Goal: Information Seeking & Learning: Learn about a topic

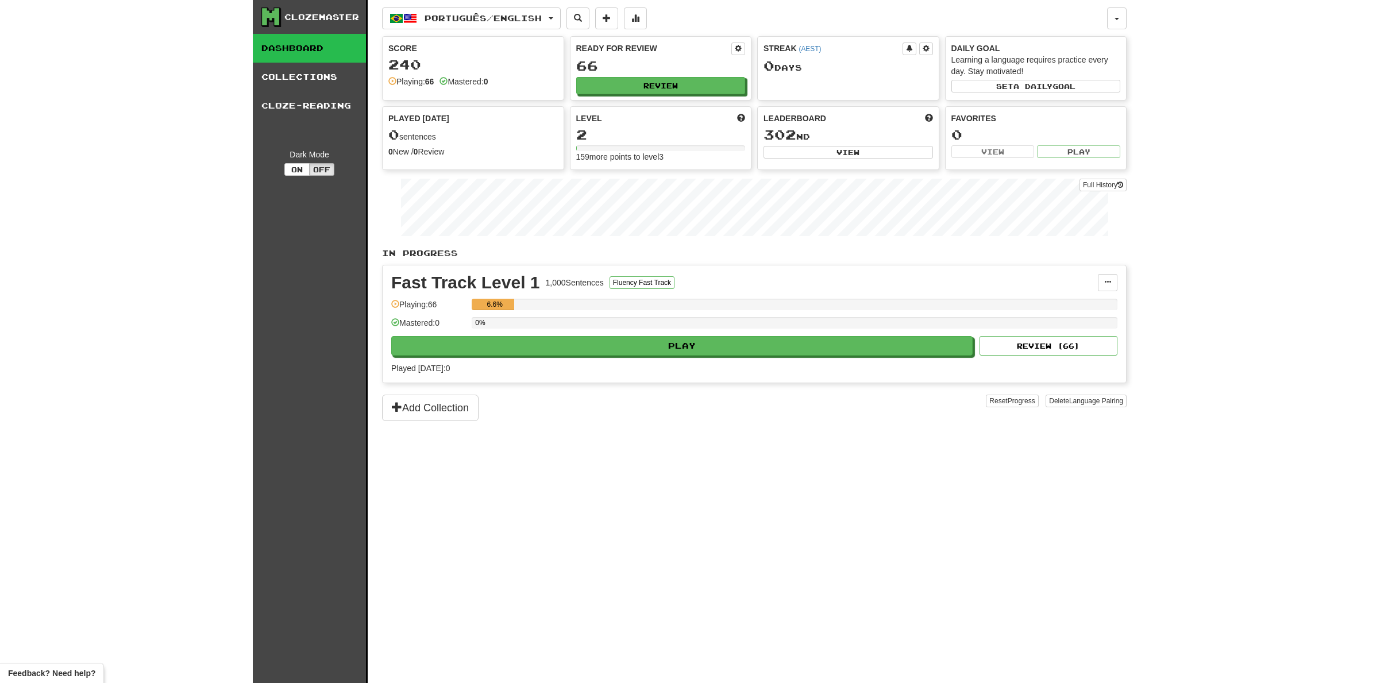
click at [322, 20] on div "Clozemaster" at bounding box center [321, 16] width 75 height 11
click at [460, 22] on span "Português / English" at bounding box center [482, 18] width 117 height 10
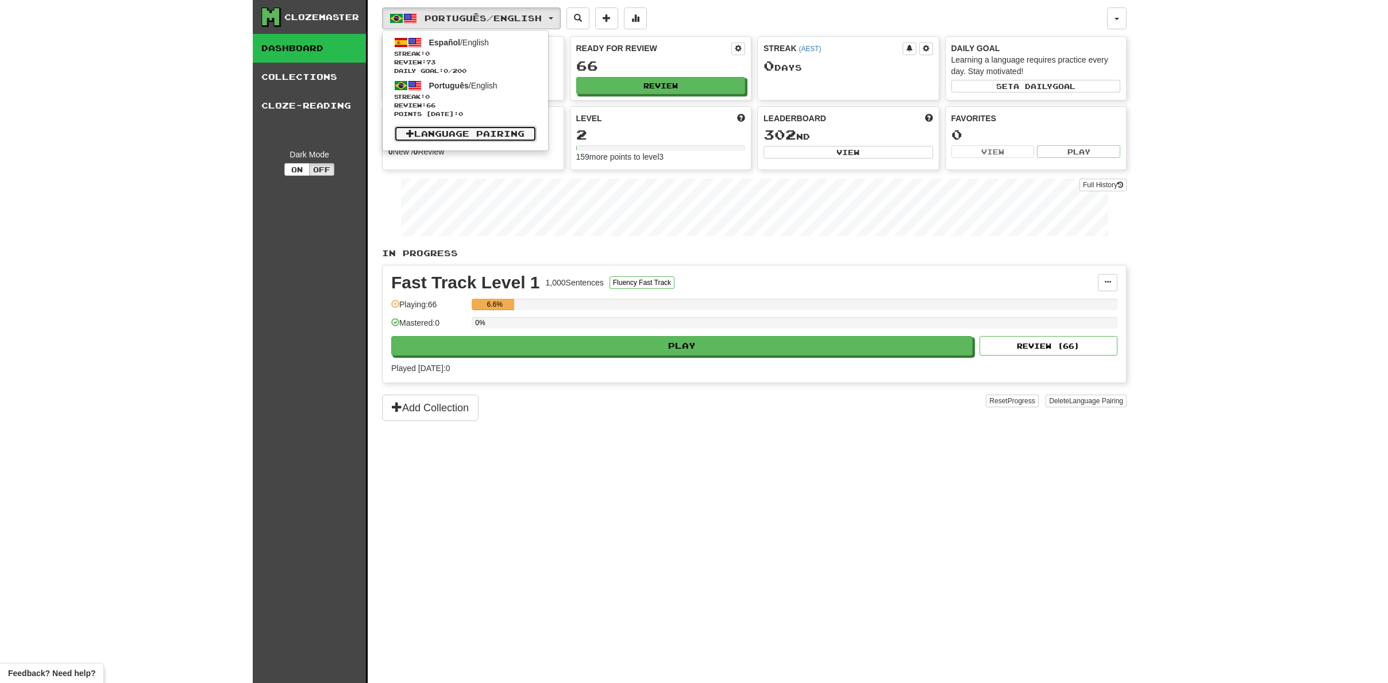
click at [467, 136] on link "Language Pairing" at bounding box center [465, 134] width 142 height 16
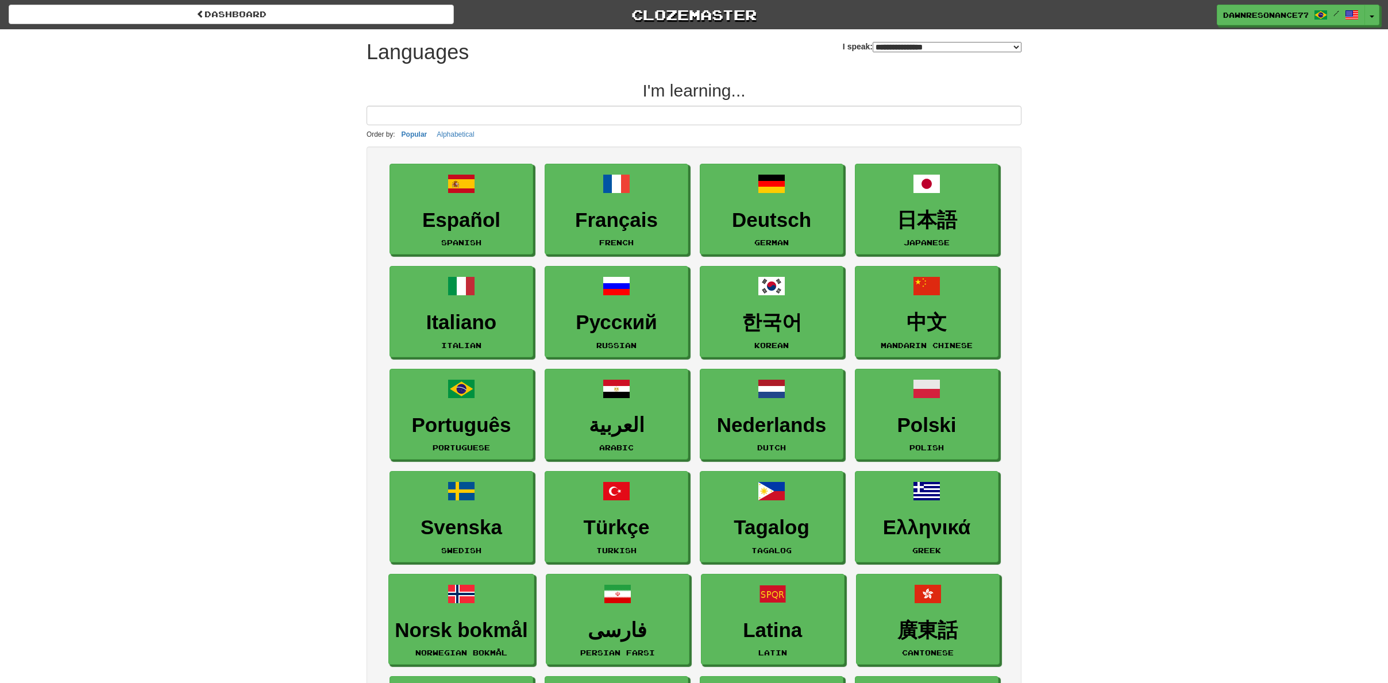
select select "*******"
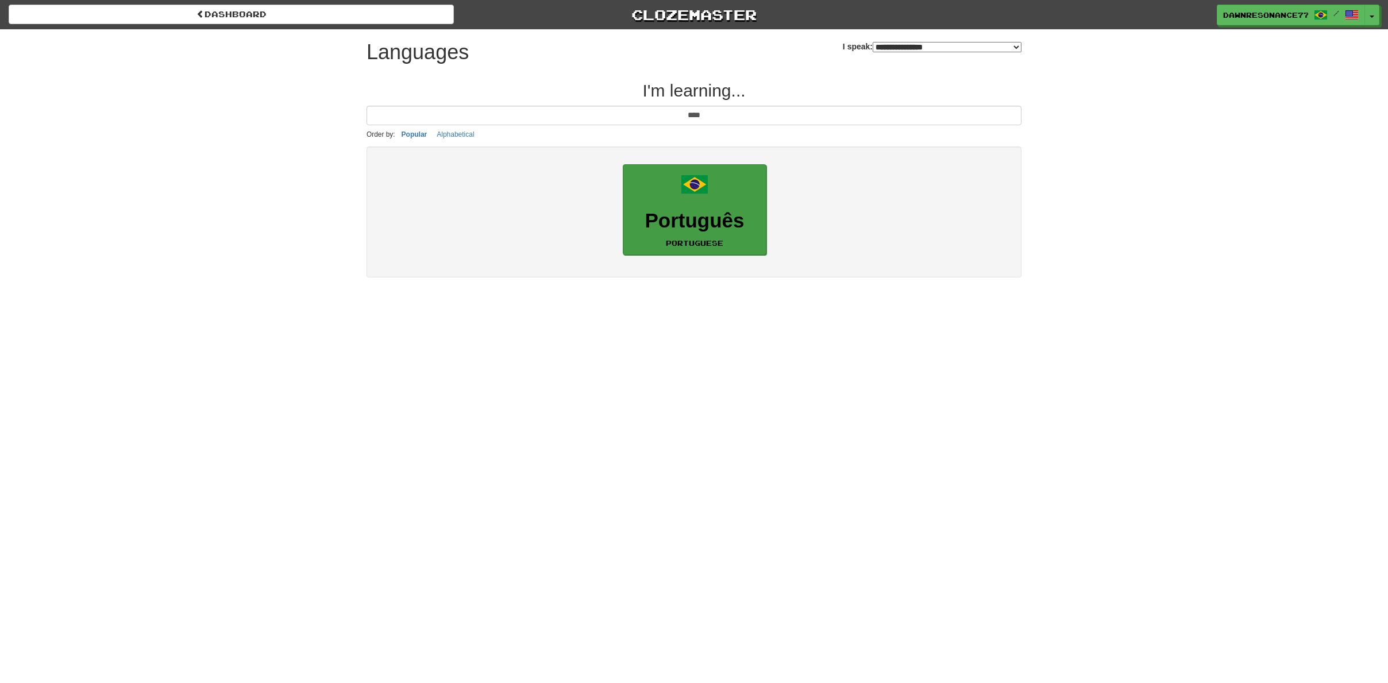
type input "****"
click at [712, 200] on link "Português Portuguese" at bounding box center [695, 209] width 144 height 91
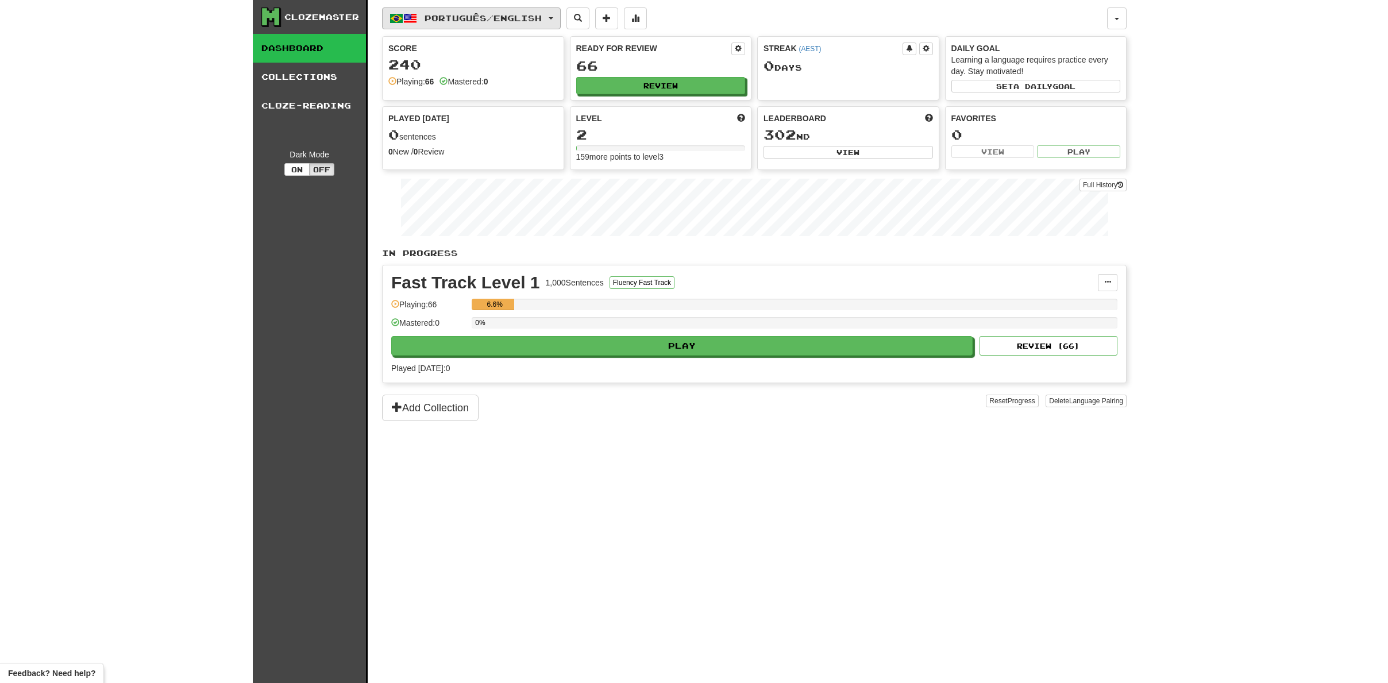
click at [535, 17] on span "Português / English" at bounding box center [482, 18] width 117 height 10
click at [307, 47] on link "Dashboard" at bounding box center [309, 48] width 113 height 29
click at [1123, 16] on button "button" at bounding box center [1117, 18] width 20 height 22
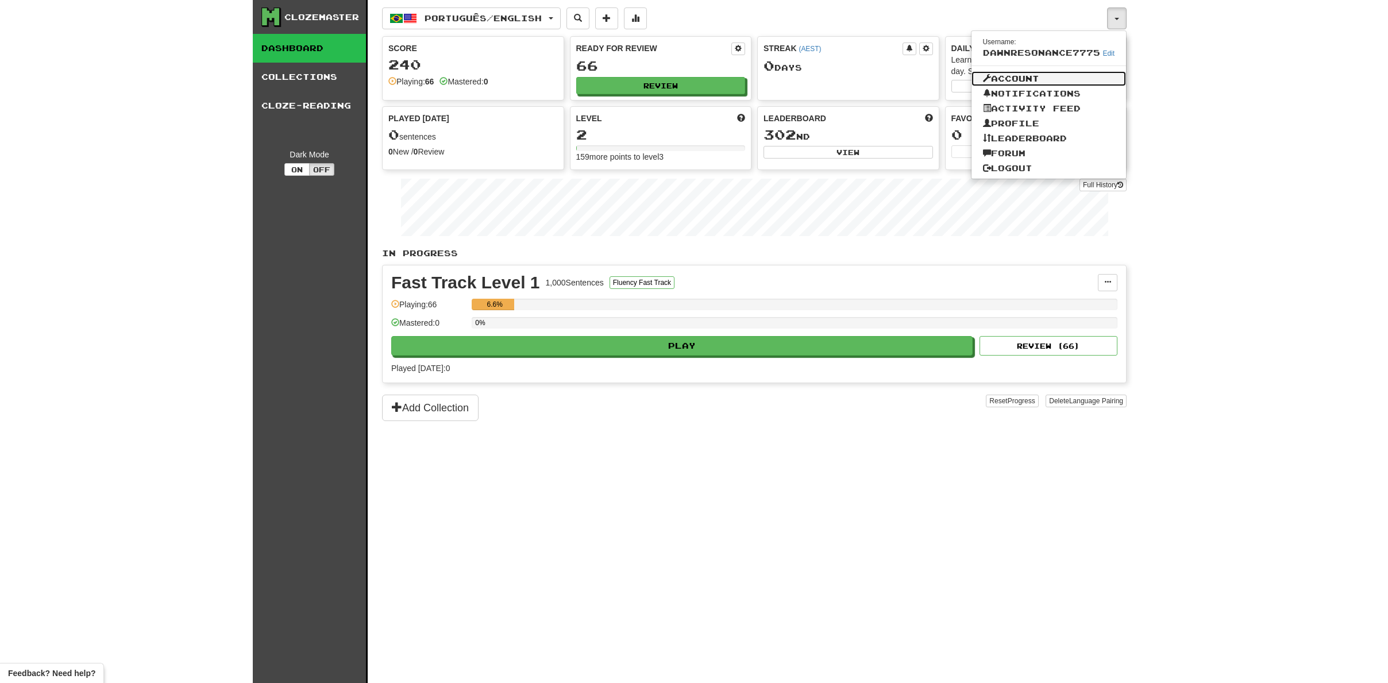
click at [1034, 74] on link "Account" at bounding box center [1048, 78] width 155 height 15
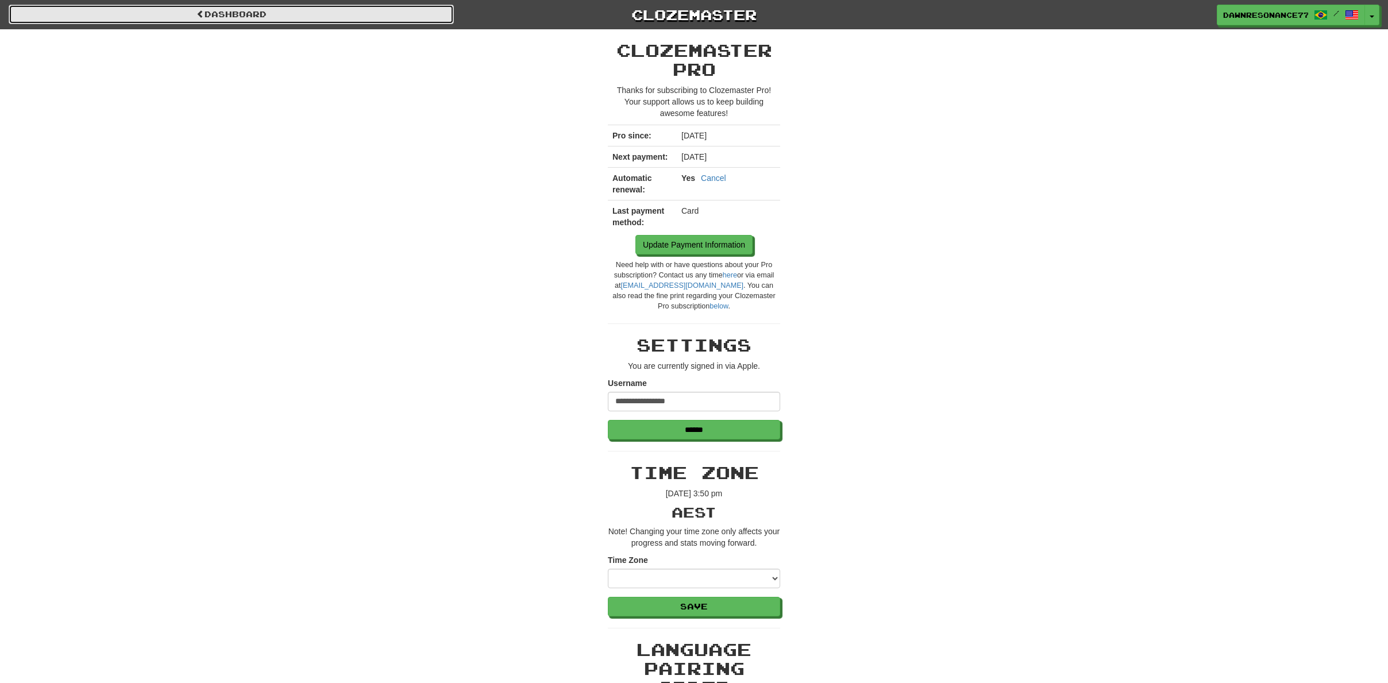
click at [294, 23] on link "Dashboard" at bounding box center [231, 15] width 445 height 20
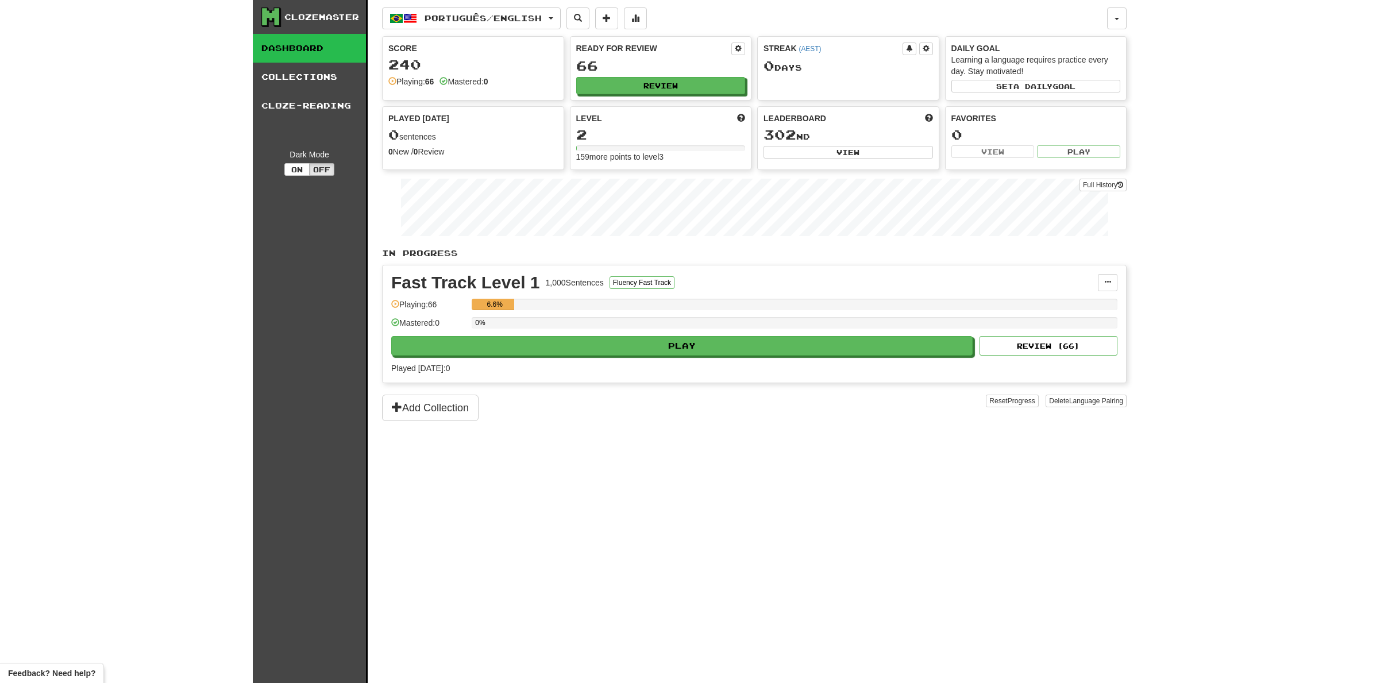
click at [274, 18] on icon at bounding box center [270, 16] width 17 height 17
click at [461, 19] on span "Português / English" at bounding box center [482, 18] width 117 height 10
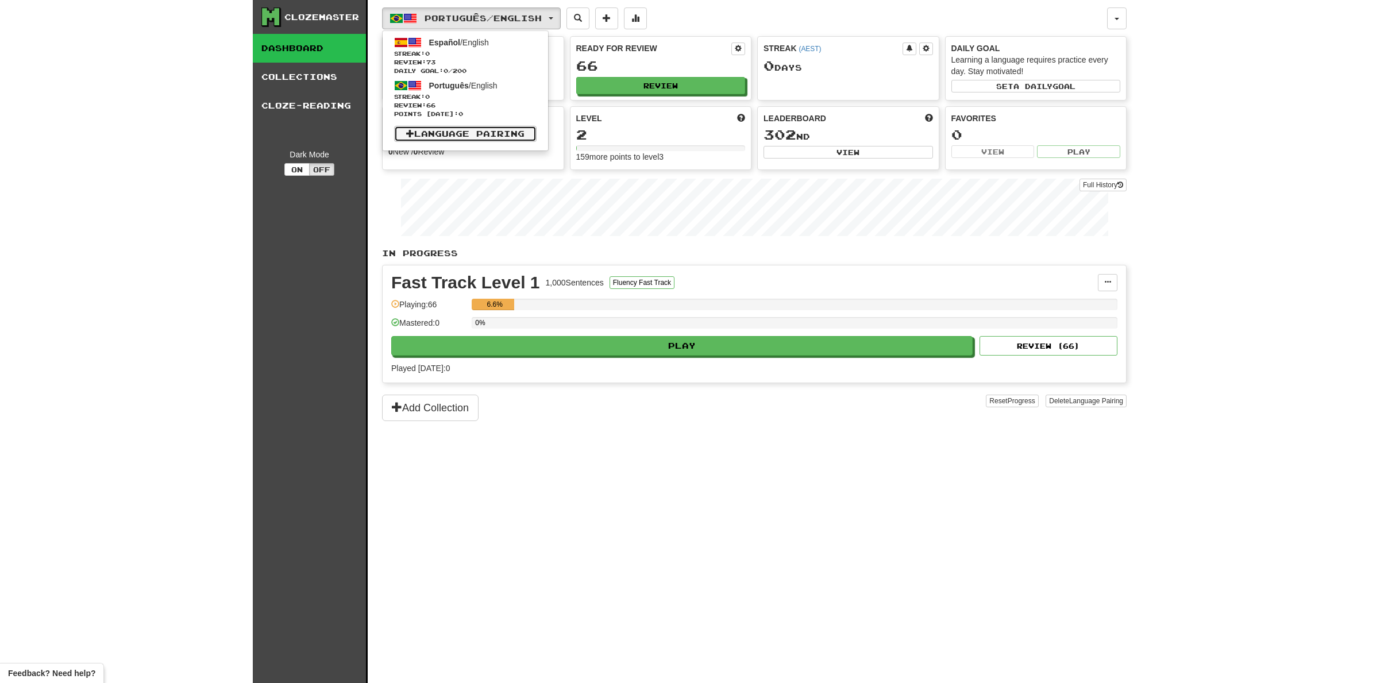
click at [460, 130] on link "Language Pairing" at bounding box center [465, 134] width 142 height 16
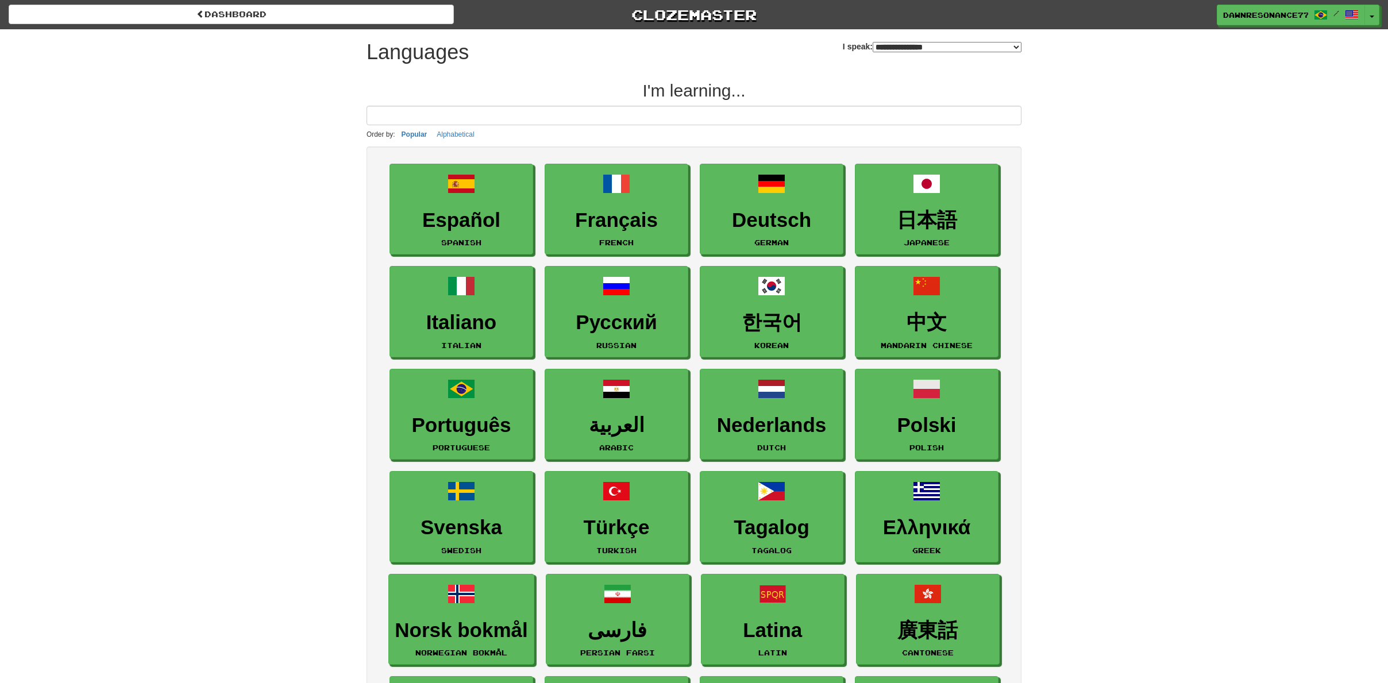
click at [937, 43] on select "**********" at bounding box center [946, 47] width 149 height 10
select select "*******"
click at [872, 42] on select "**********" at bounding box center [946, 47] width 149 height 10
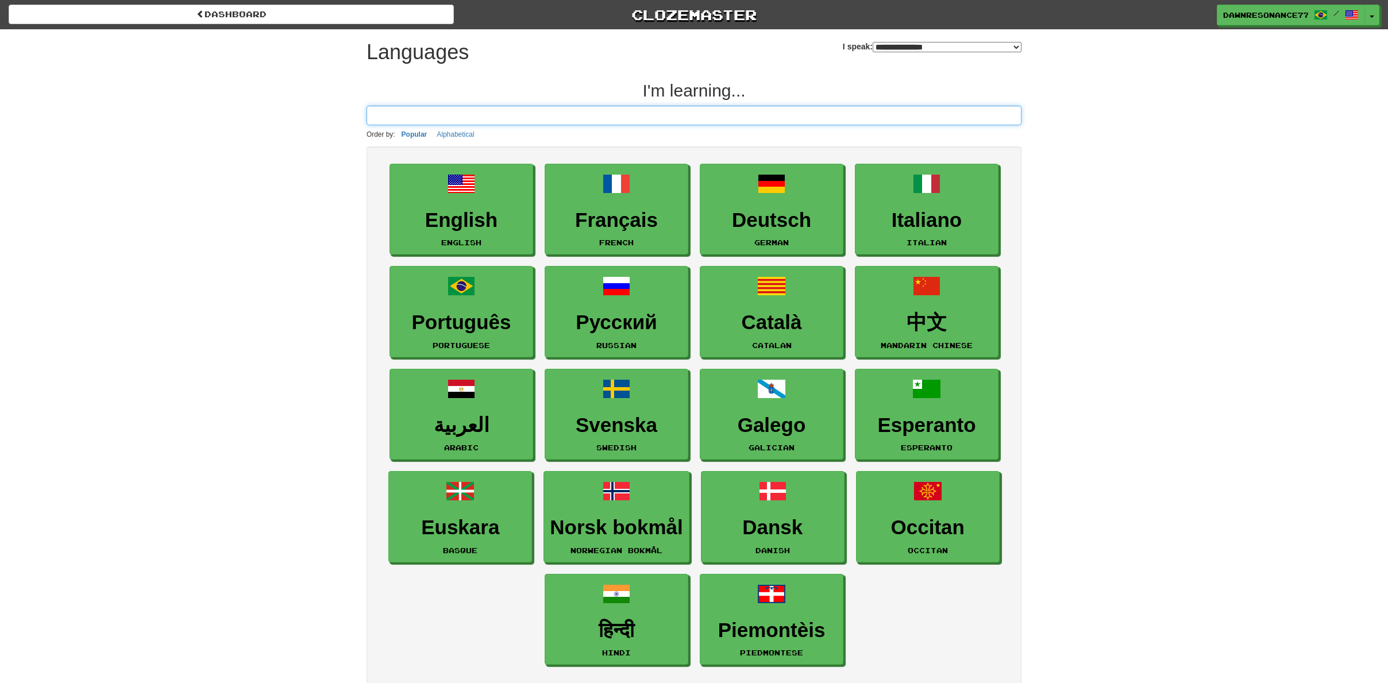
click at [699, 118] on input at bounding box center [693, 116] width 655 height 20
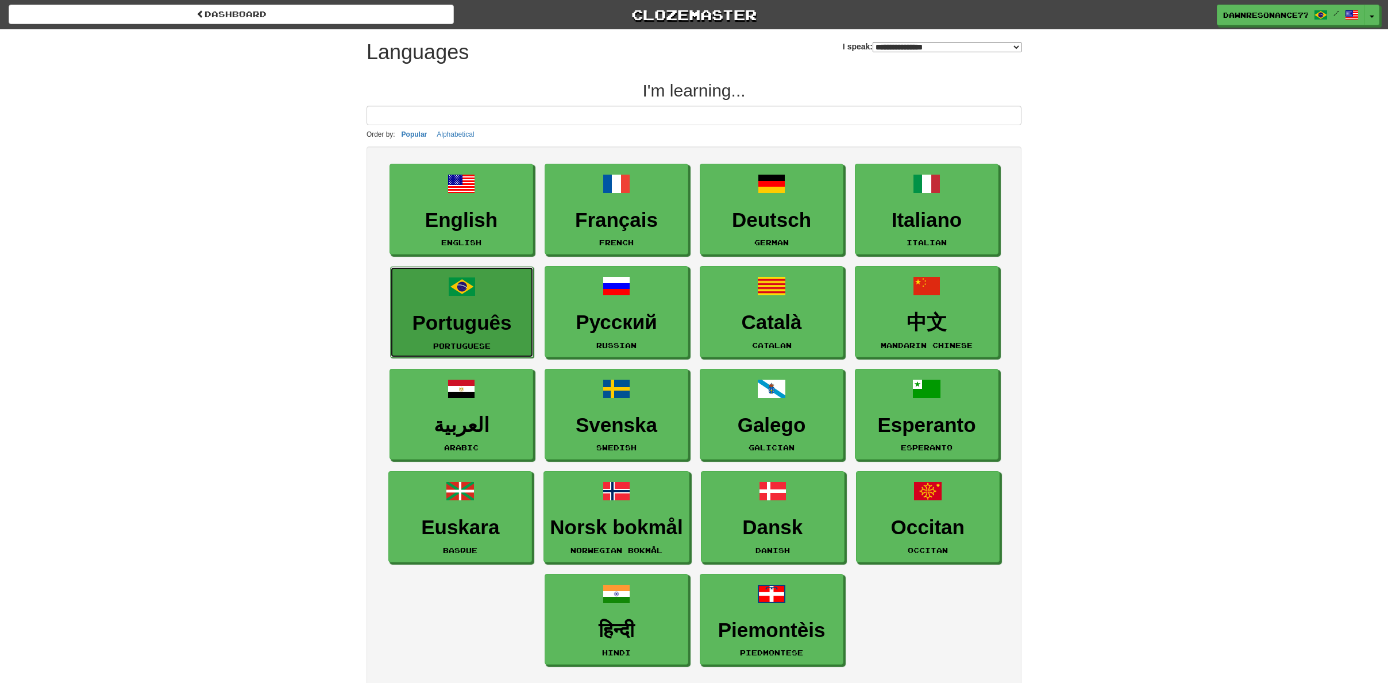
click at [488, 310] on link "Português Portuguese" at bounding box center [462, 311] width 144 height 91
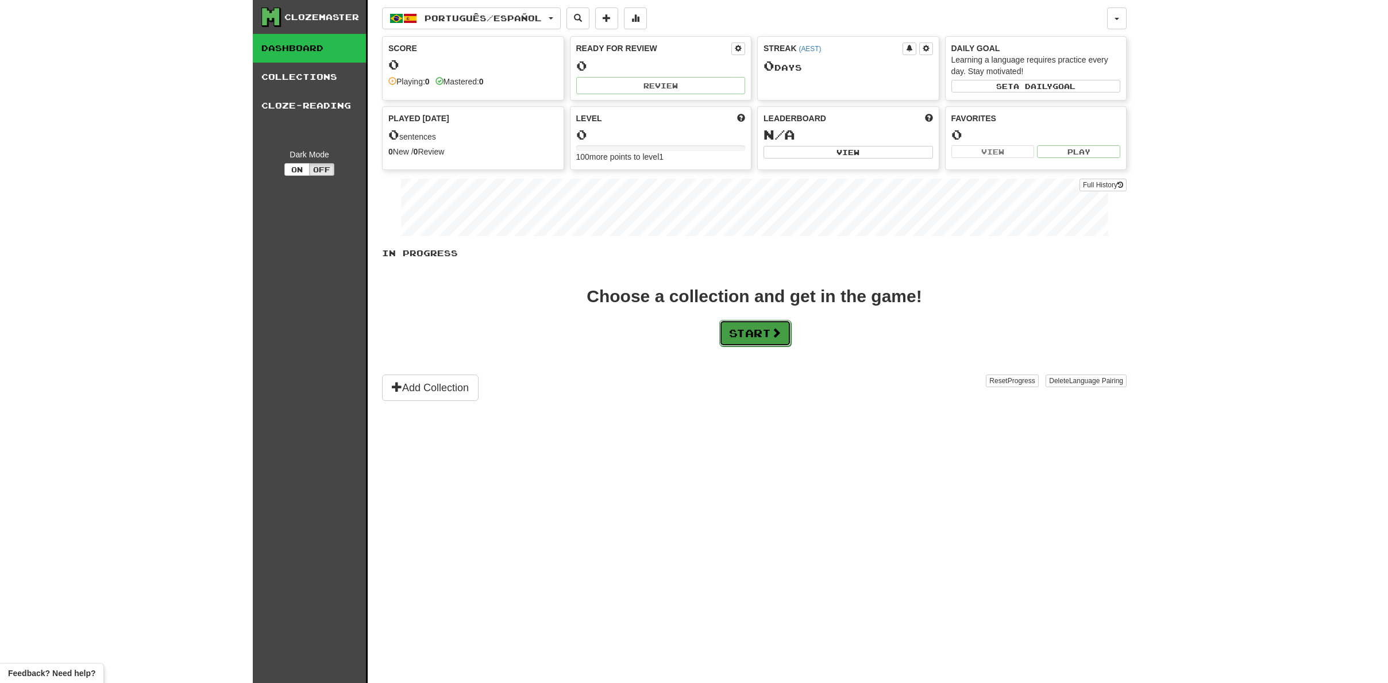
click at [787, 345] on button "Start" at bounding box center [755, 333] width 72 height 26
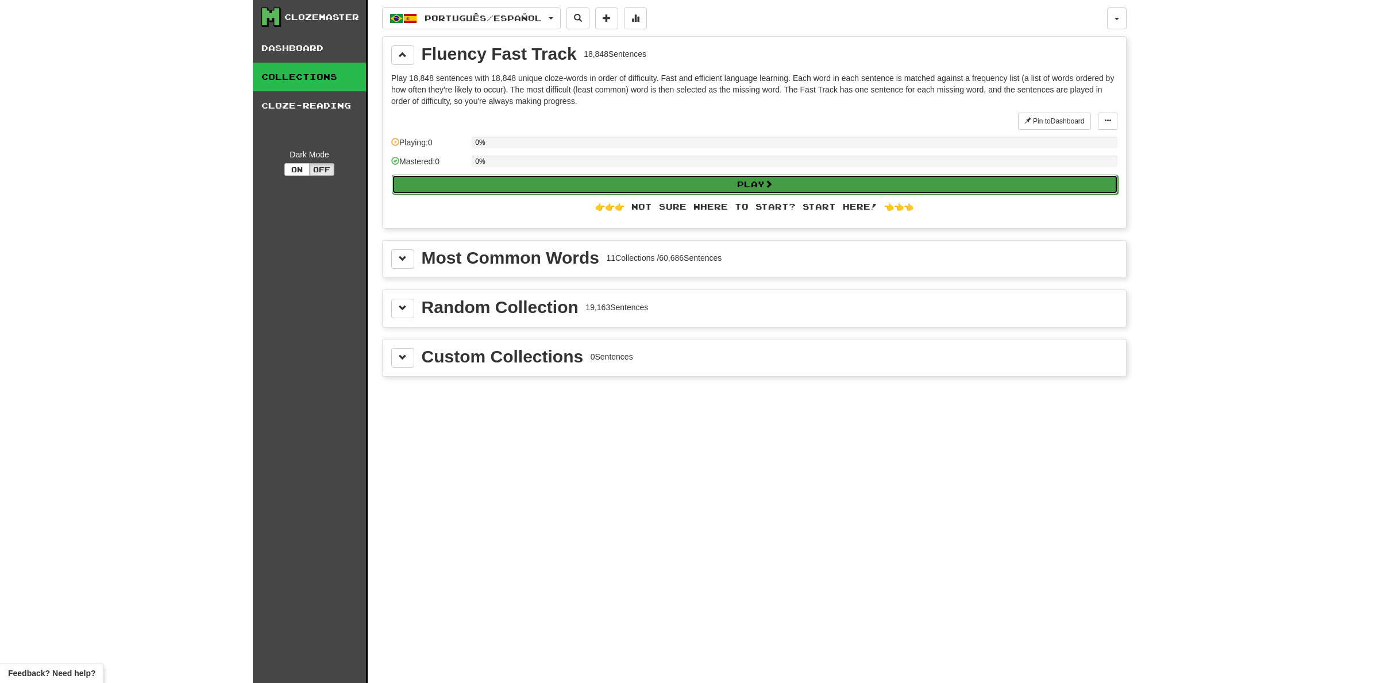
click at [619, 177] on button "Play" at bounding box center [755, 185] width 726 height 20
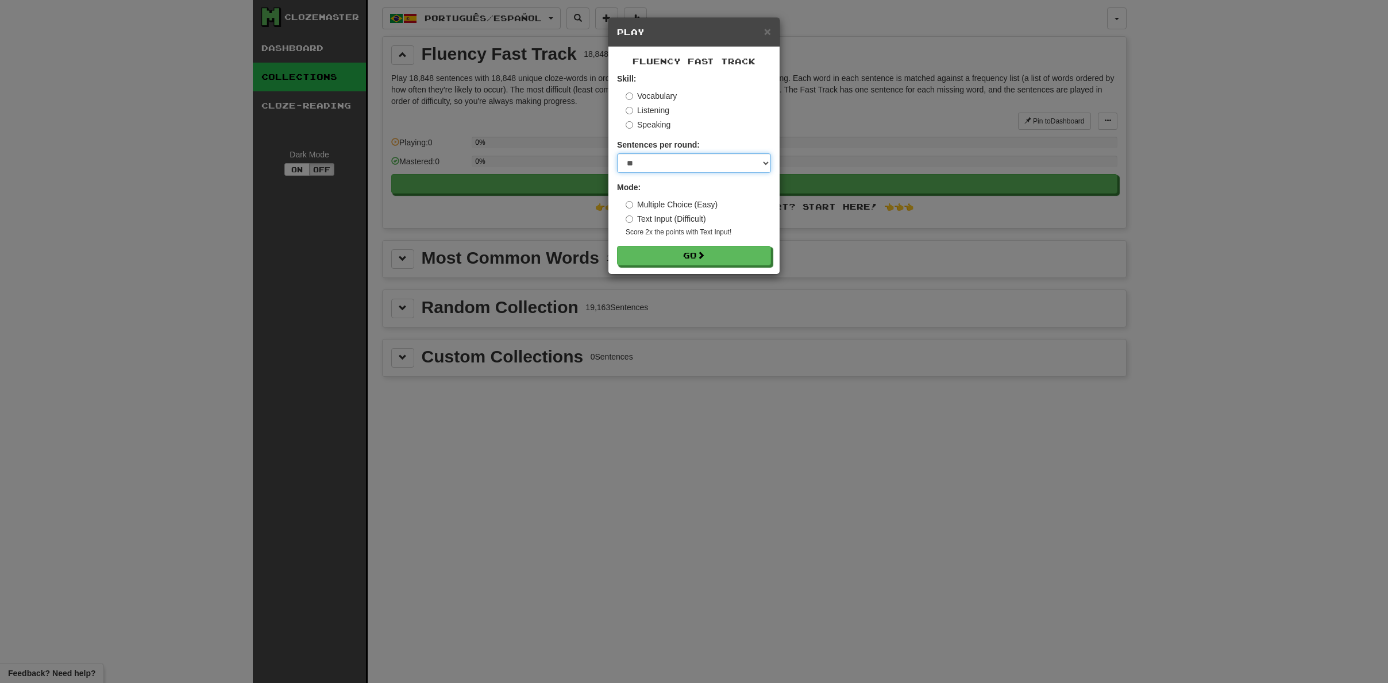
click at [673, 164] on select "* ** ** ** ** ** *** ********" at bounding box center [694, 163] width 154 height 20
select select "**"
click at [617, 153] on select "* ** ** ** ** ** *** ********" at bounding box center [694, 163] width 154 height 20
click at [673, 256] on button "Go" at bounding box center [694, 256] width 154 height 20
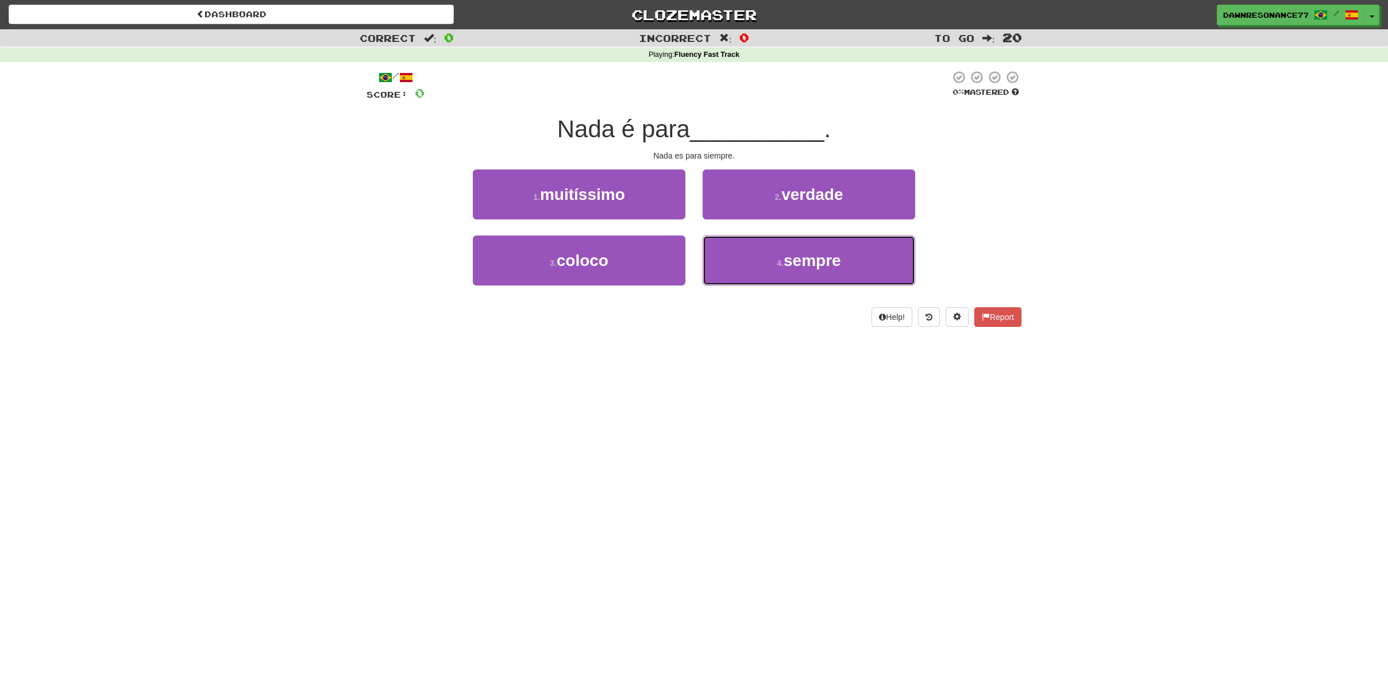
drag, startPoint x: 833, startPoint y: 267, endPoint x: 698, endPoint y: 322, distance: 146.1
click at [830, 266] on span "sempre" at bounding box center [811, 261] width 57 height 18
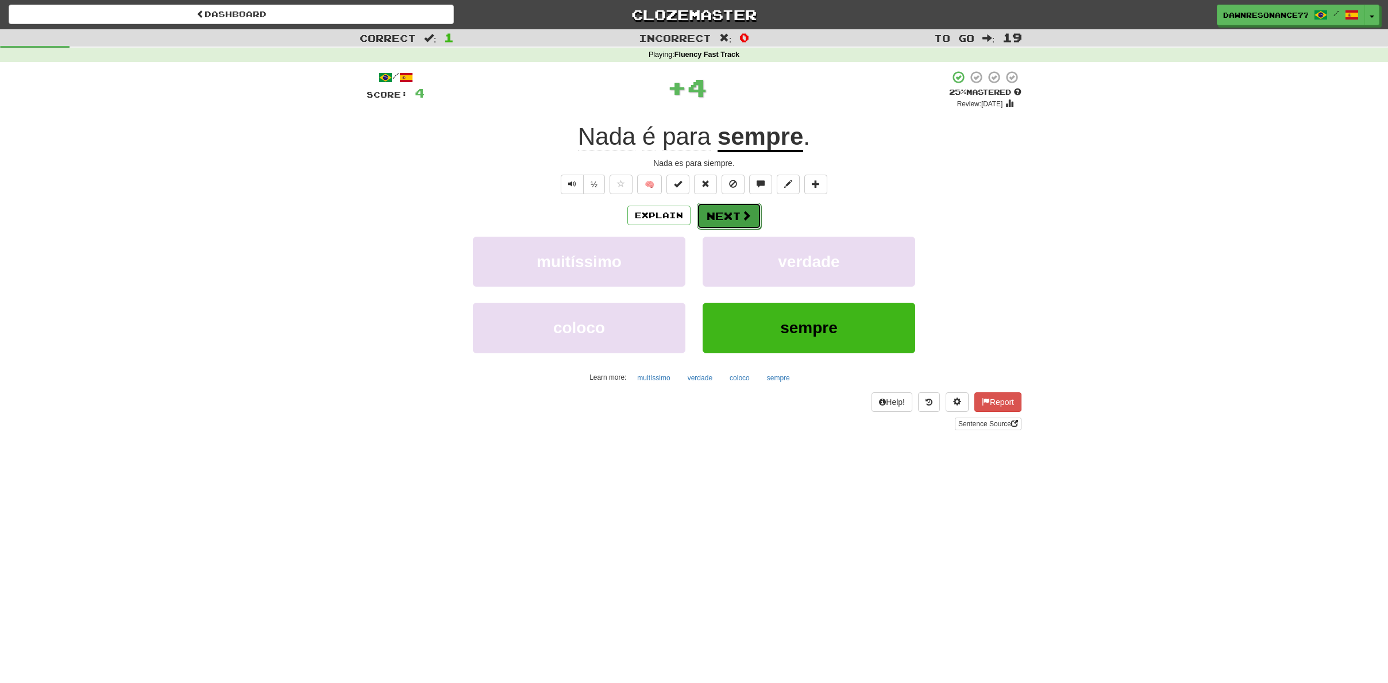
click at [731, 218] on button "Next" at bounding box center [729, 216] width 64 height 26
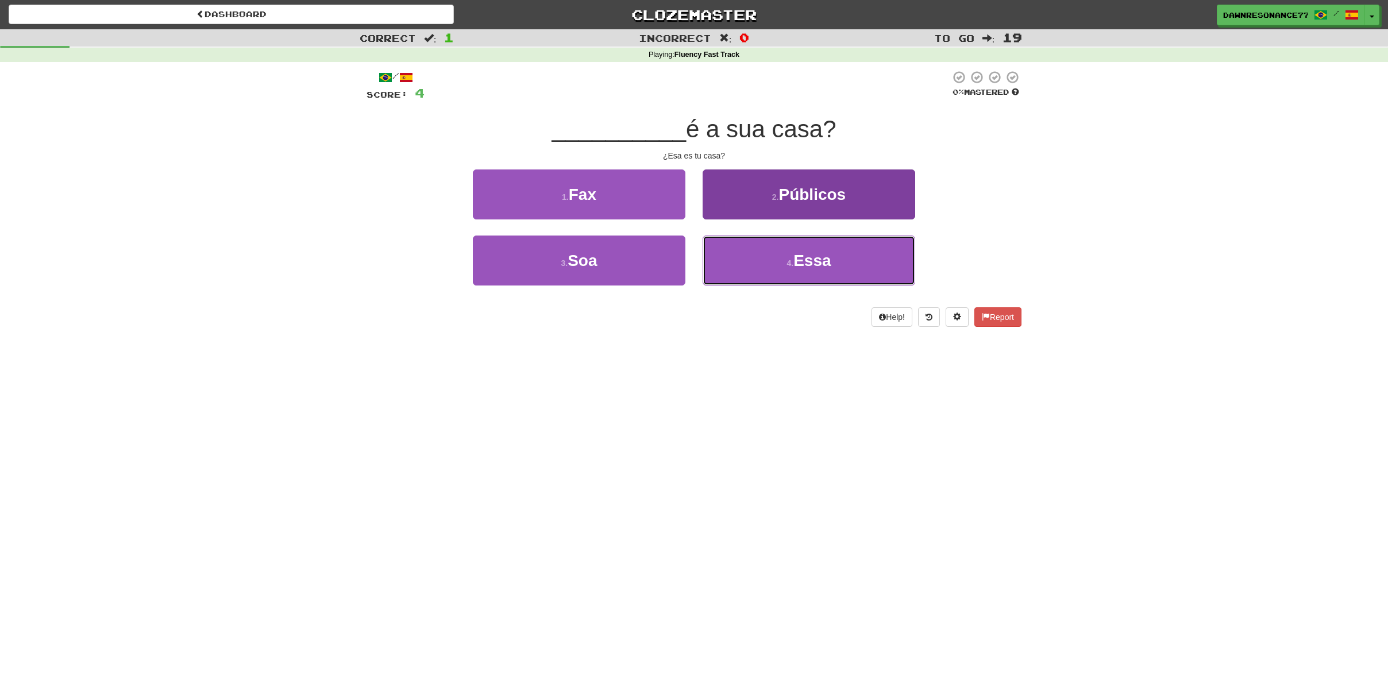
drag, startPoint x: 767, startPoint y: 273, endPoint x: 757, endPoint y: 276, distance: 10.4
click at [767, 273] on button "4 . Essa" at bounding box center [808, 260] width 212 height 50
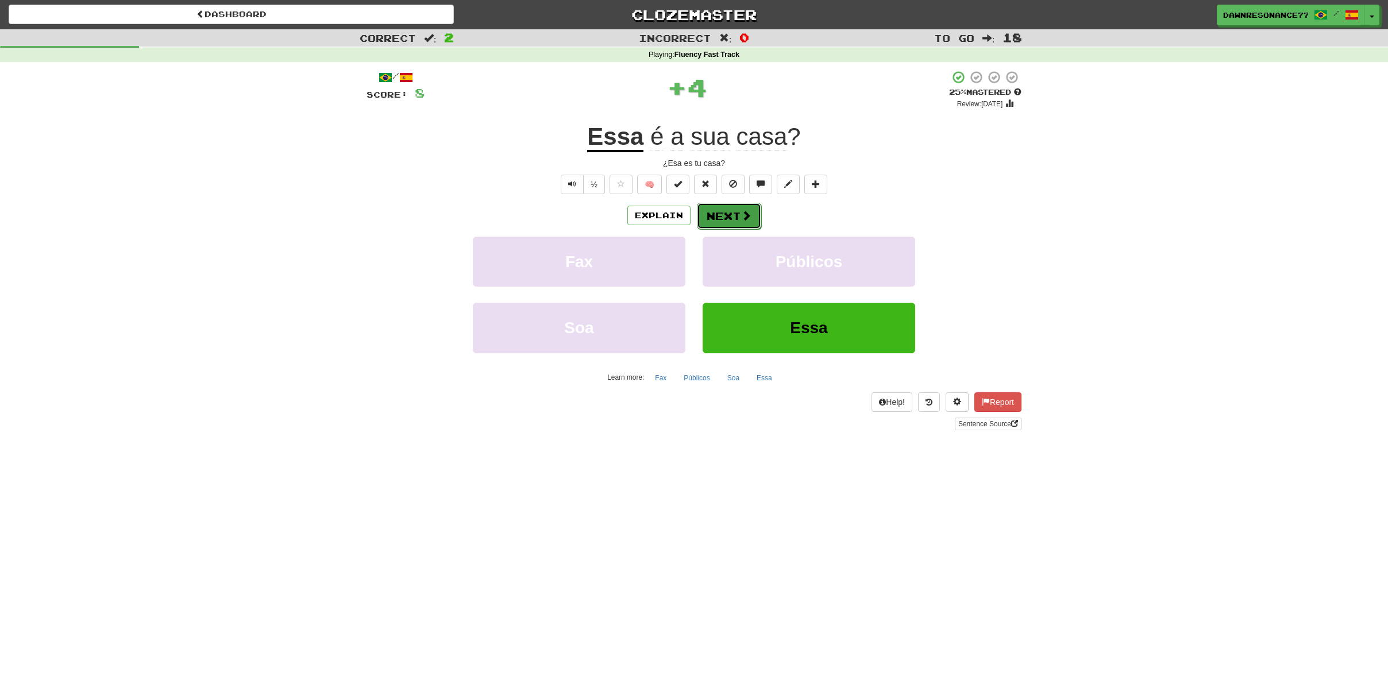
click at [730, 223] on button "Next" at bounding box center [729, 216] width 64 height 26
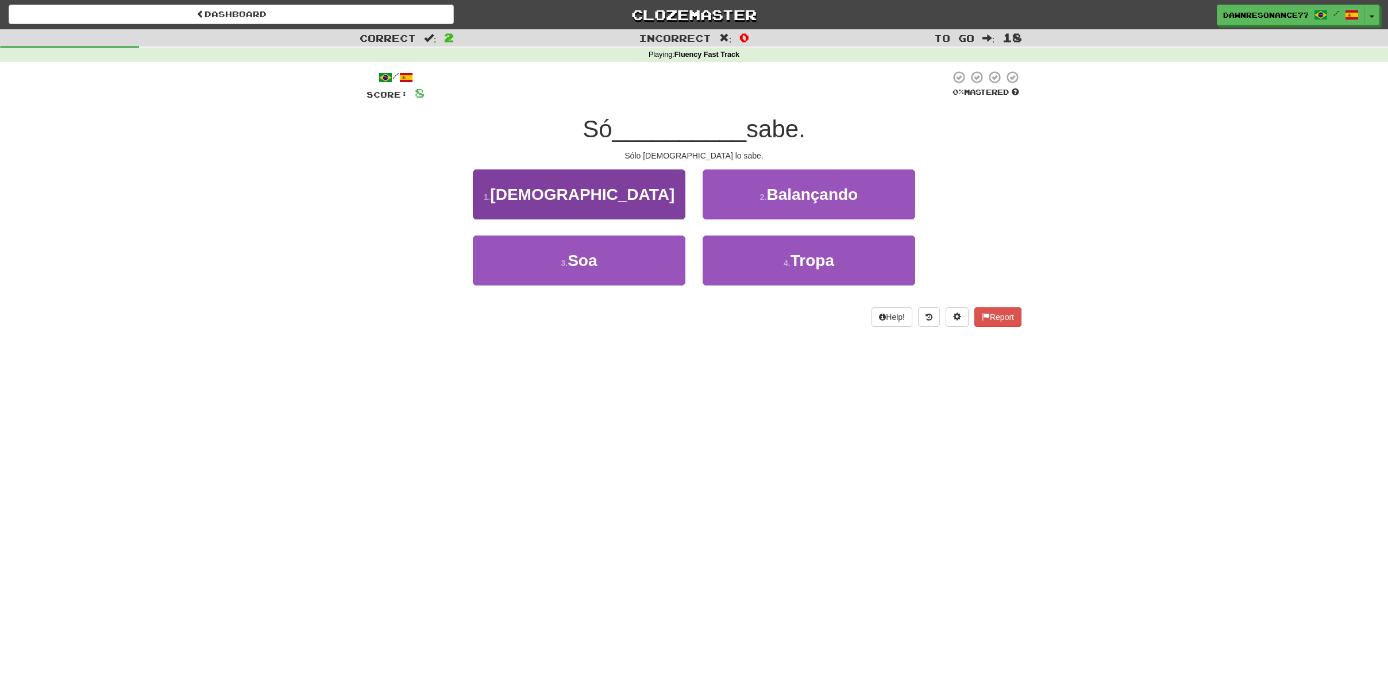
drag, startPoint x: 601, startPoint y: 226, endPoint x: 596, endPoint y: 214, distance: 12.9
click at [601, 225] on div "1 . [DEMOGRAPHIC_DATA]" at bounding box center [579, 202] width 230 height 66
click at [594, 202] on span "[DEMOGRAPHIC_DATA]" at bounding box center [582, 194] width 184 height 18
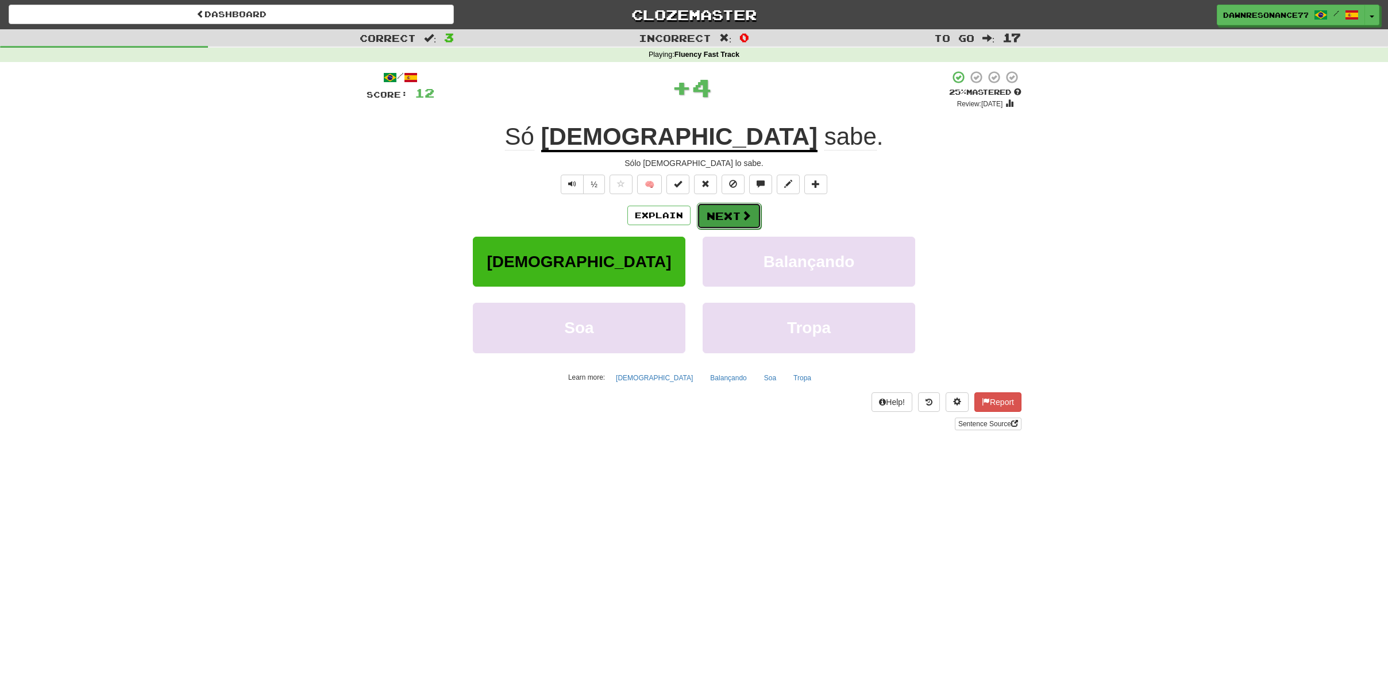
click at [731, 215] on button "Next" at bounding box center [729, 216] width 64 height 26
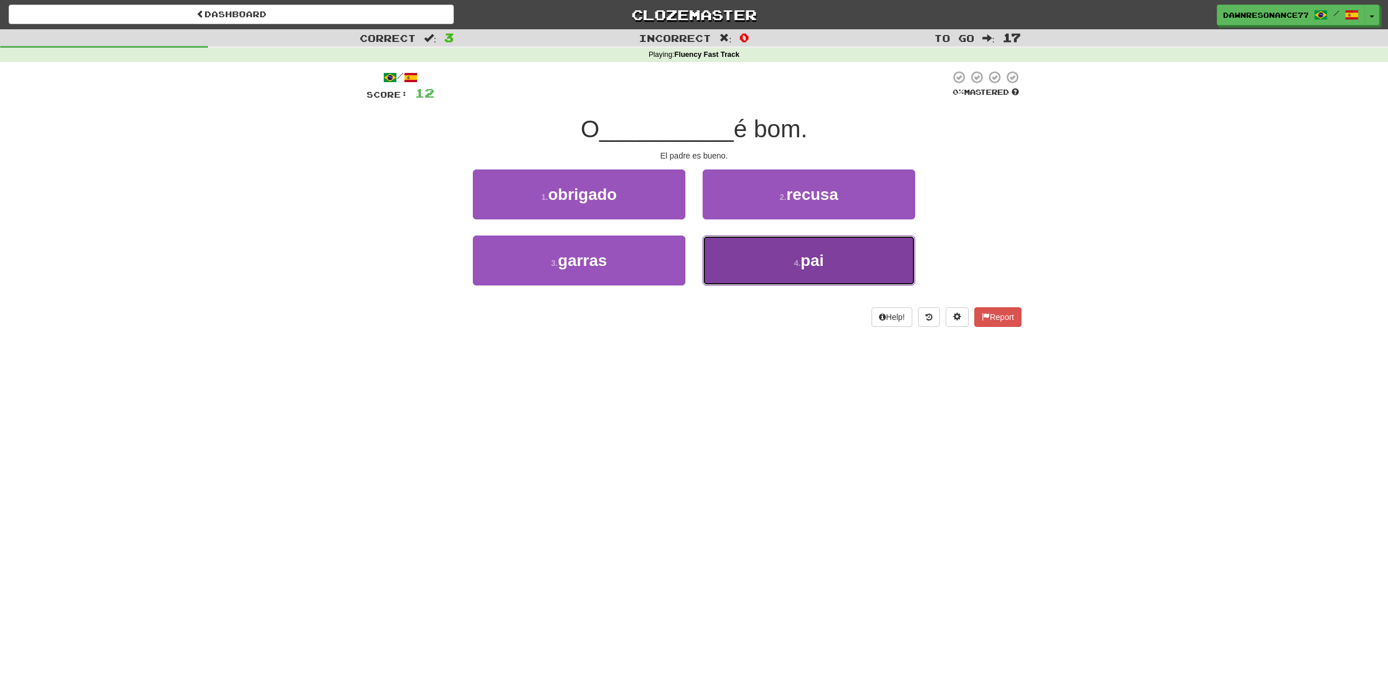
click at [849, 277] on button "4 . pai" at bounding box center [808, 260] width 212 height 50
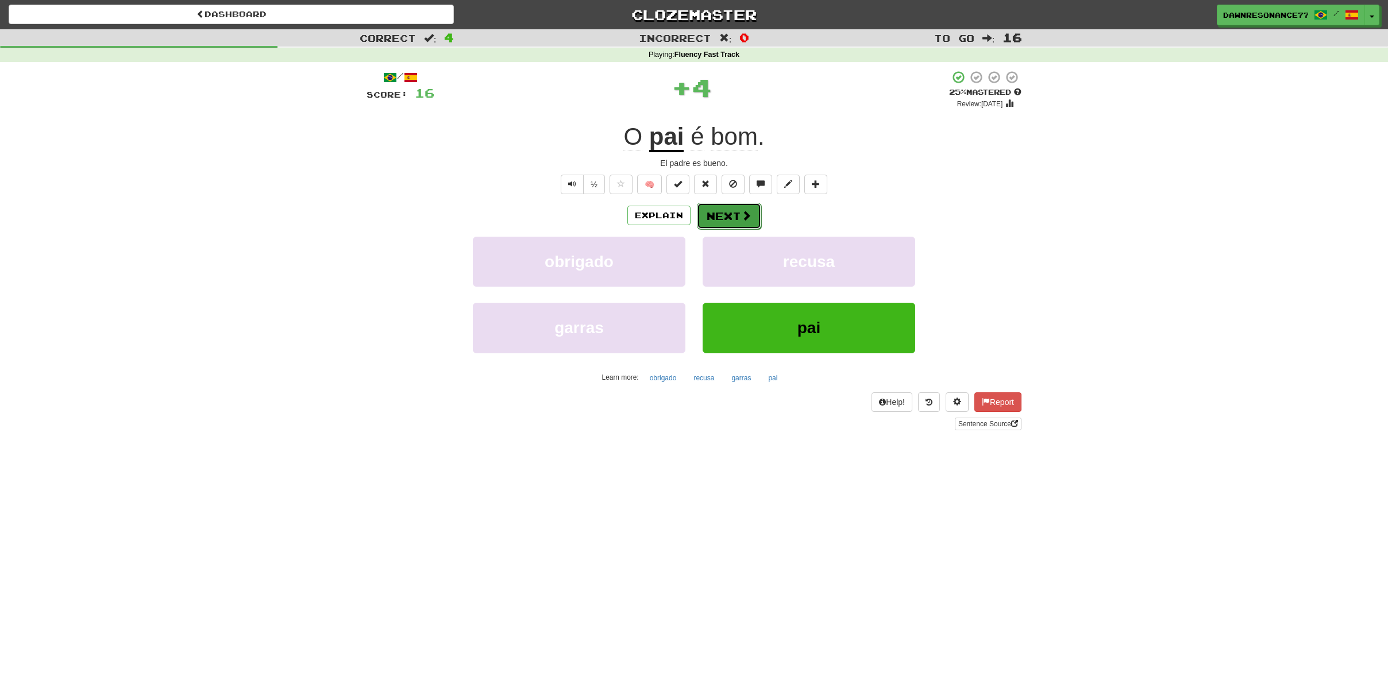
click at [732, 219] on button "Next" at bounding box center [729, 216] width 64 height 26
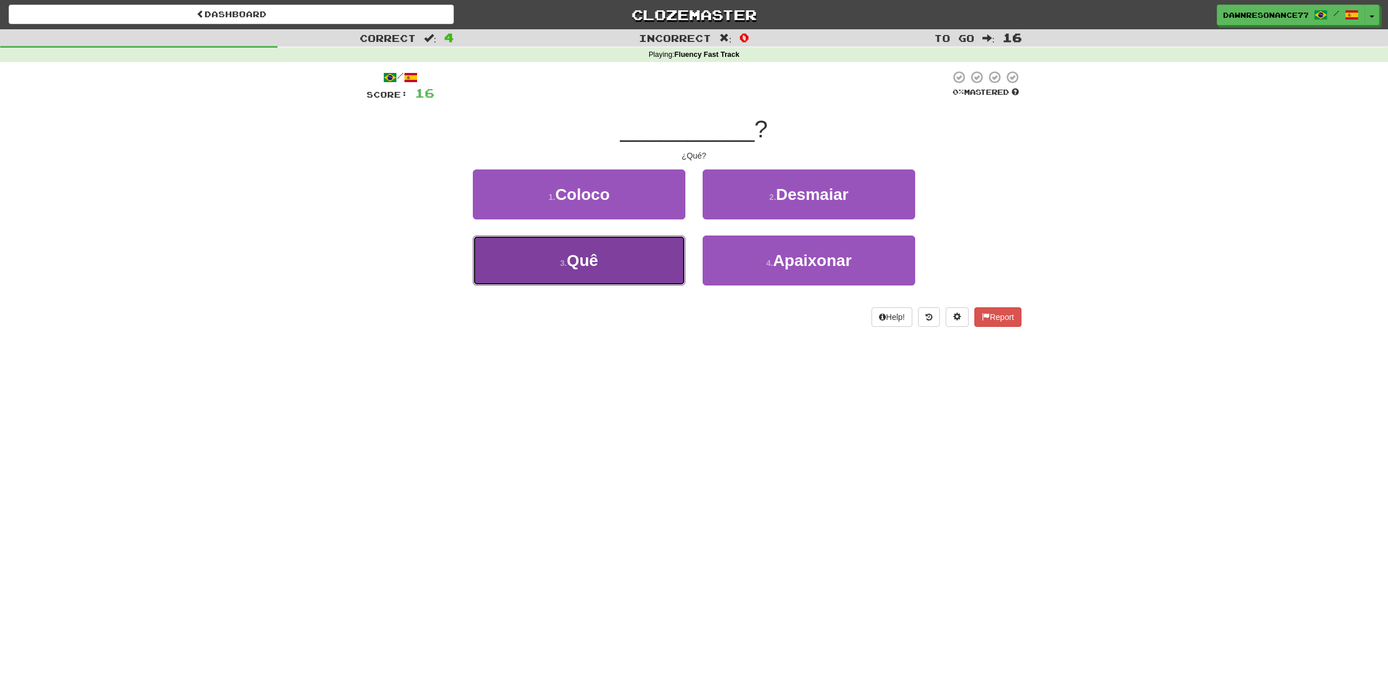
click at [600, 250] on button "3 . Quê" at bounding box center [579, 260] width 212 height 50
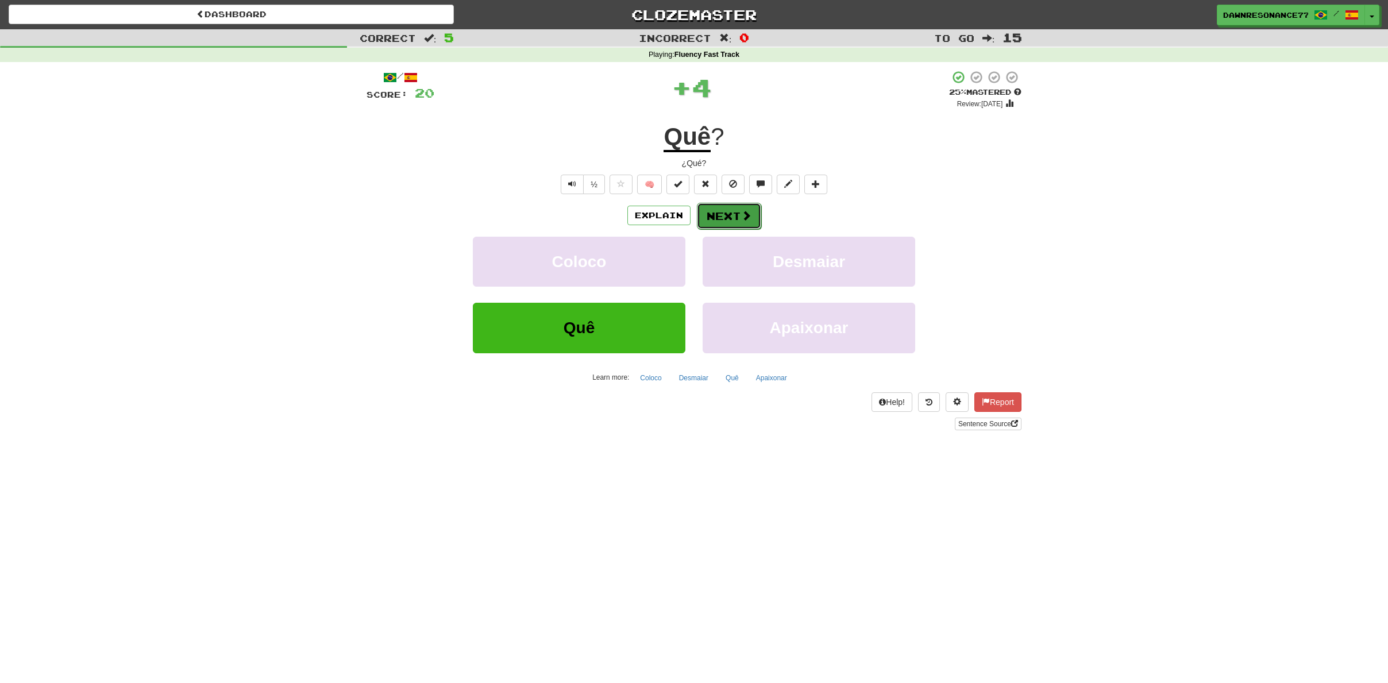
click at [736, 226] on button "Next" at bounding box center [729, 216] width 64 height 26
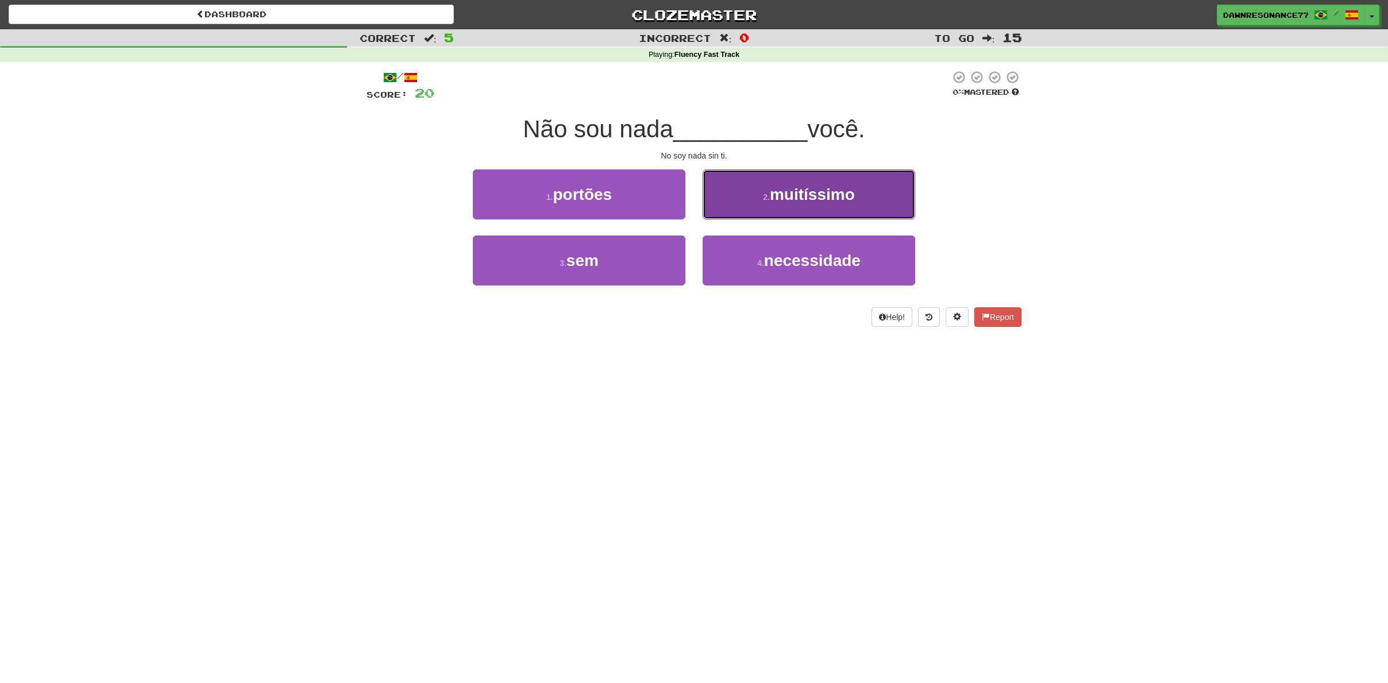
click at [771, 205] on button "2 . muitíssimo" at bounding box center [808, 194] width 212 height 50
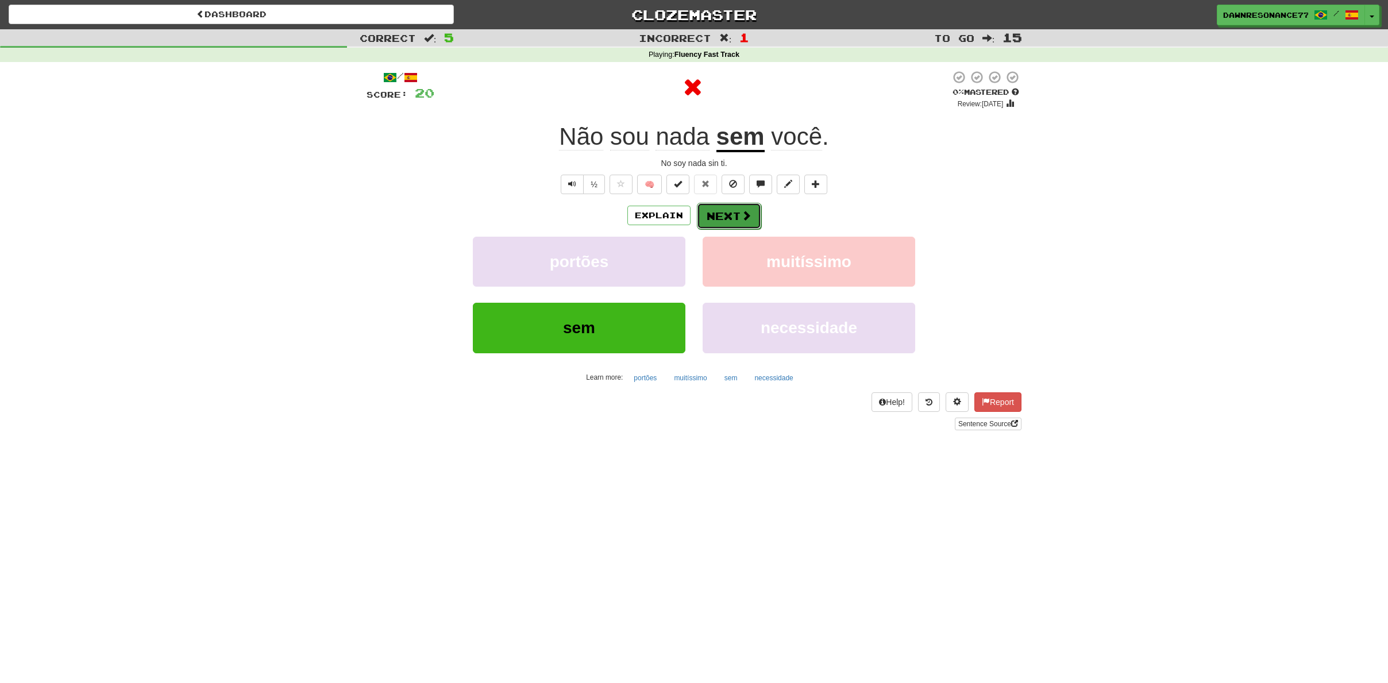
click at [748, 216] on span at bounding box center [746, 215] width 10 height 10
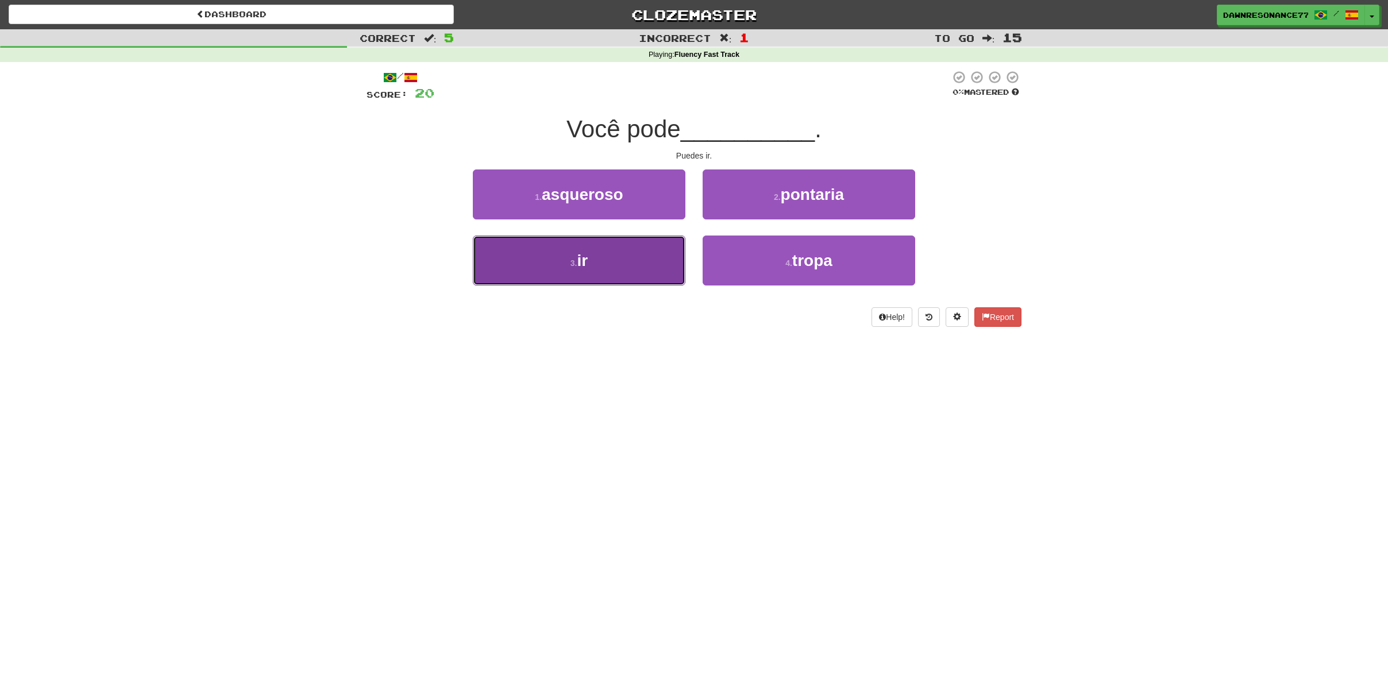
click at [576, 259] on small "3 ." at bounding box center [573, 262] width 7 height 9
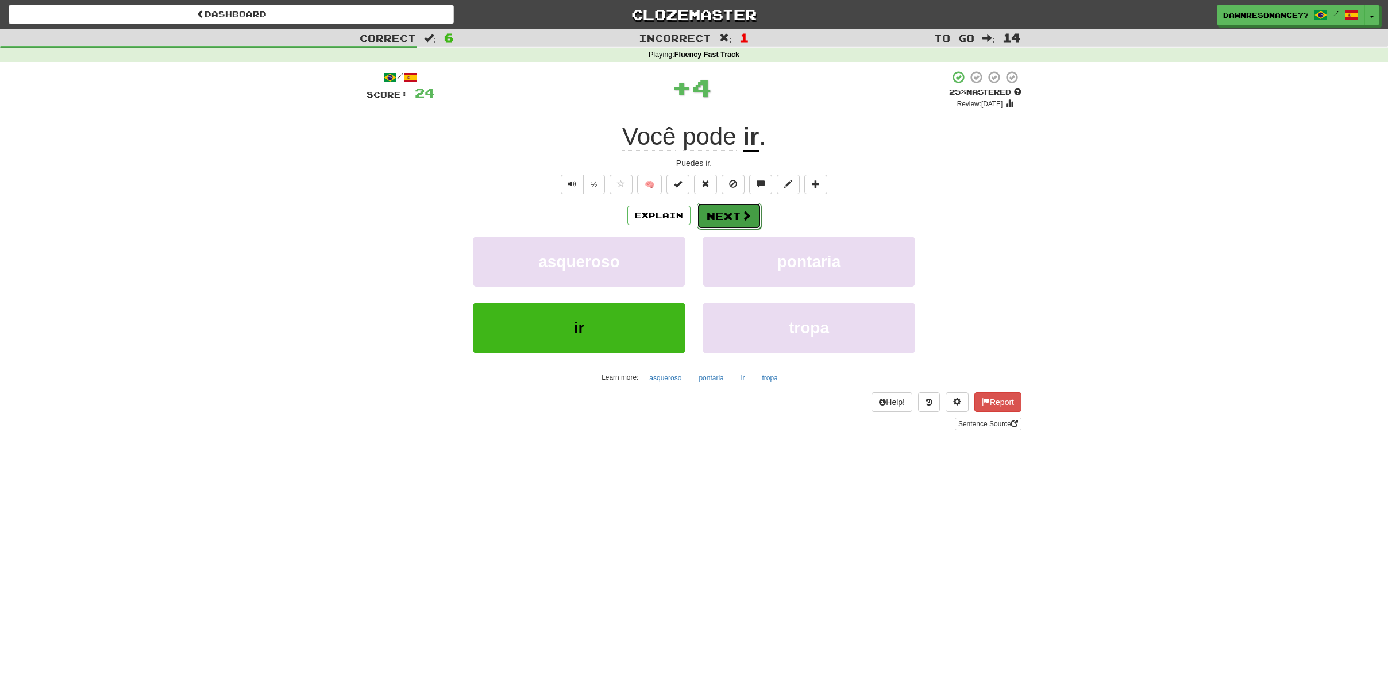
click at [729, 226] on button "Next" at bounding box center [729, 216] width 64 height 26
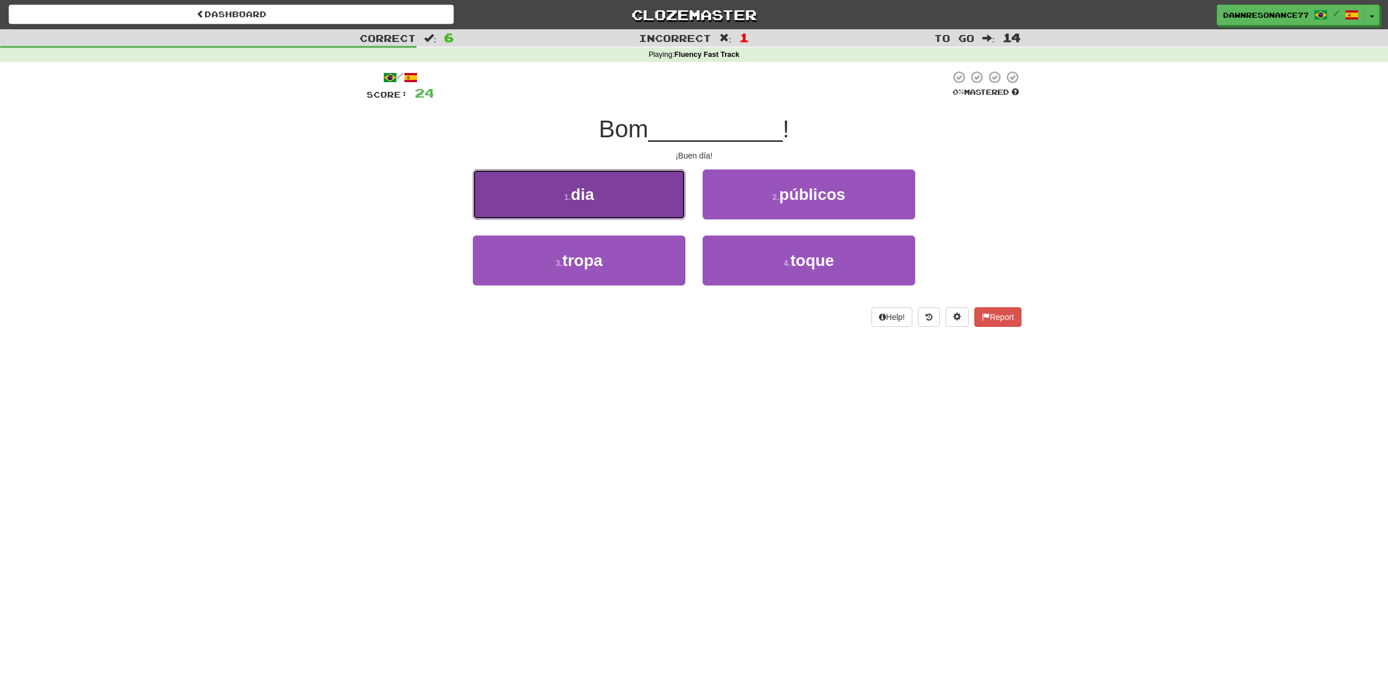
click at [603, 199] on button "1 . dia" at bounding box center [579, 194] width 212 height 50
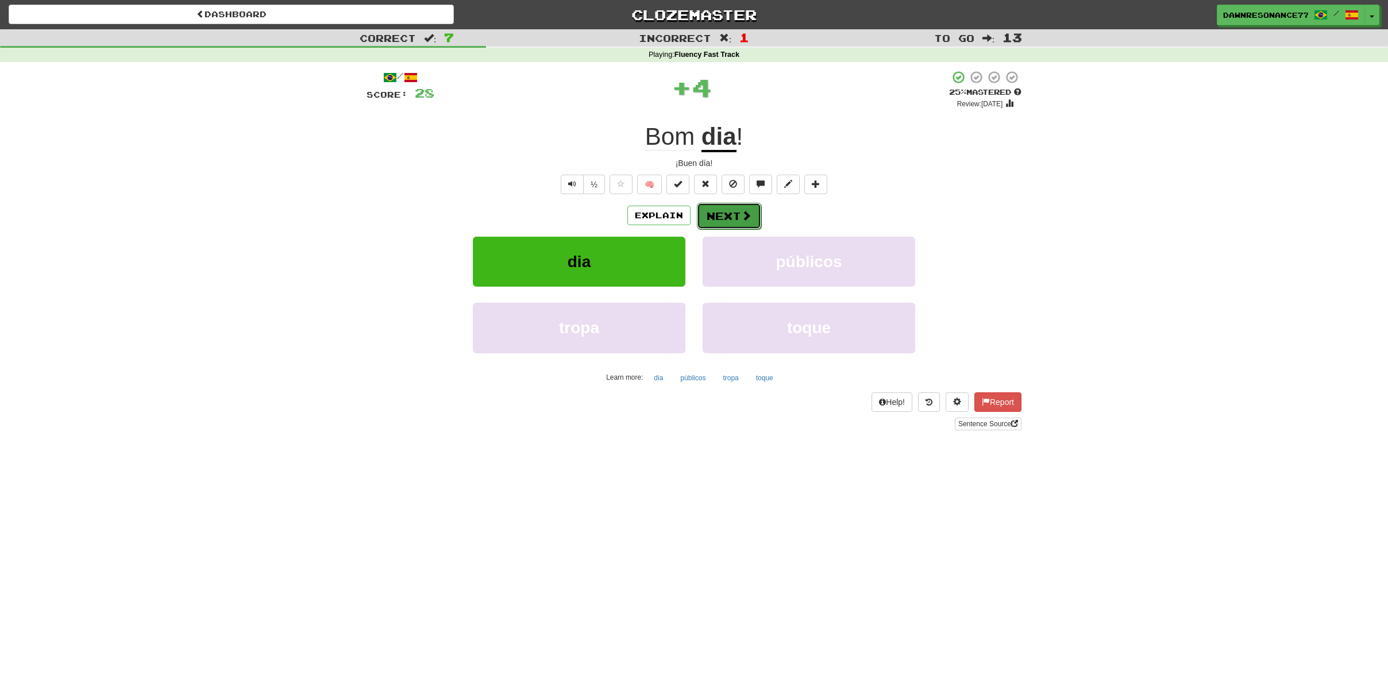
click at [737, 222] on button "Next" at bounding box center [729, 216] width 64 height 26
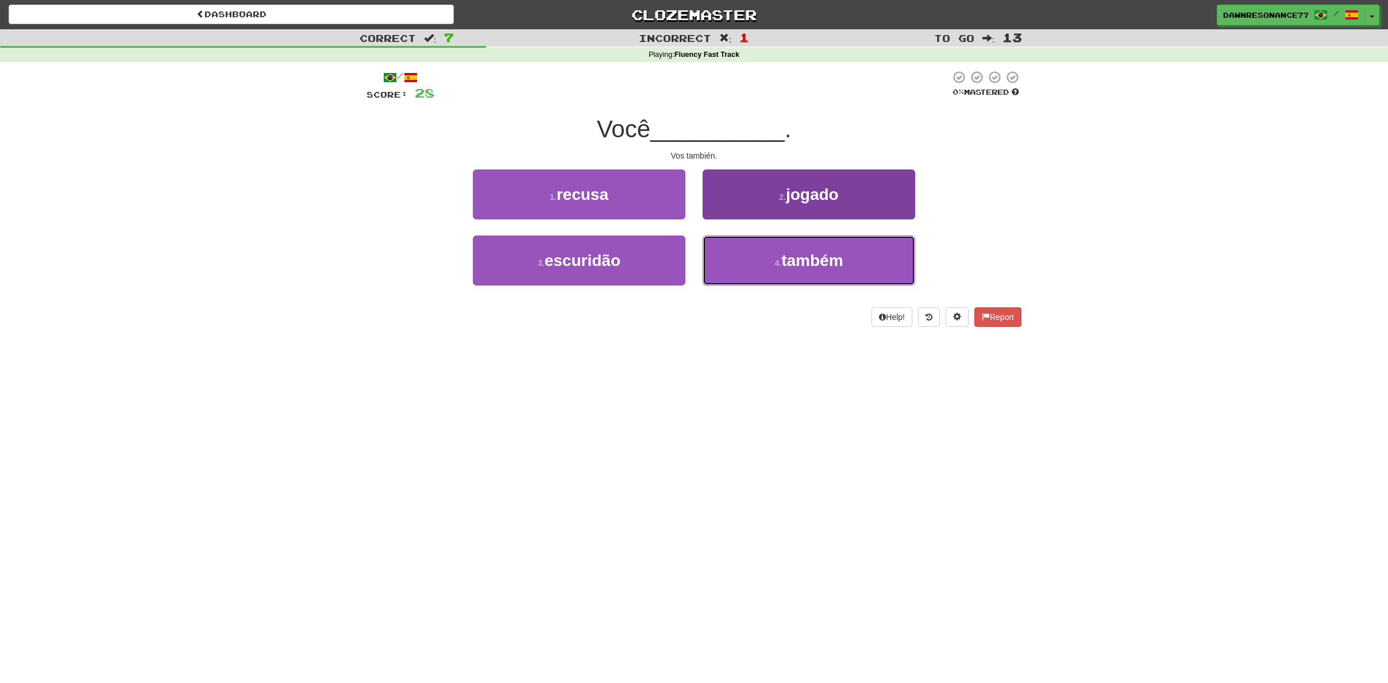
drag, startPoint x: 834, startPoint y: 262, endPoint x: 807, endPoint y: 269, distance: 27.7
click at [834, 262] on span "também" at bounding box center [811, 261] width 61 height 18
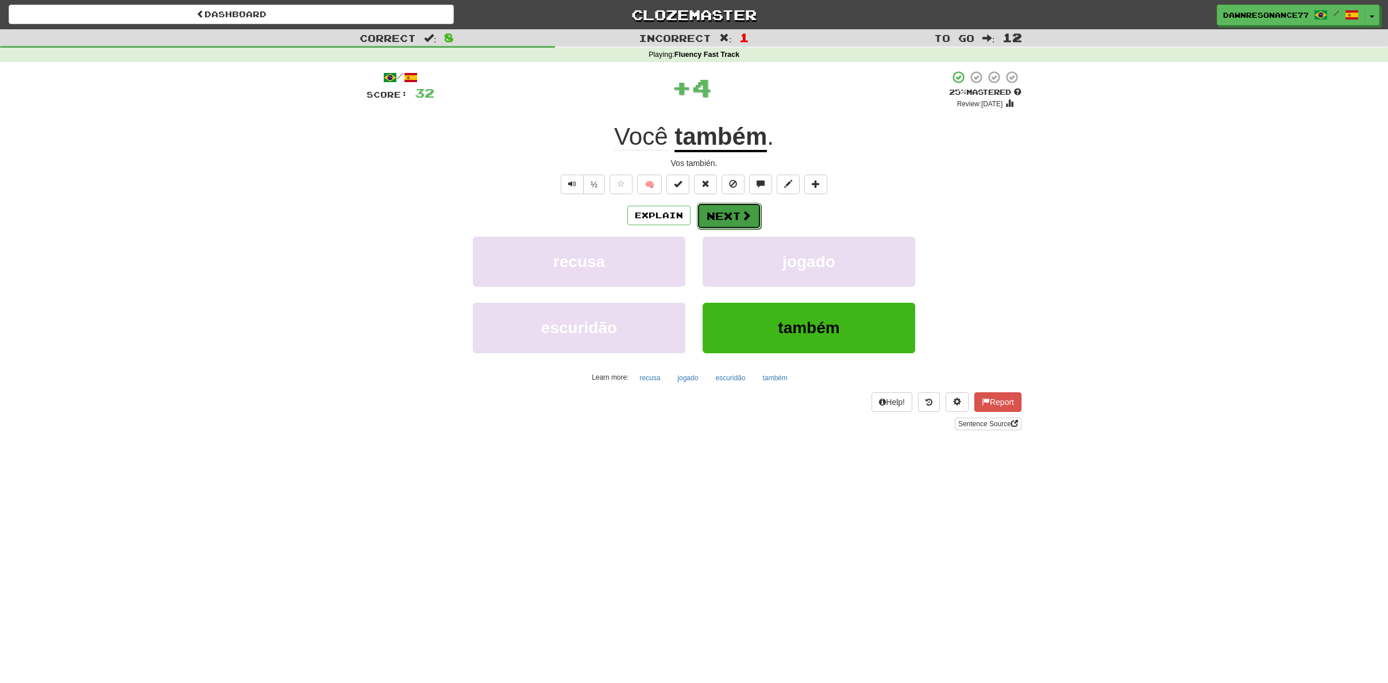
click at [731, 219] on button "Next" at bounding box center [729, 216] width 64 height 26
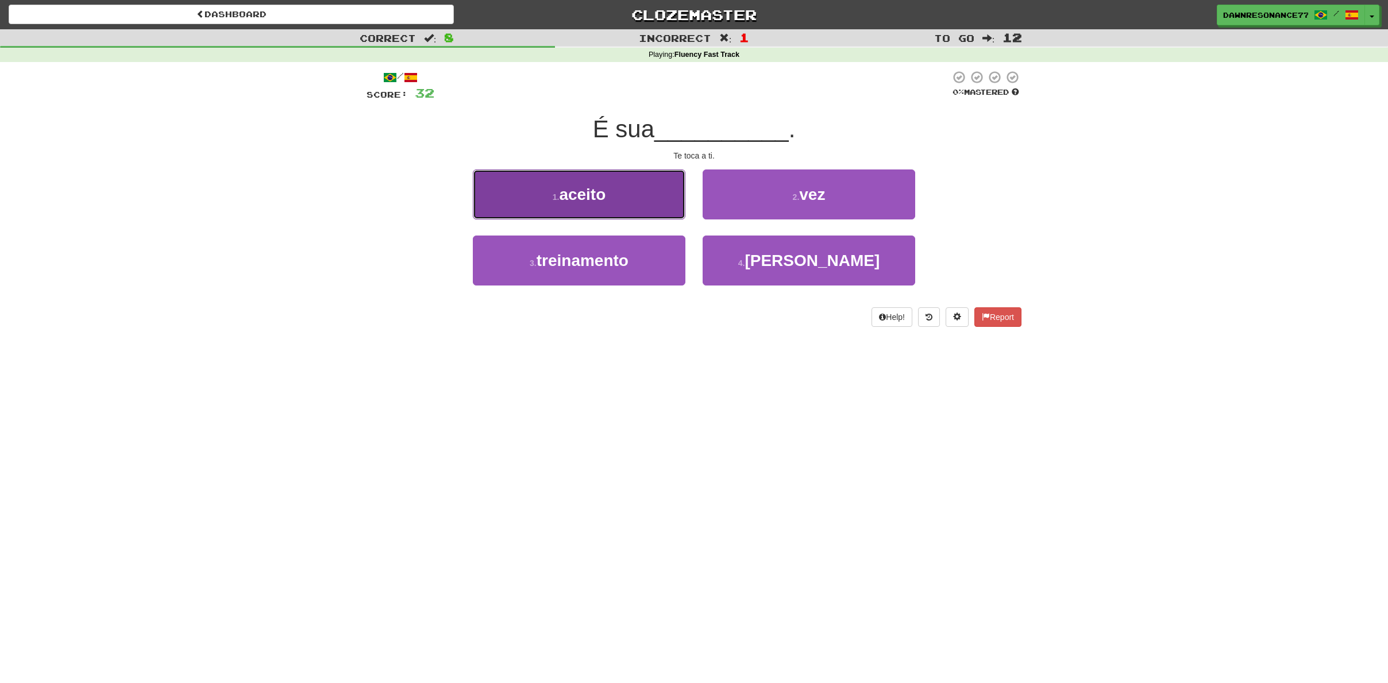
click at [589, 169] on button "1 . aceito" at bounding box center [579, 194] width 212 height 50
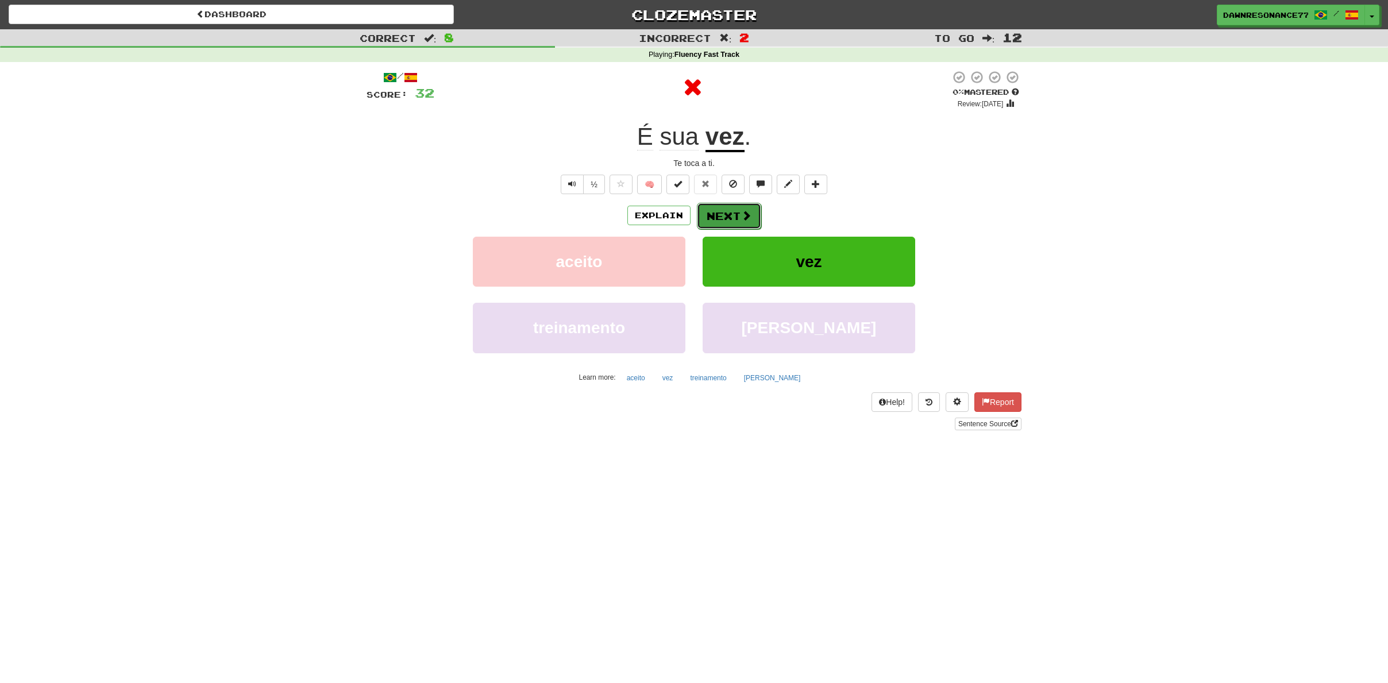
click at [712, 218] on button "Next" at bounding box center [729, 216] width 64 height 26
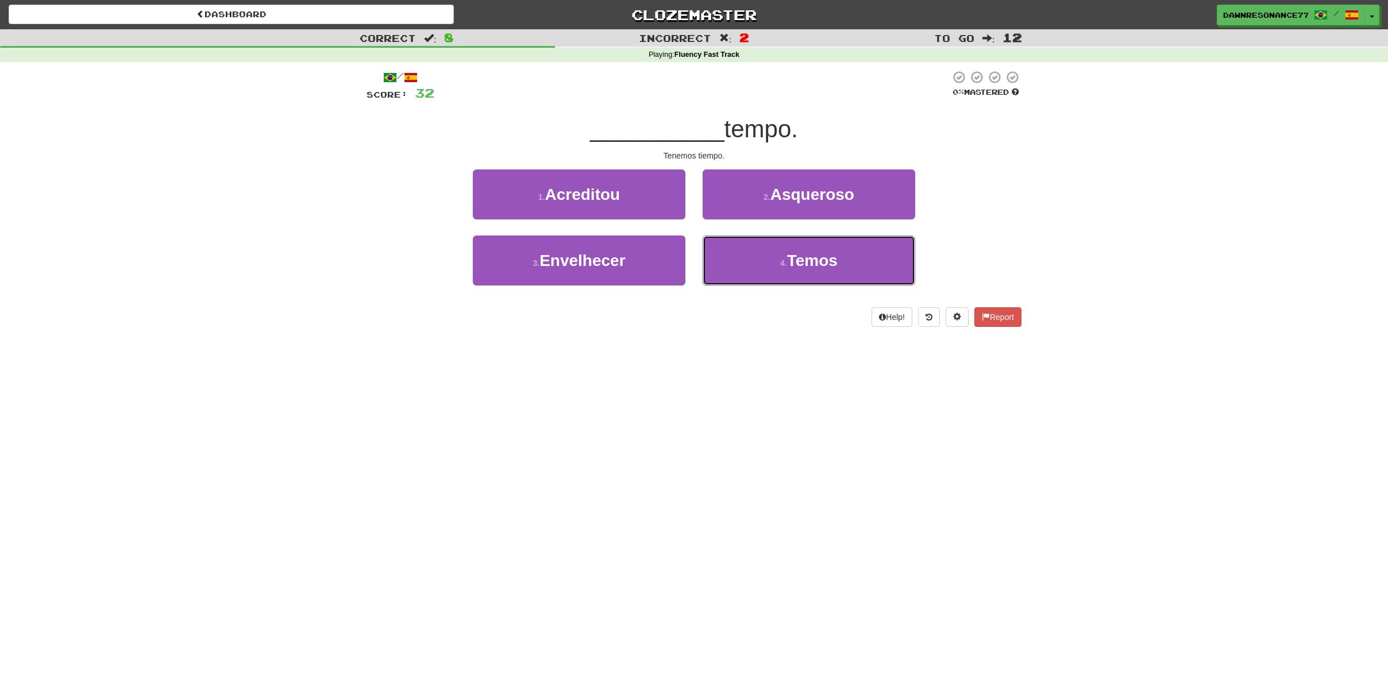
drag, startPoint x: 816, startPoint y: 247, endPoint x: 721, endPoint y: 291, distance: 104.3
click at [810, 249] on button "4 . [GEOGRAPHIC_DATA]" at bounding box center [808, 260] width 212 height 50
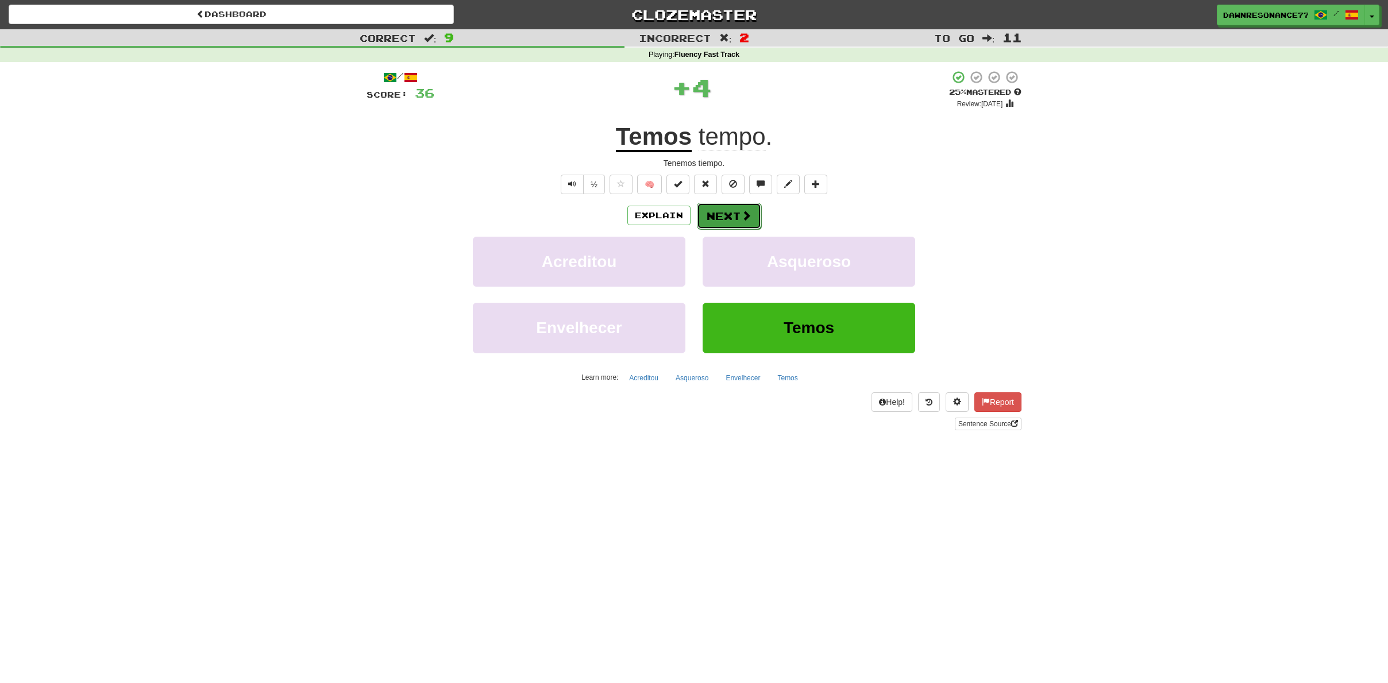
click at [709, 212] on button "Next" at bounding box center [729, 216] width 64 height 26
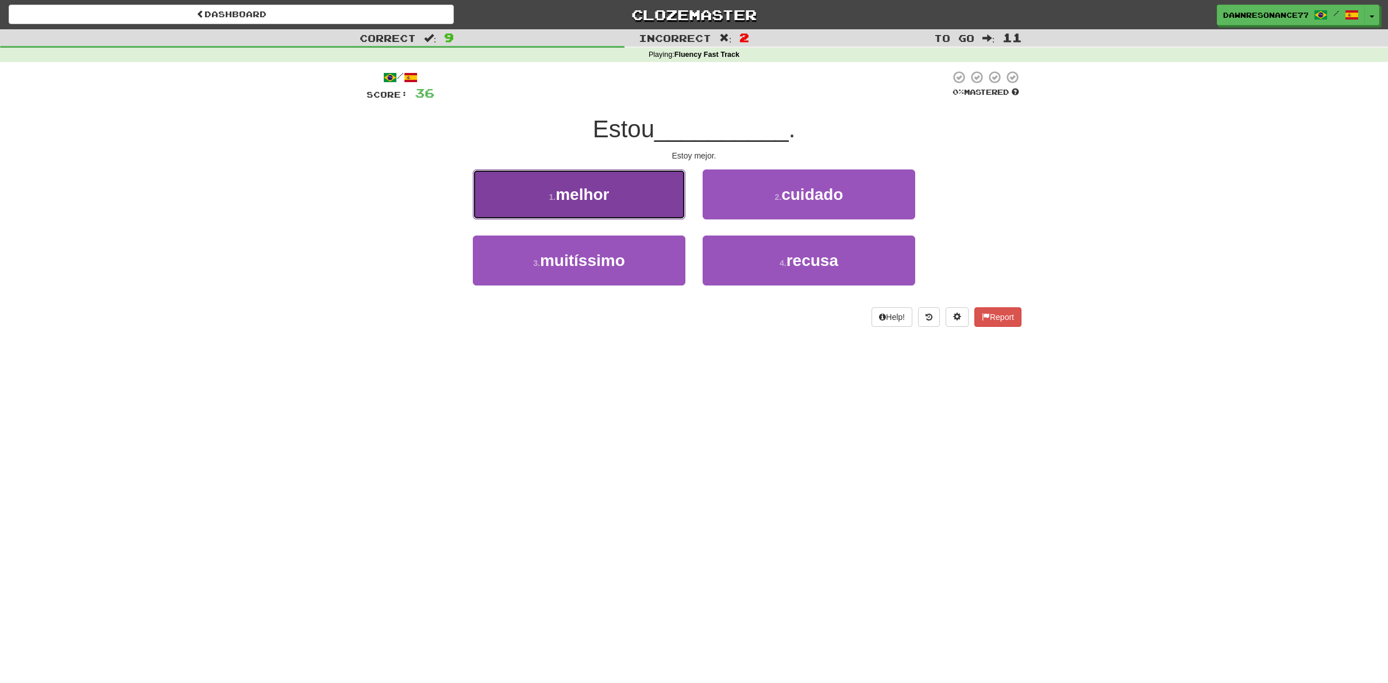
click at [601, 174] on button "1 . melhor" at bounding box center [579, 194] width 212 height 50
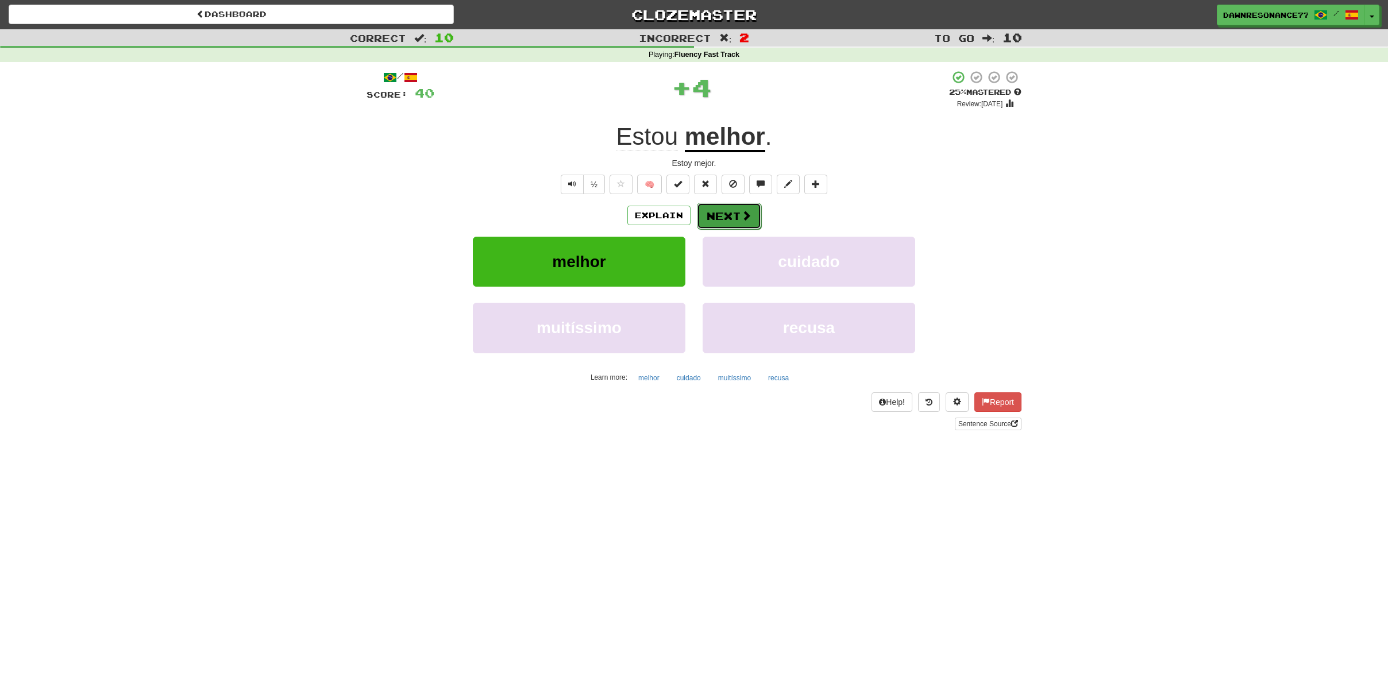
click at [739, 206] on button "Next" at bounding box center [729, 216] width 64 height 26
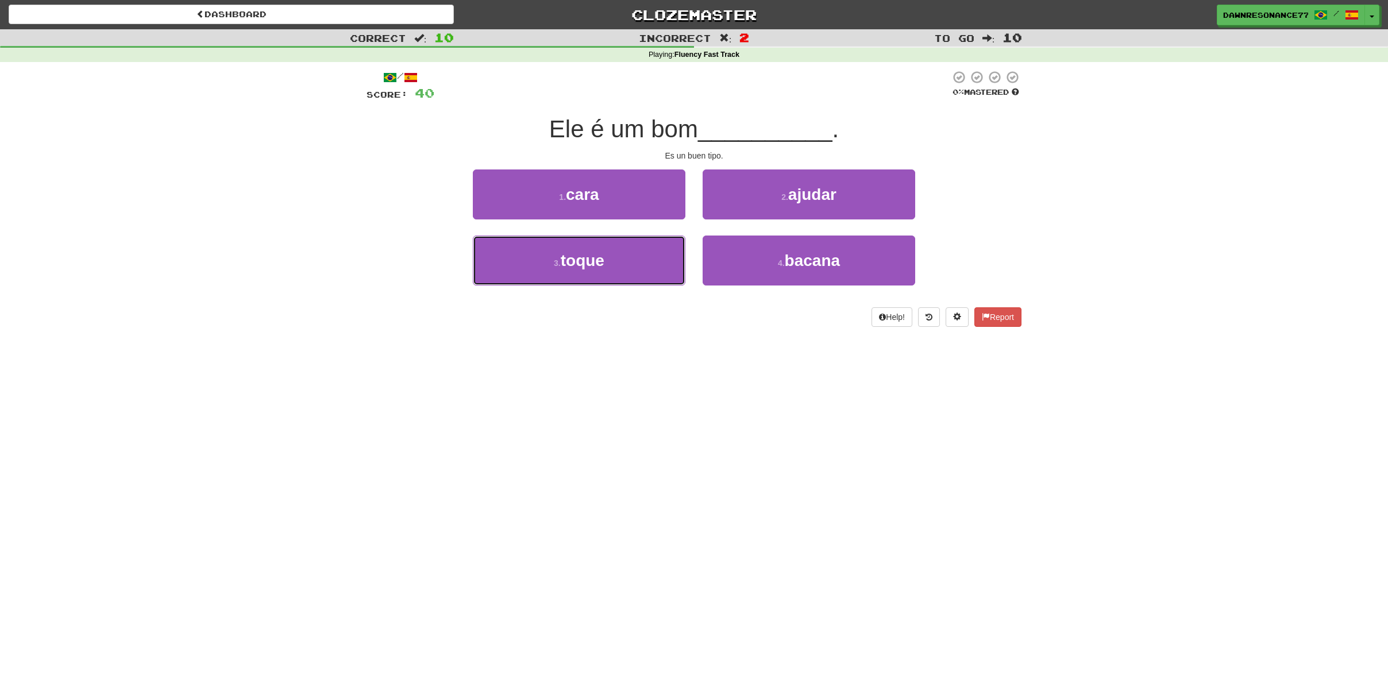
drag, startPoint x: 587, startPoint y: 268, endPoint x: 570, endPoint y: 288, distance: 26.9
click at [587, 268] on span "toque" at bounding box center [583, 261] width 44 height 18
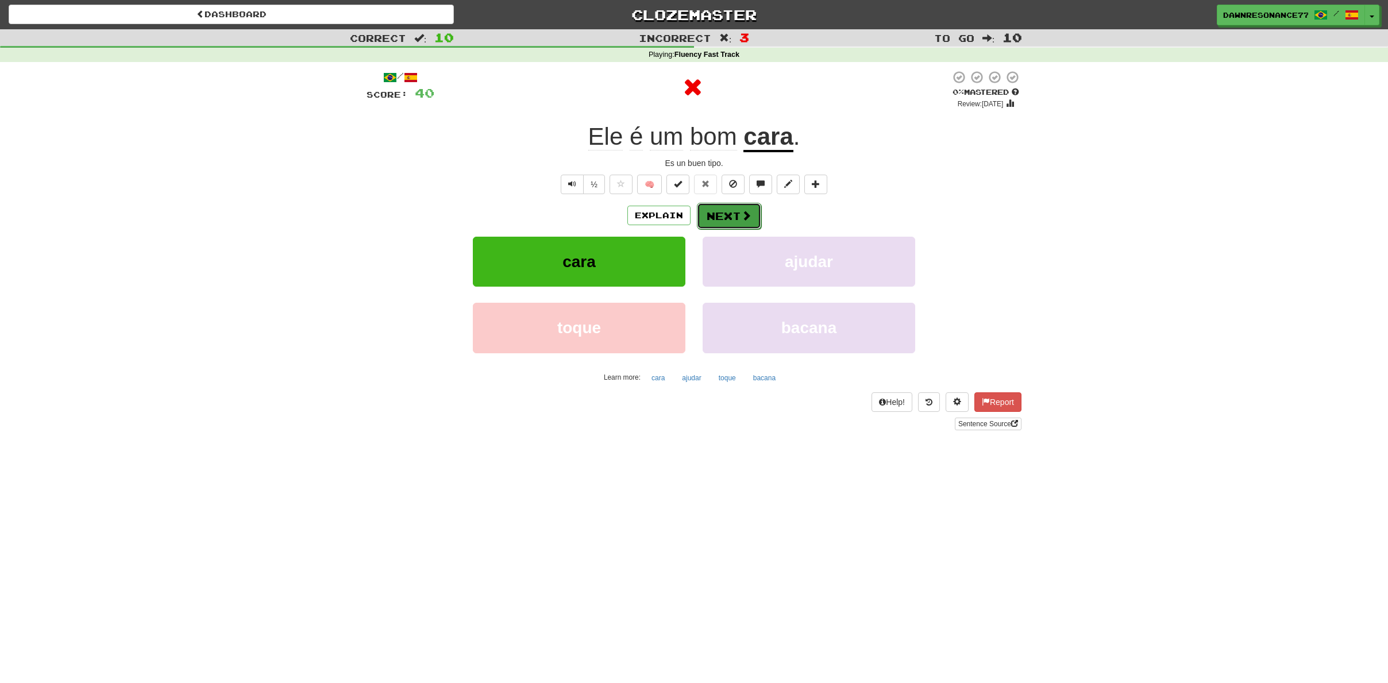
click at [727, 220] on button "Next" at bounding box center [729, 216] width 64 height 26
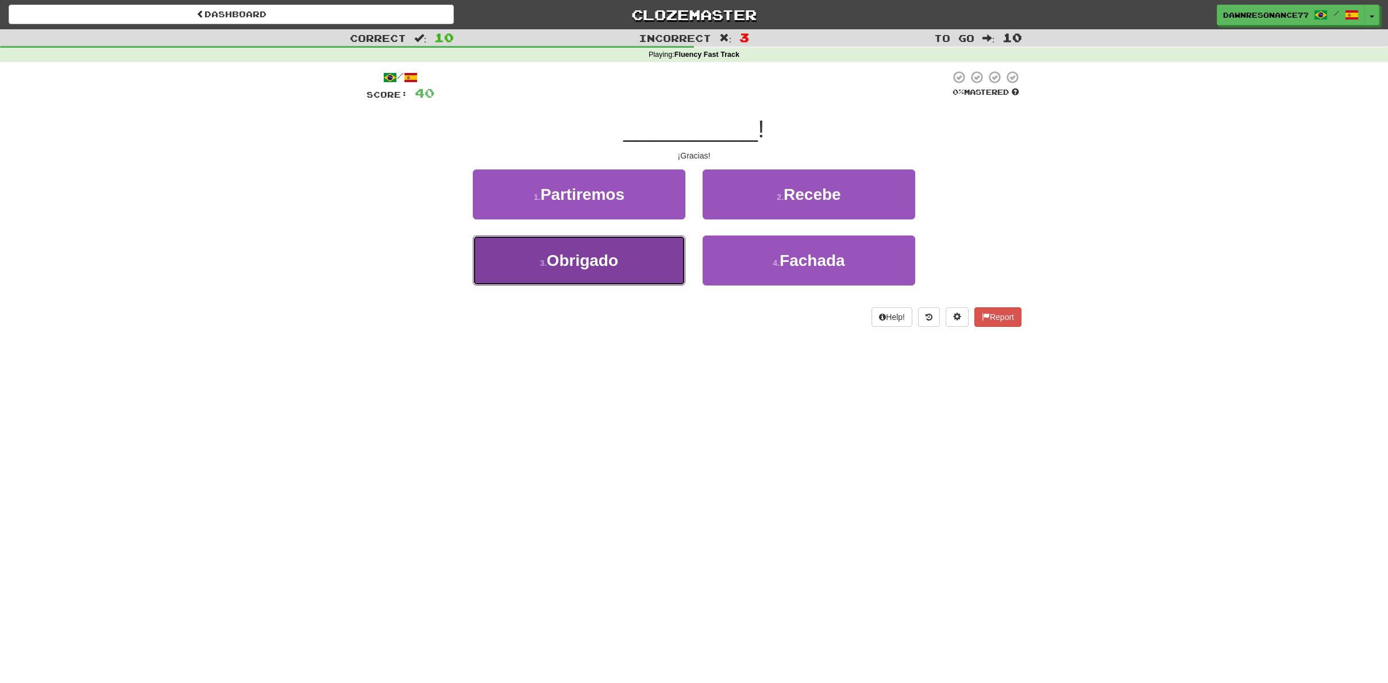
click at [625, 261] on button "3 . Obrigado" at bounding box center [579, 260] width 212 height 50
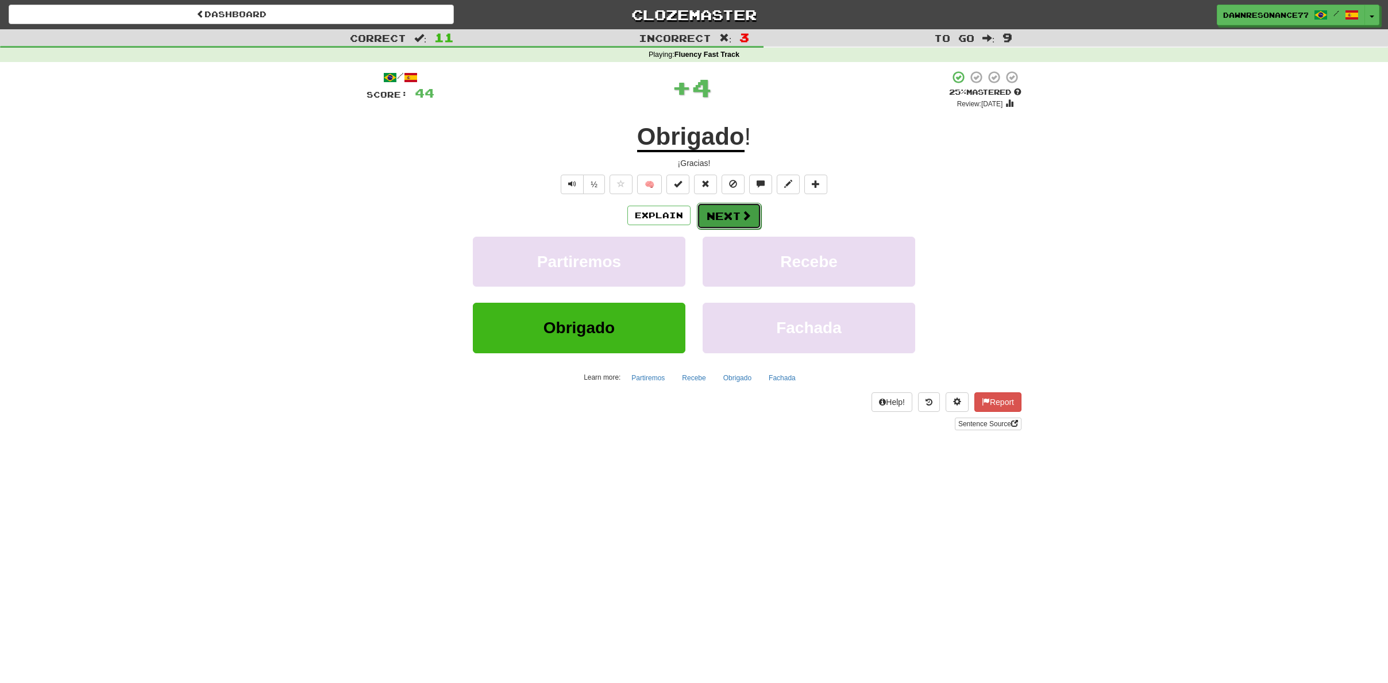
click at [722, 222] on button "Next" at bounding box center [729, 216] width 64 height 26
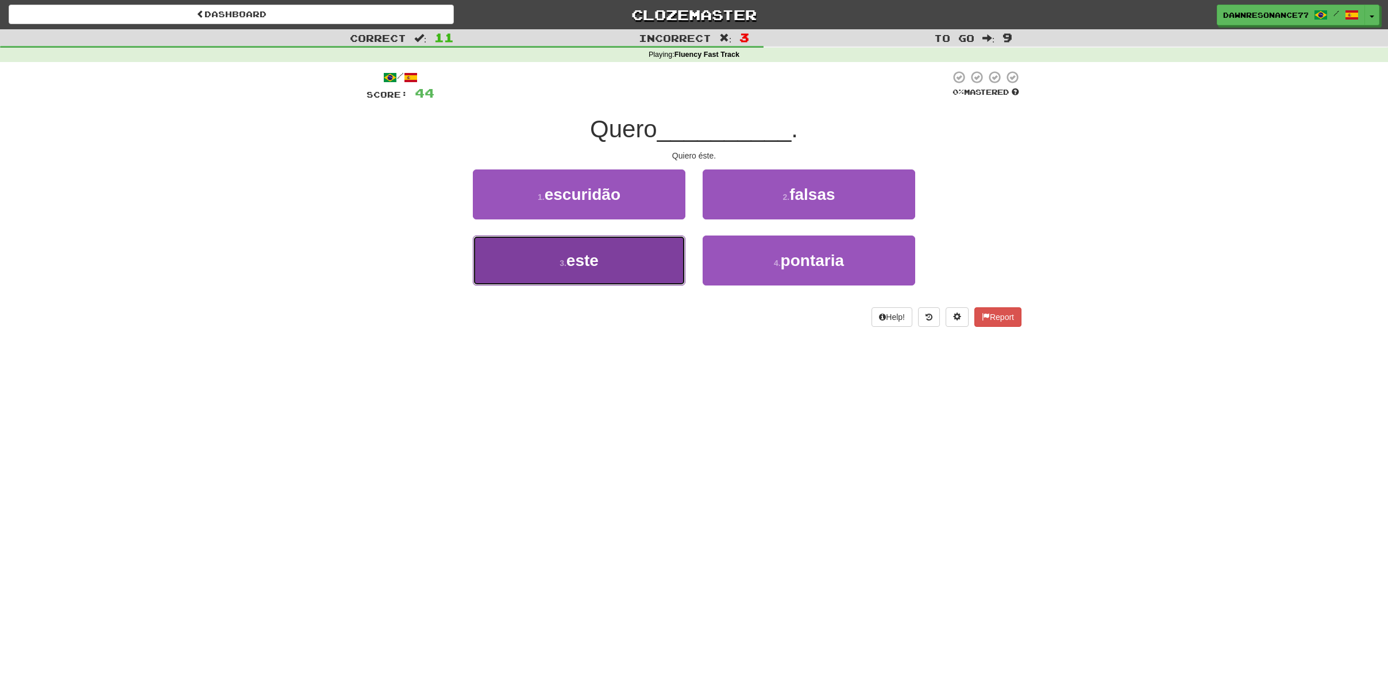
drag, startPoint x: 574, startPoint y: 270, endPoint x: 580, endPoint y: 344, distance: 73.7
click at [574, 270] on button "3 . este" at bounding box center [579, 260] width 212 height 50
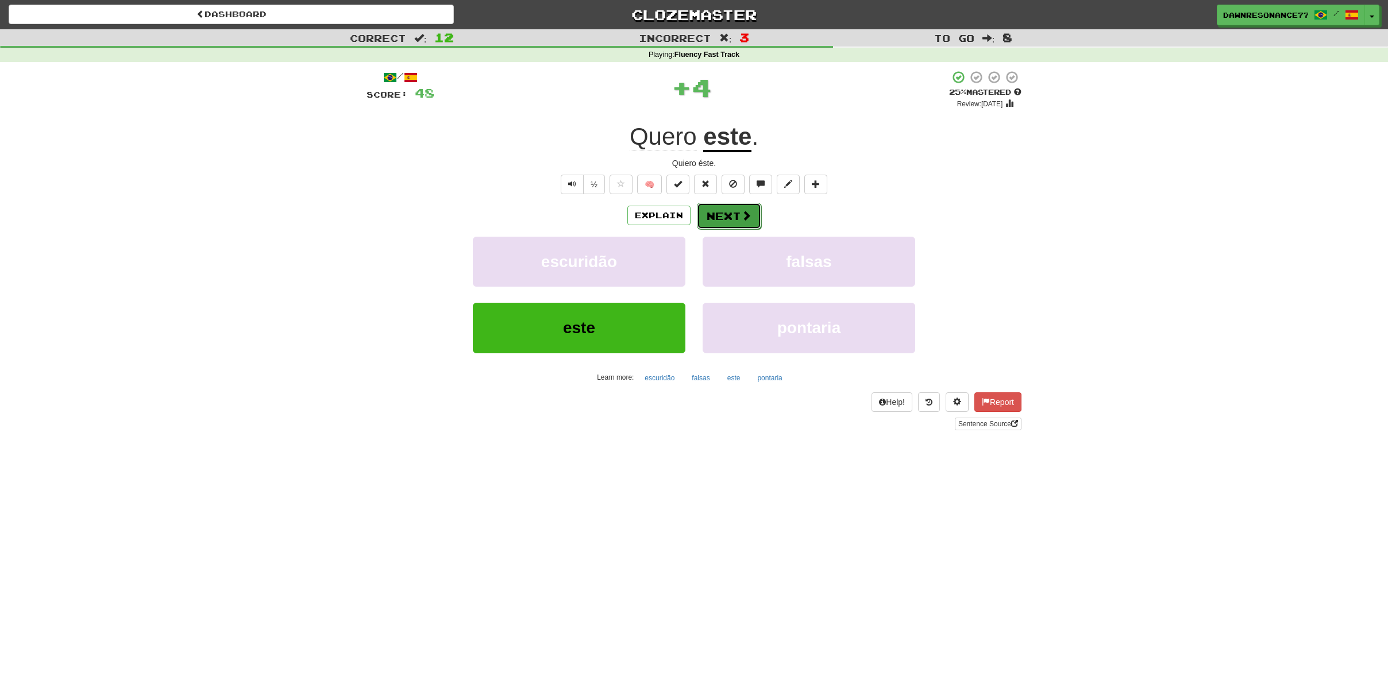
click at [722, 216] on button "Next" at bounding box center [729, 216] width 64 height 26
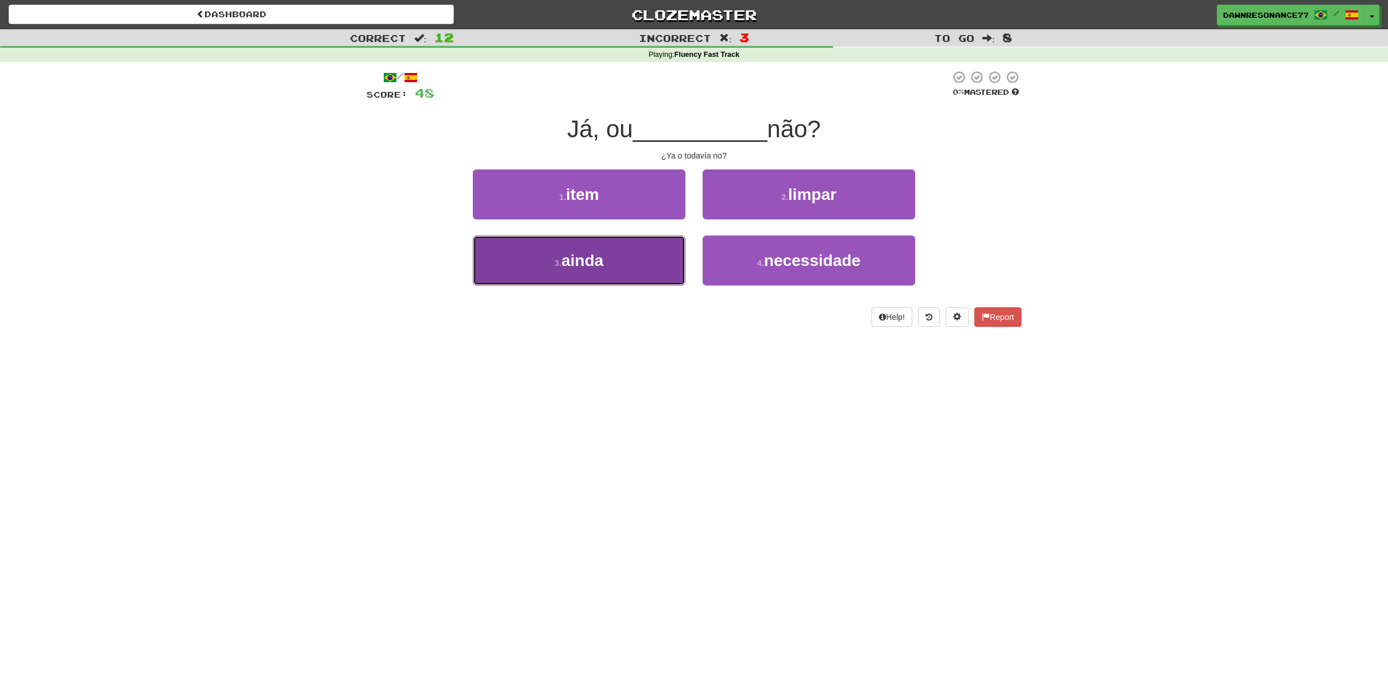
click at [603, 277] on button "3 . ainda" at bounding box center [579, 260] width 212 height 50
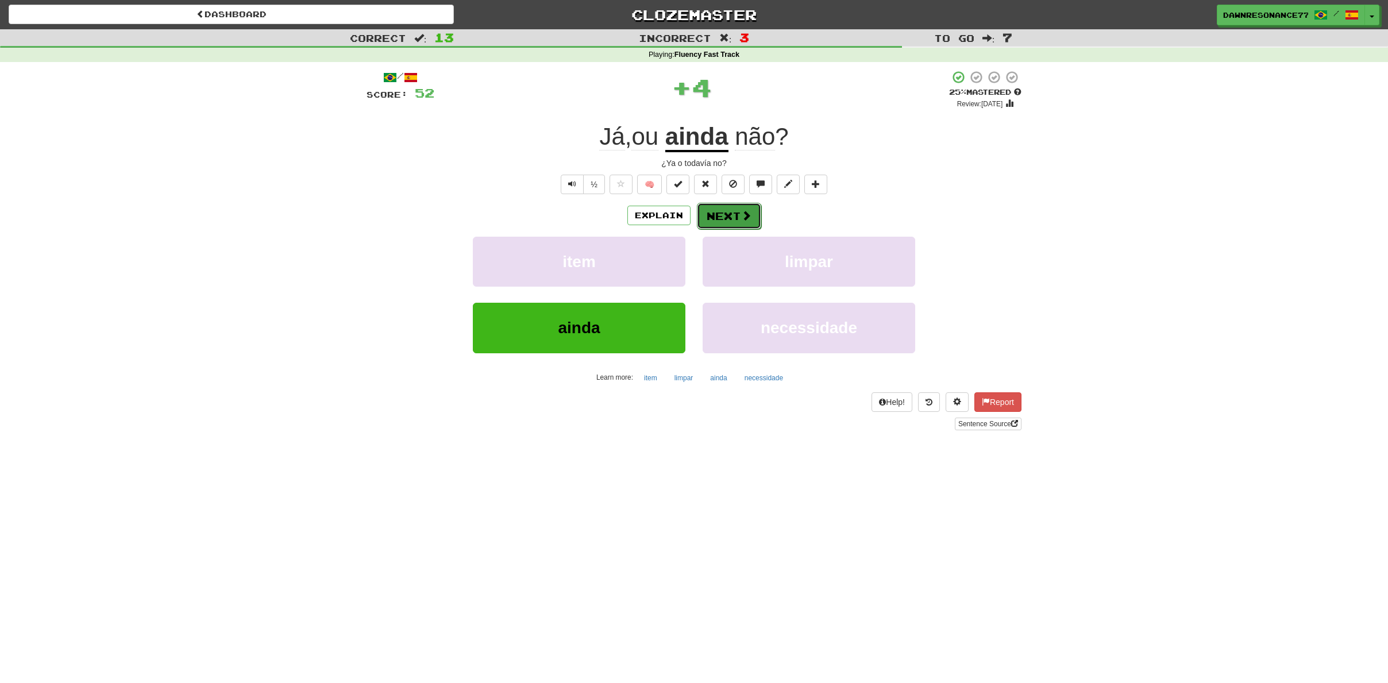
click at [751, 222] on button "Next" at bounding box center [729, 216] width 64 height 26
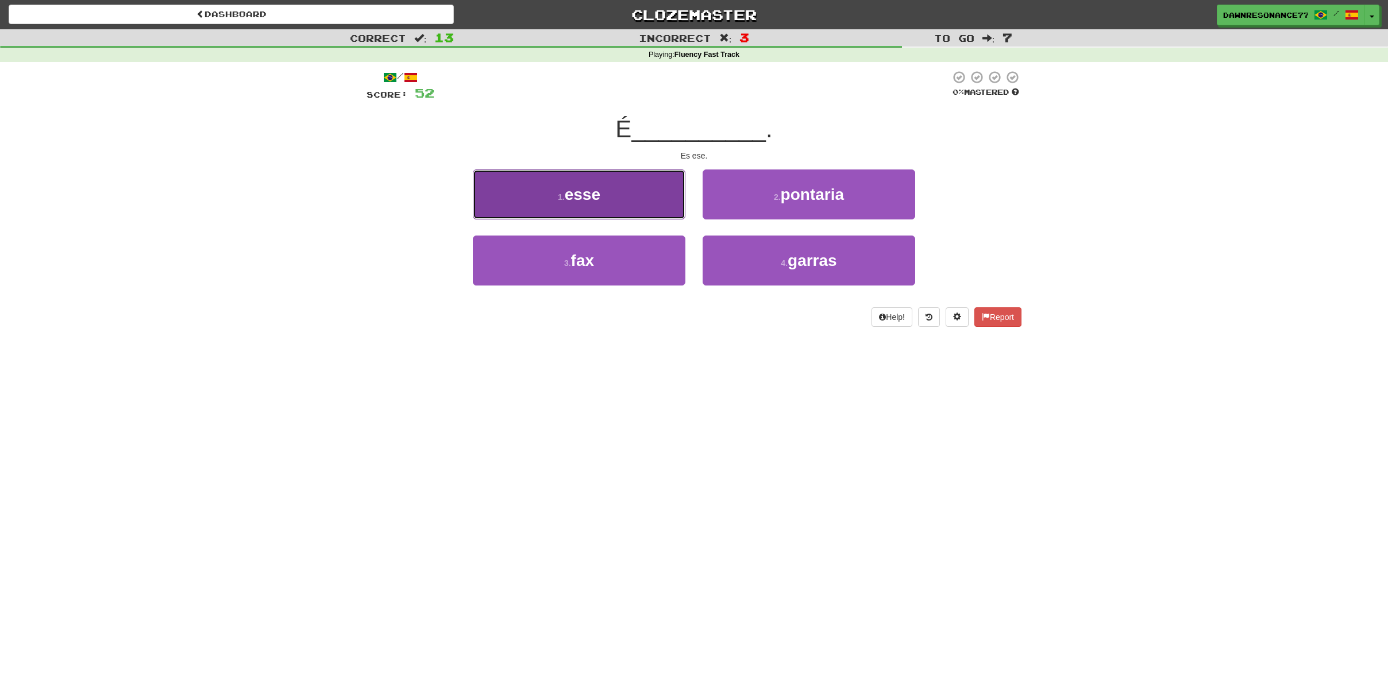
click at [619, 204] on button "1 . esse" at bounding box center [579, 194] width 212 height 50
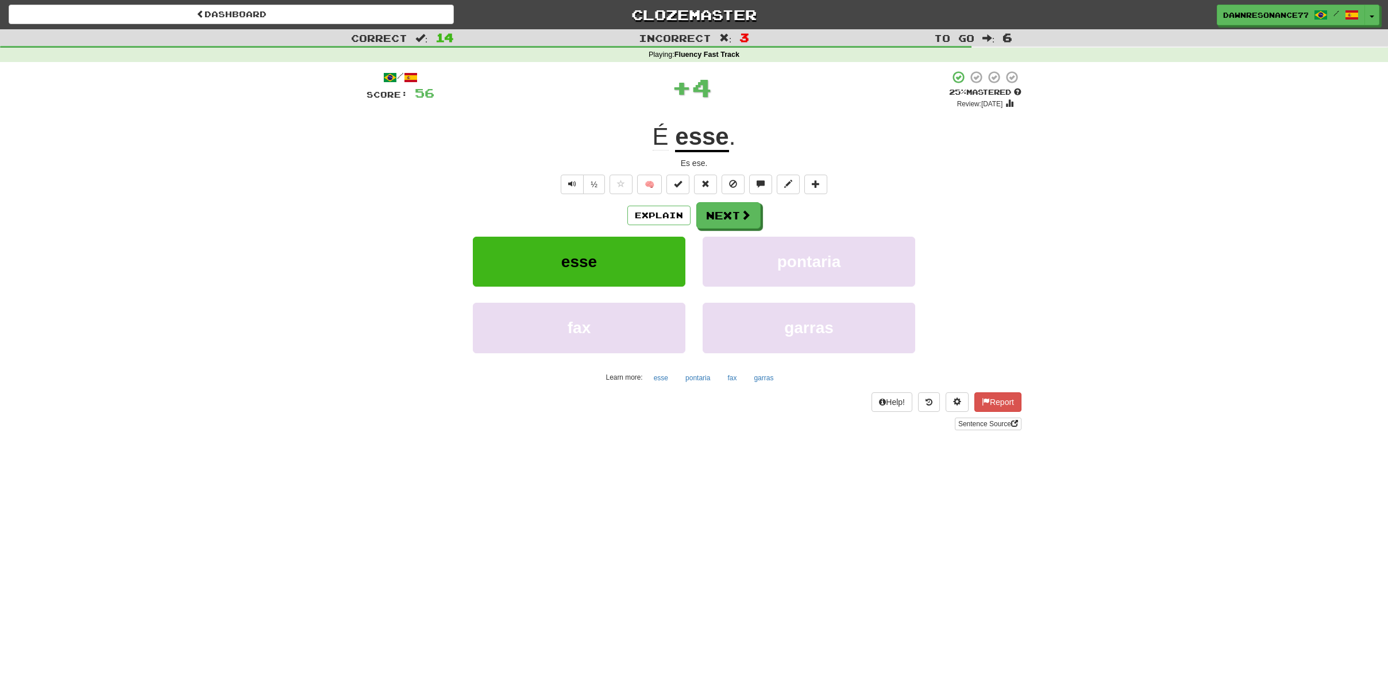
click at [736, 235] on div "Explain Next esse pontaria fax garras Learn more: esse pontaria fax garras" at bounding box center [693, 294] width 655 height 184
click at [733, 222] on button "Next" at bounding box center [729, 216] width 64 height 26
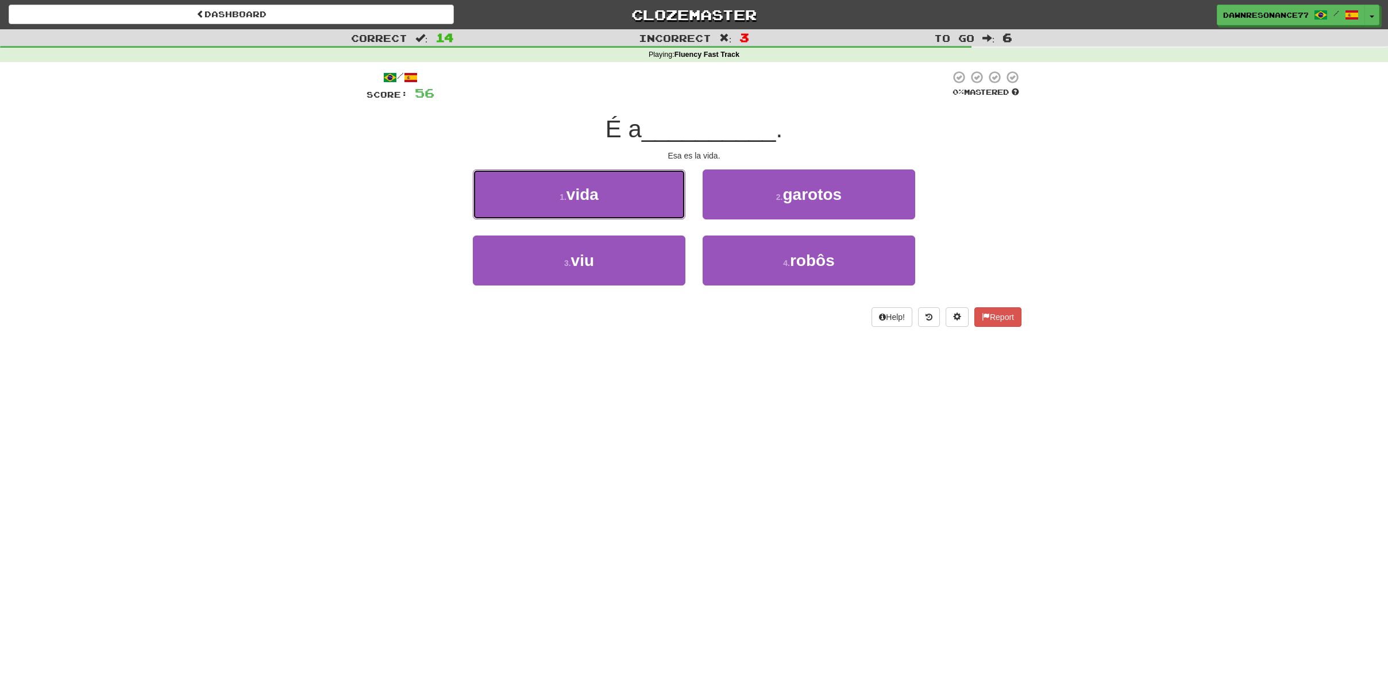
click at [603, 197] on button "1 . vida" at bounding box center [579, 194] width 212 height 50
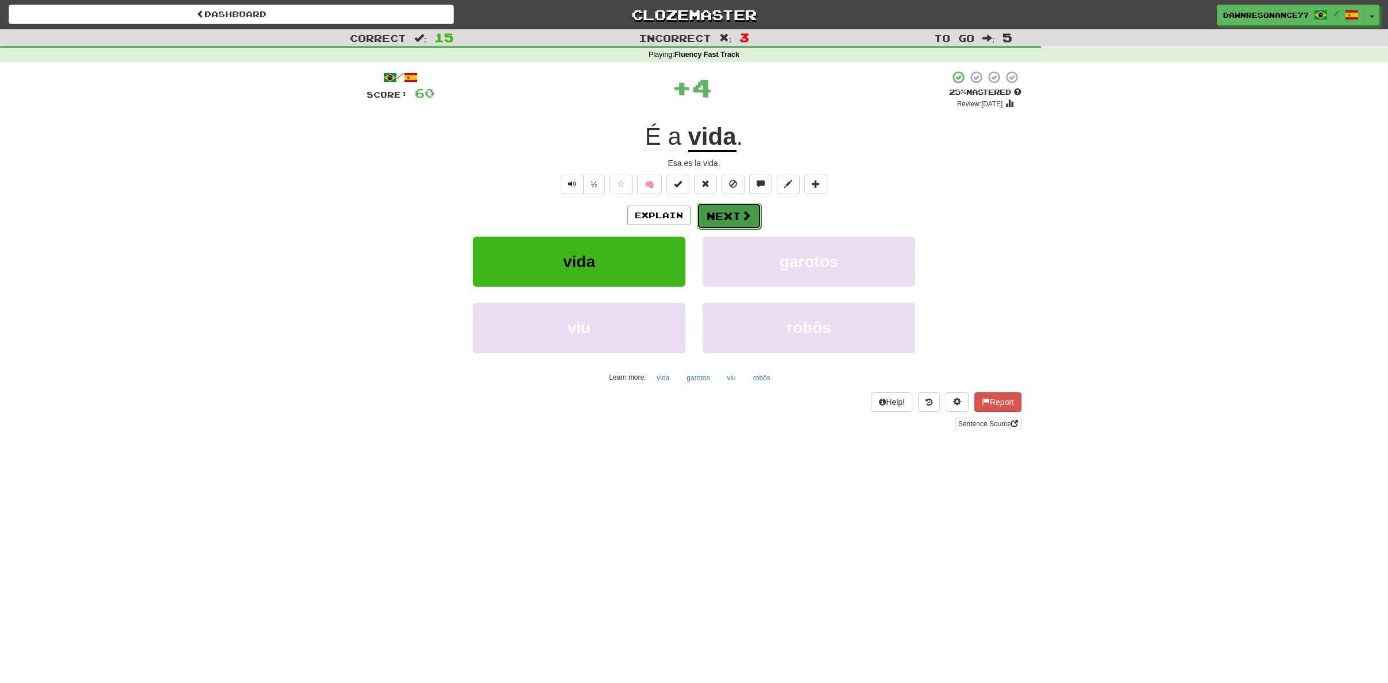
click at [736, 221] on button "Next" at bounding box center [729, 216] width 64 height 26
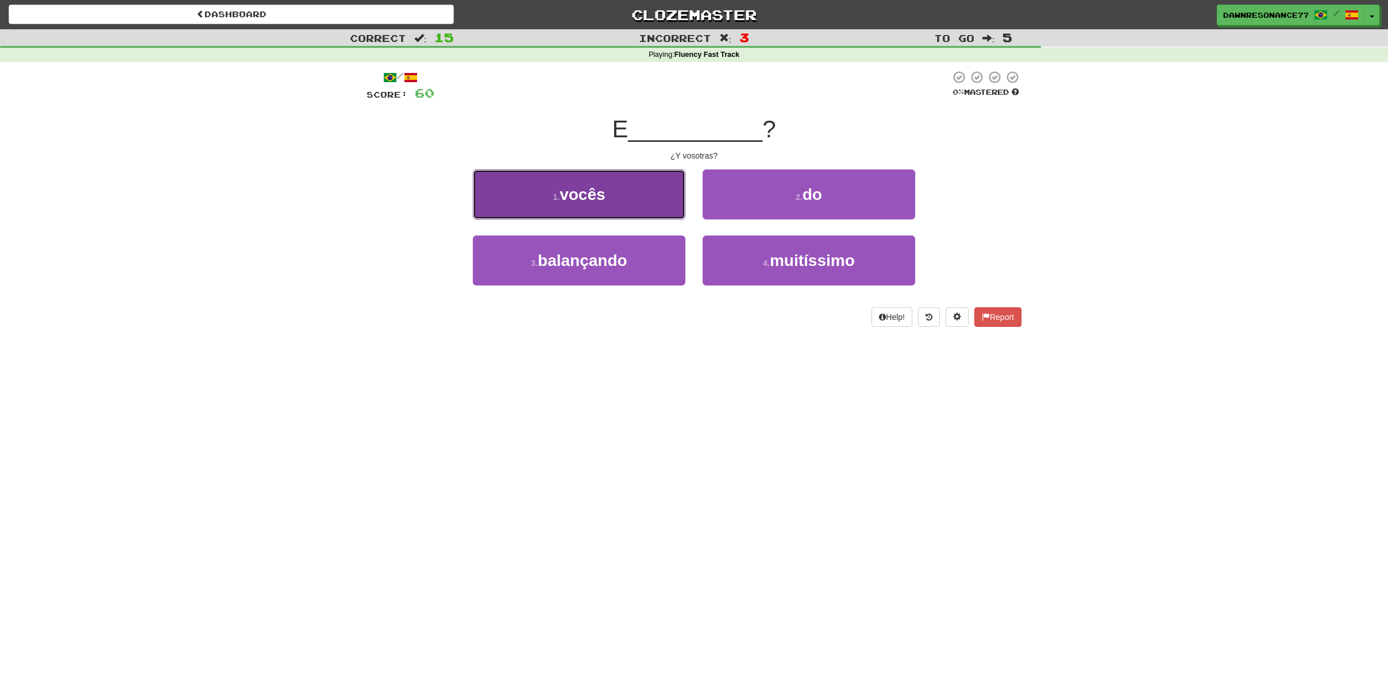
click at [628, 211] on button "1 . vocês" at bounding box center [579, 194] width 212 height 50
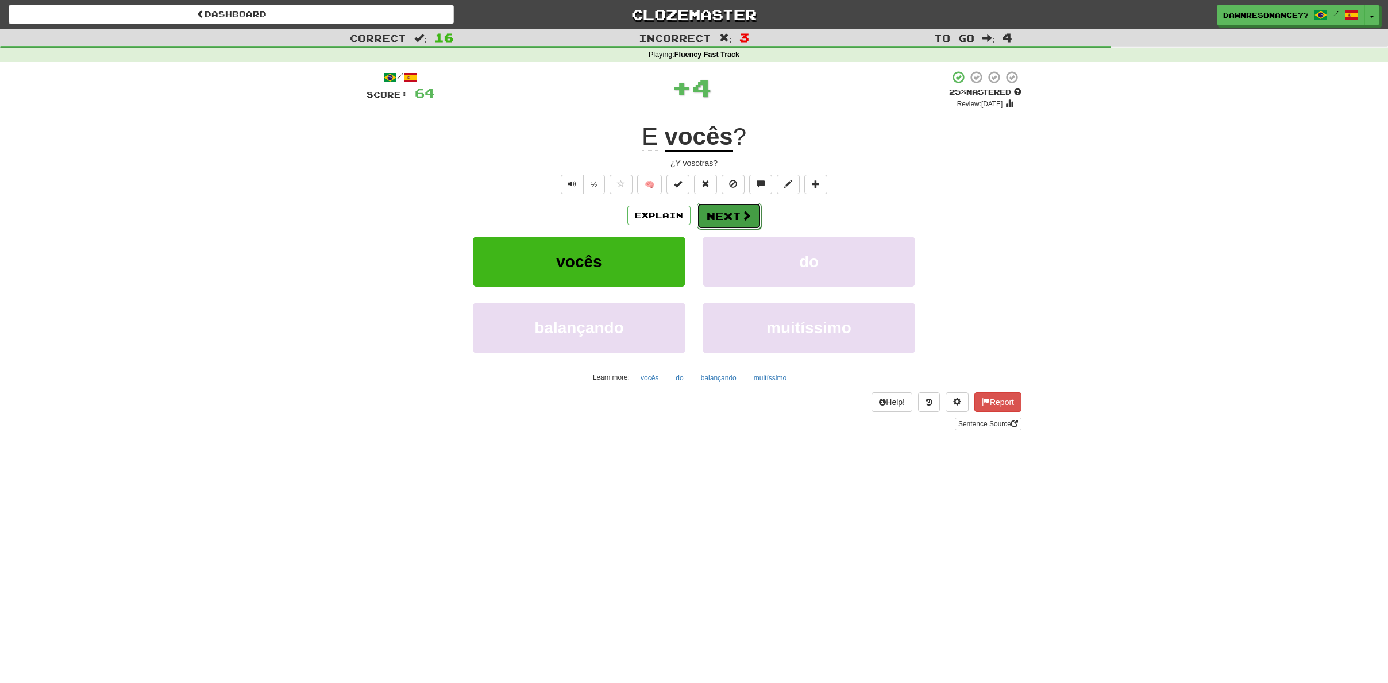
click at [725, 215] on button "Next" at bounding box center [729, 216] width 64 height 26
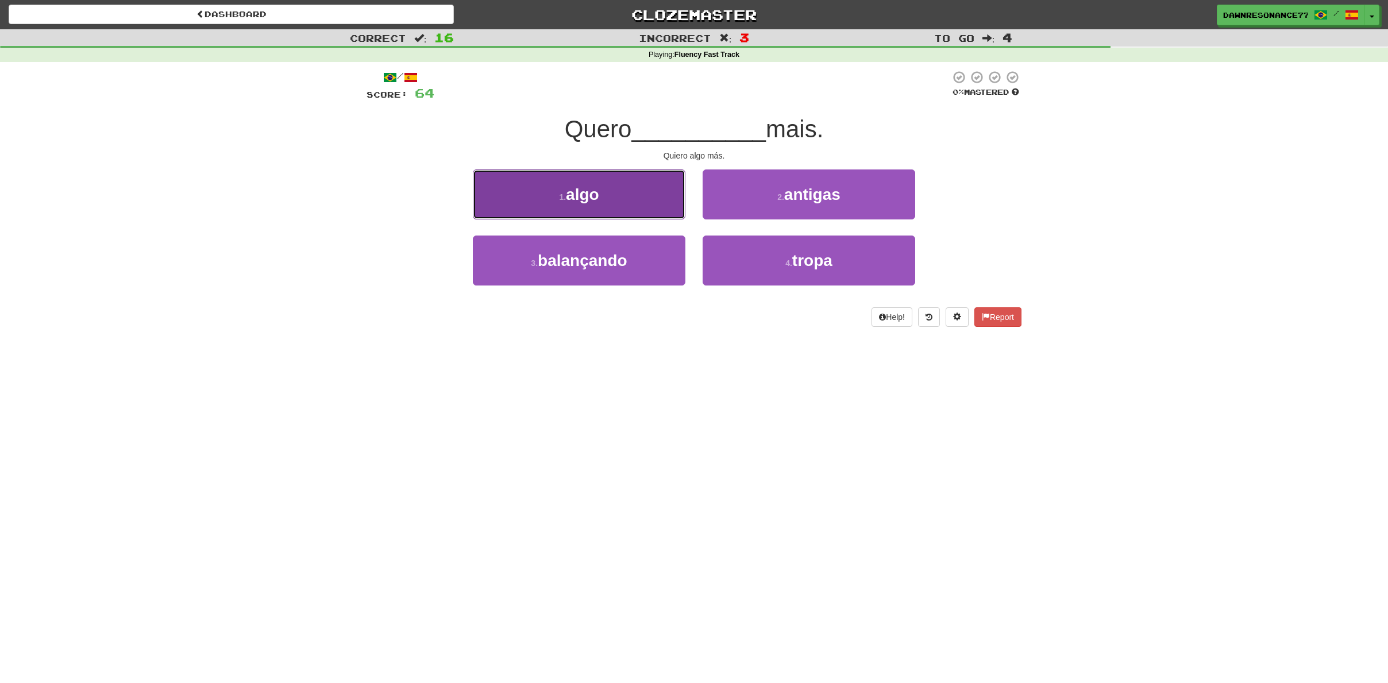
click at [608, 188] on button "1 . algo" at bounding box center [579, 194] width 212 height 50
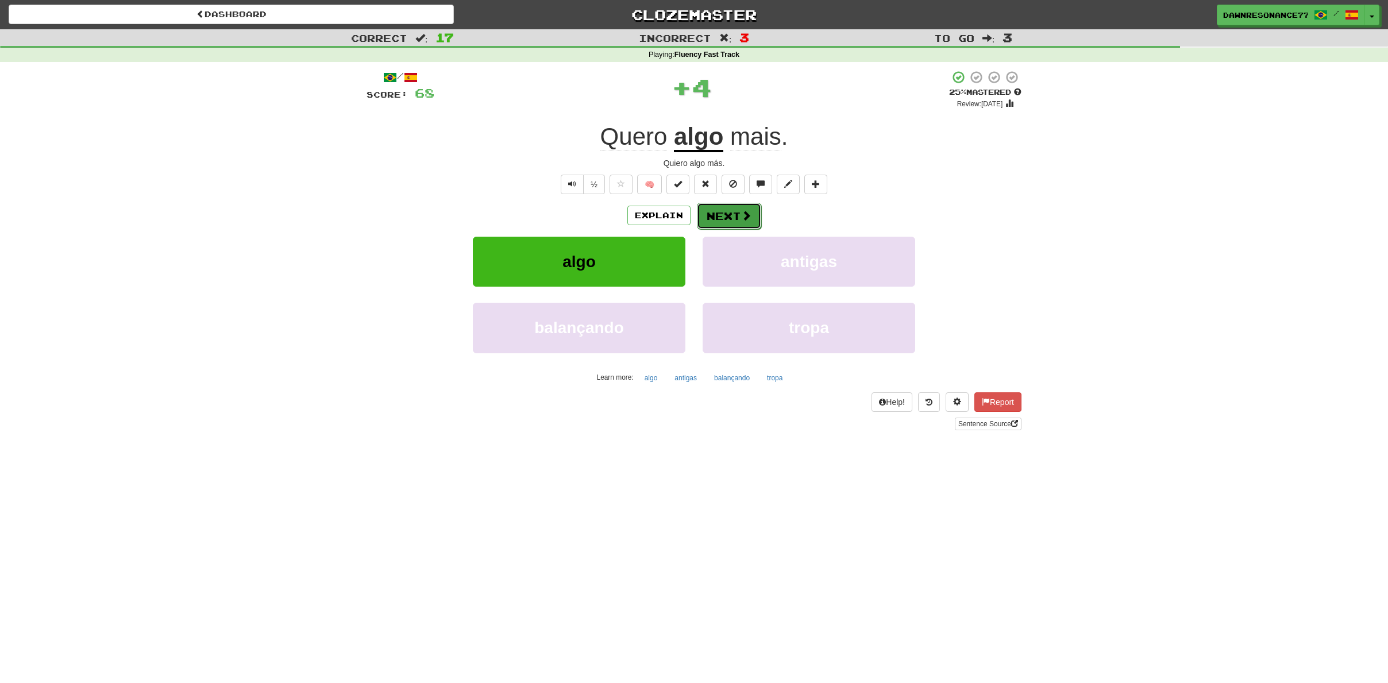
click at [708, 219] on button "Next" at bounding box center [729, 216] width 64 height 26
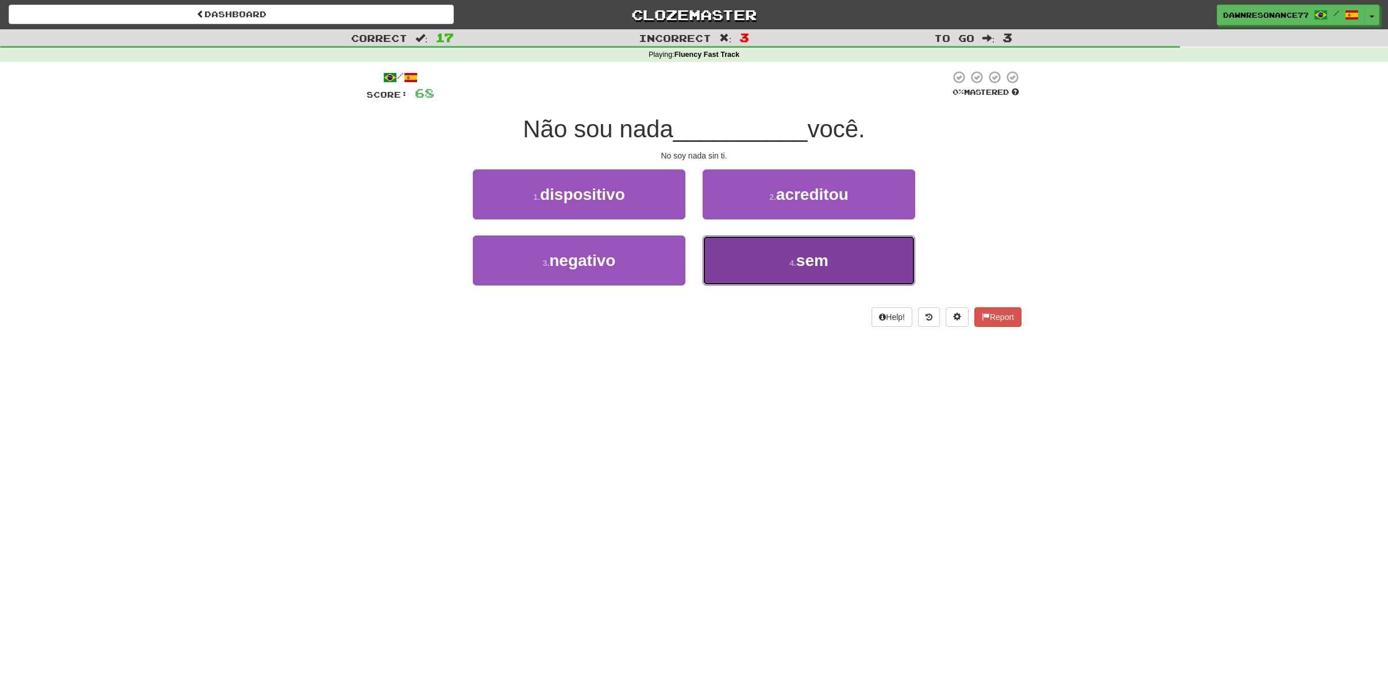
click at [910, 241] on button "4 . sem" at bounding box center [808, 260] width 212 height 50
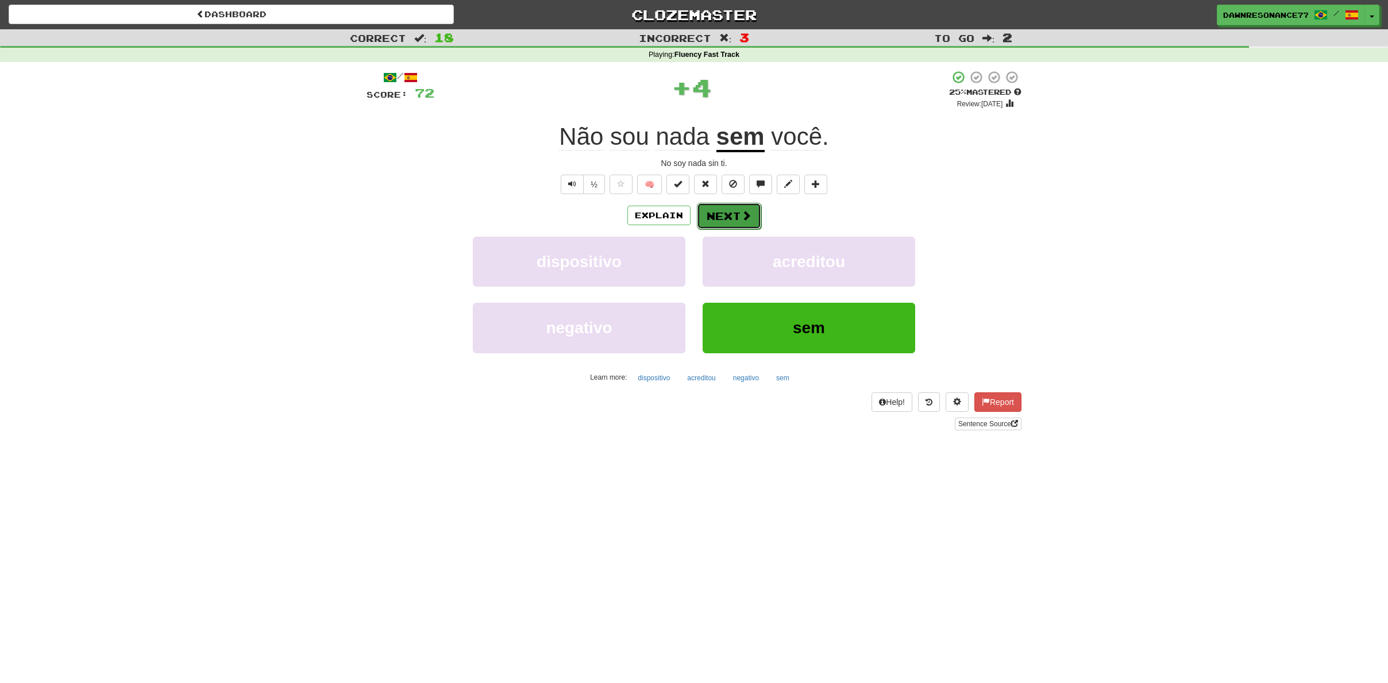
click at [728, 222] on button "Next" at bounding box center [729, 216] width 64 height 26
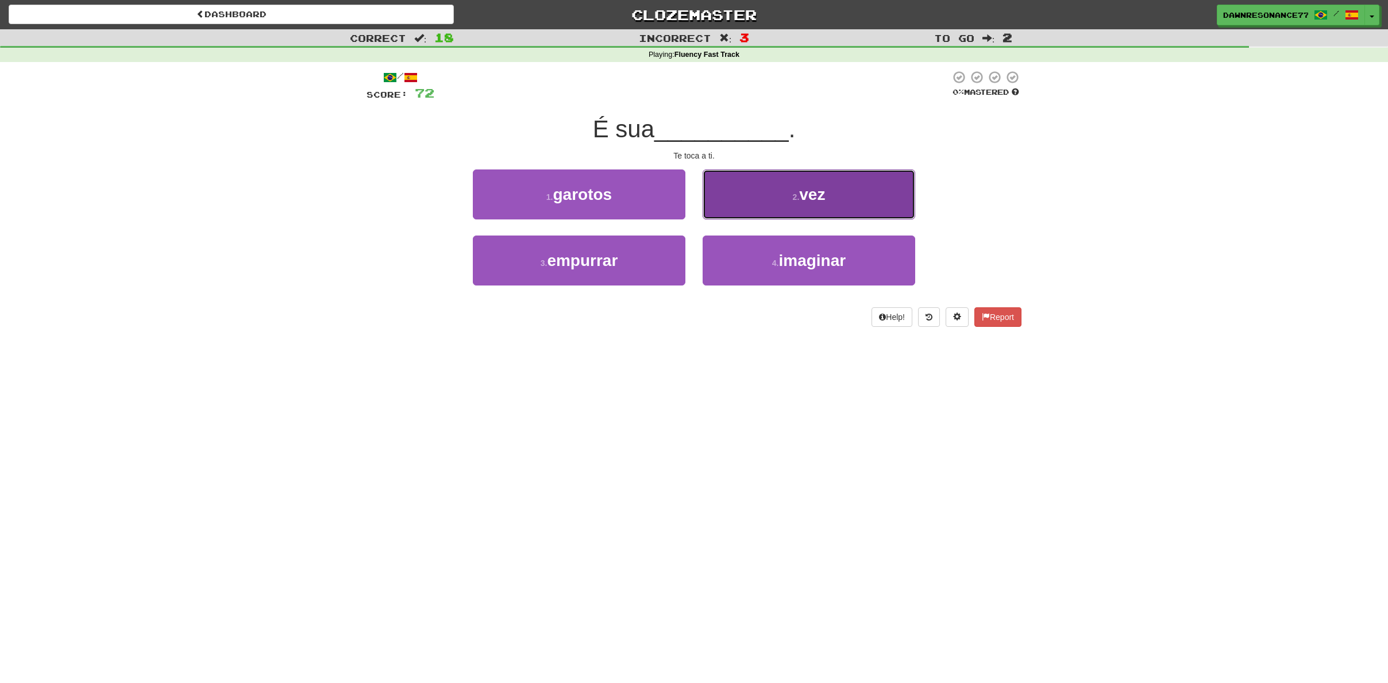
click at [748, 175] on button "2 . vez" at bounding box center [808, 194] width 212 height 50
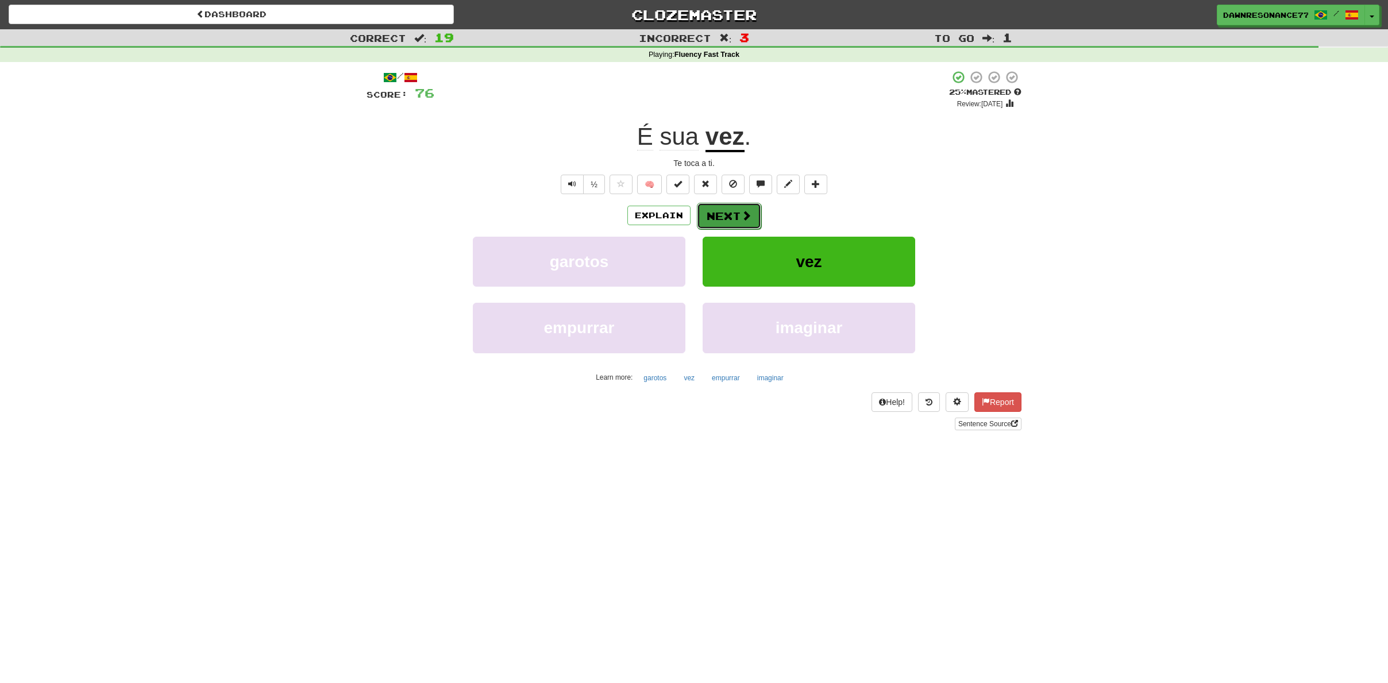
click at [722, 209] on button "Next" at bounding box center [729, 216] width 64 height 26
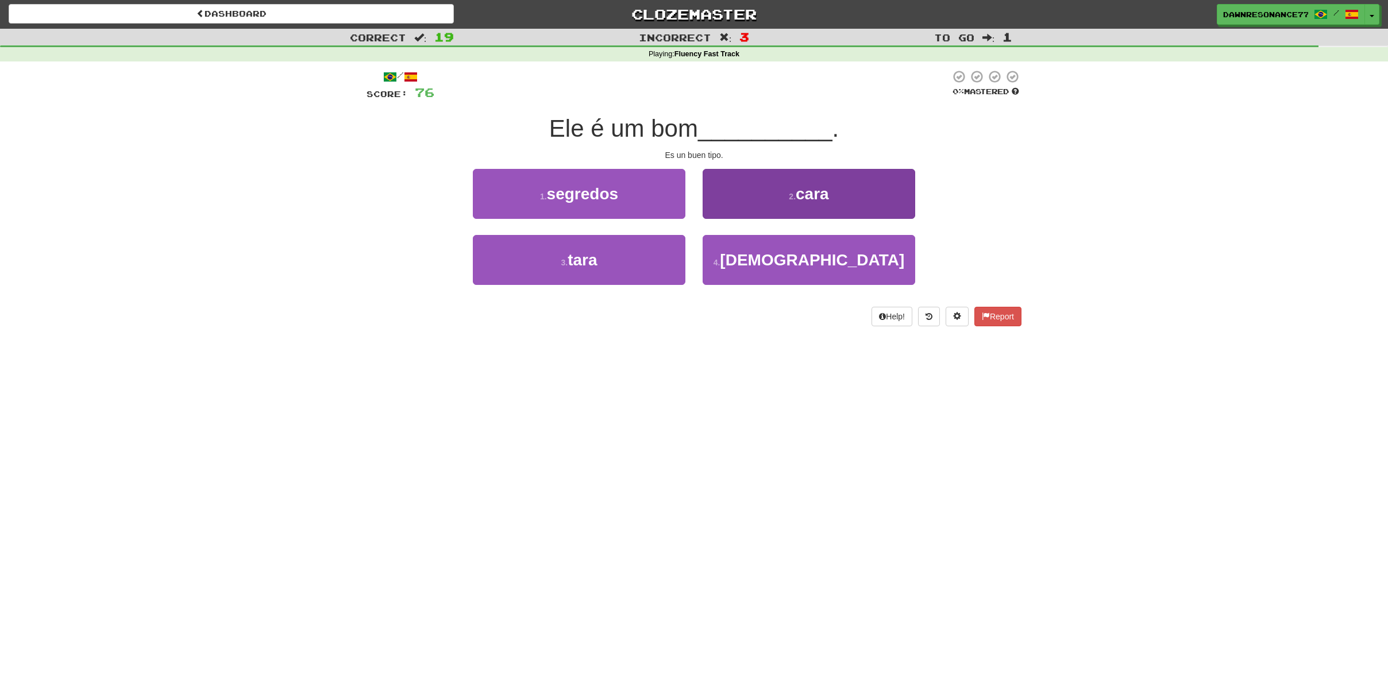
scroll to position [2, 0]
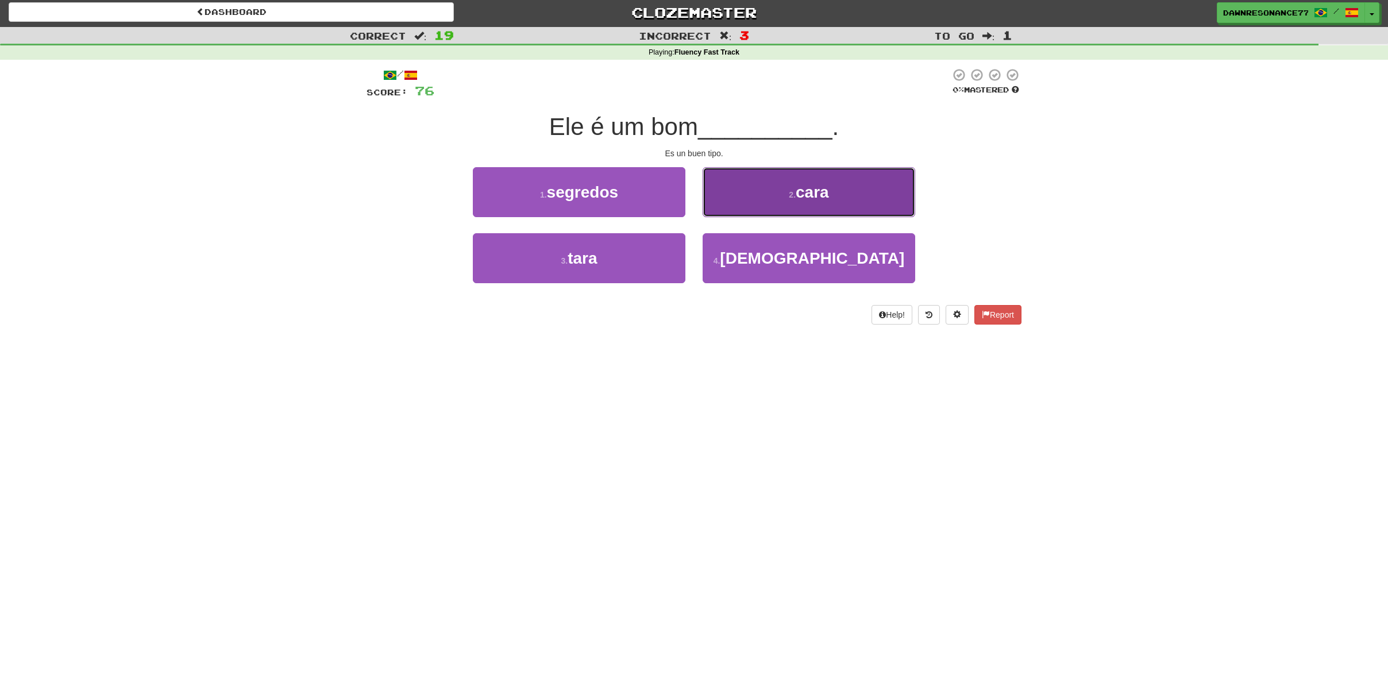
click at [800, 186] on span "cara" at bounding box center [811, 192] width 33 height 18
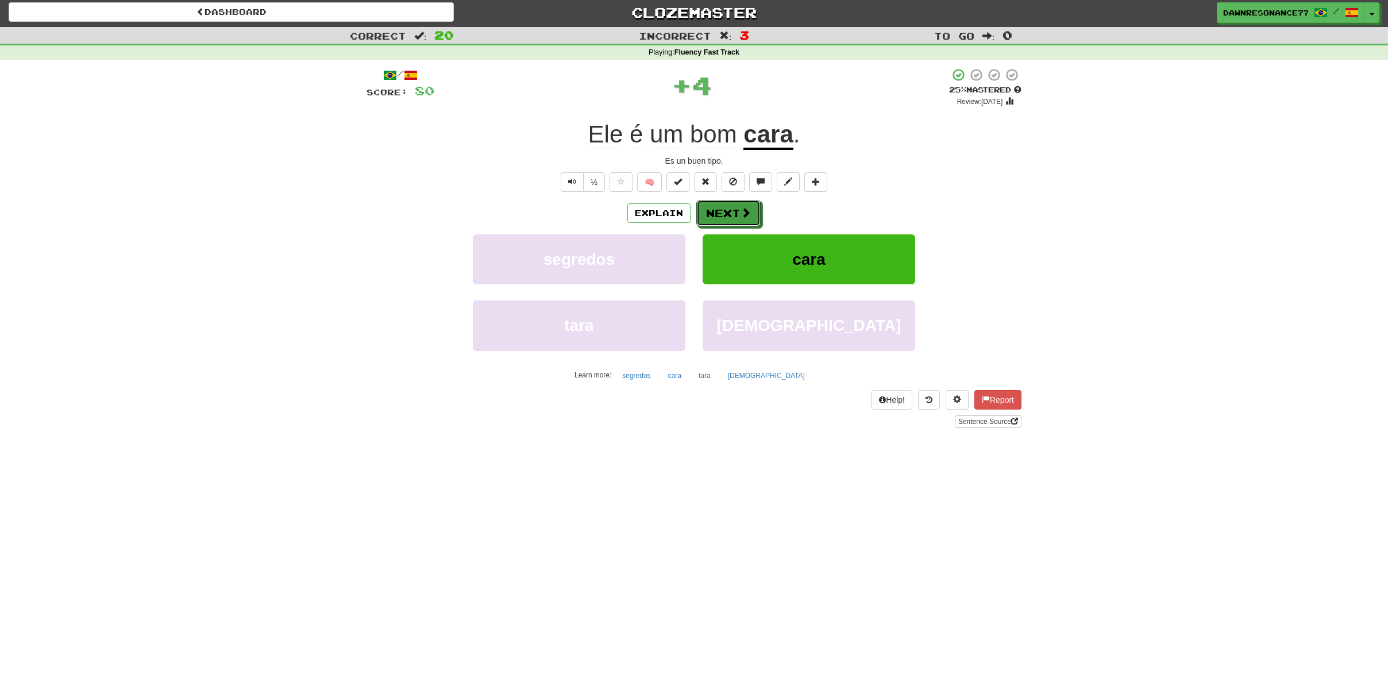
click at [748, 213] on span at bounding box center [745, 212] width 10 height 10
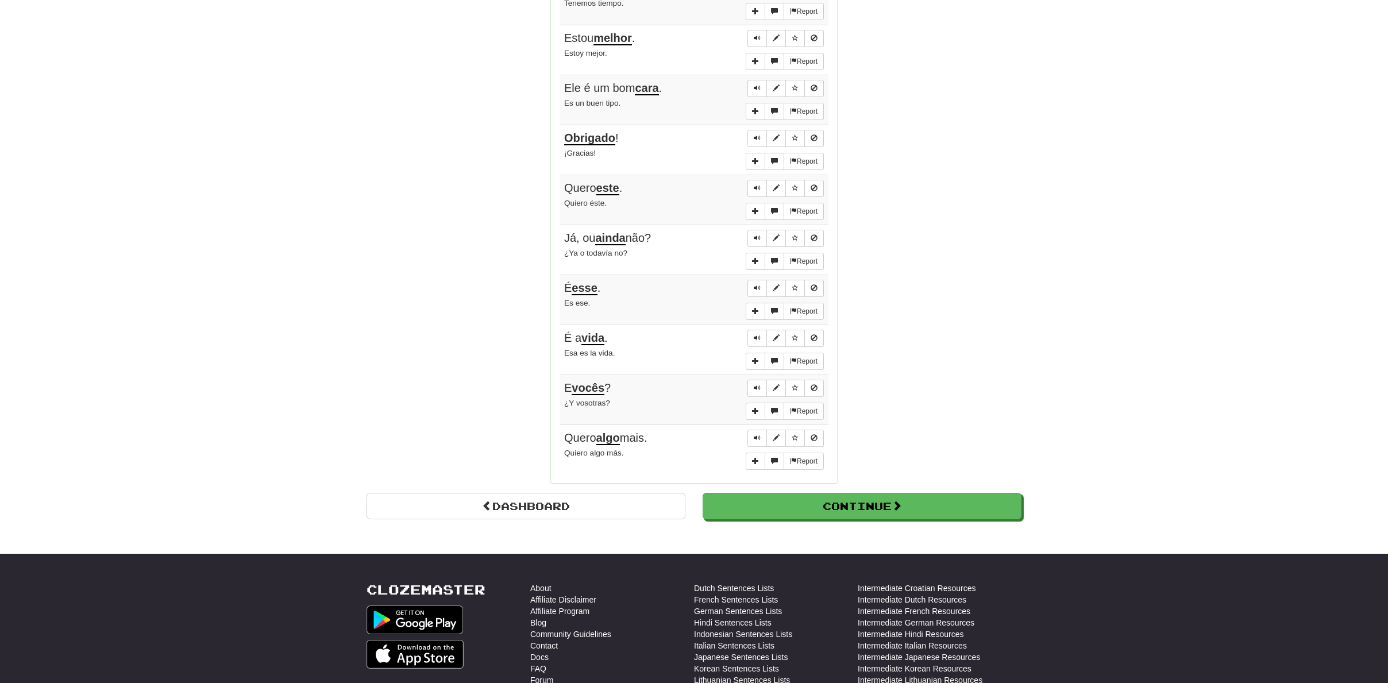
scroll to position [0, 0]
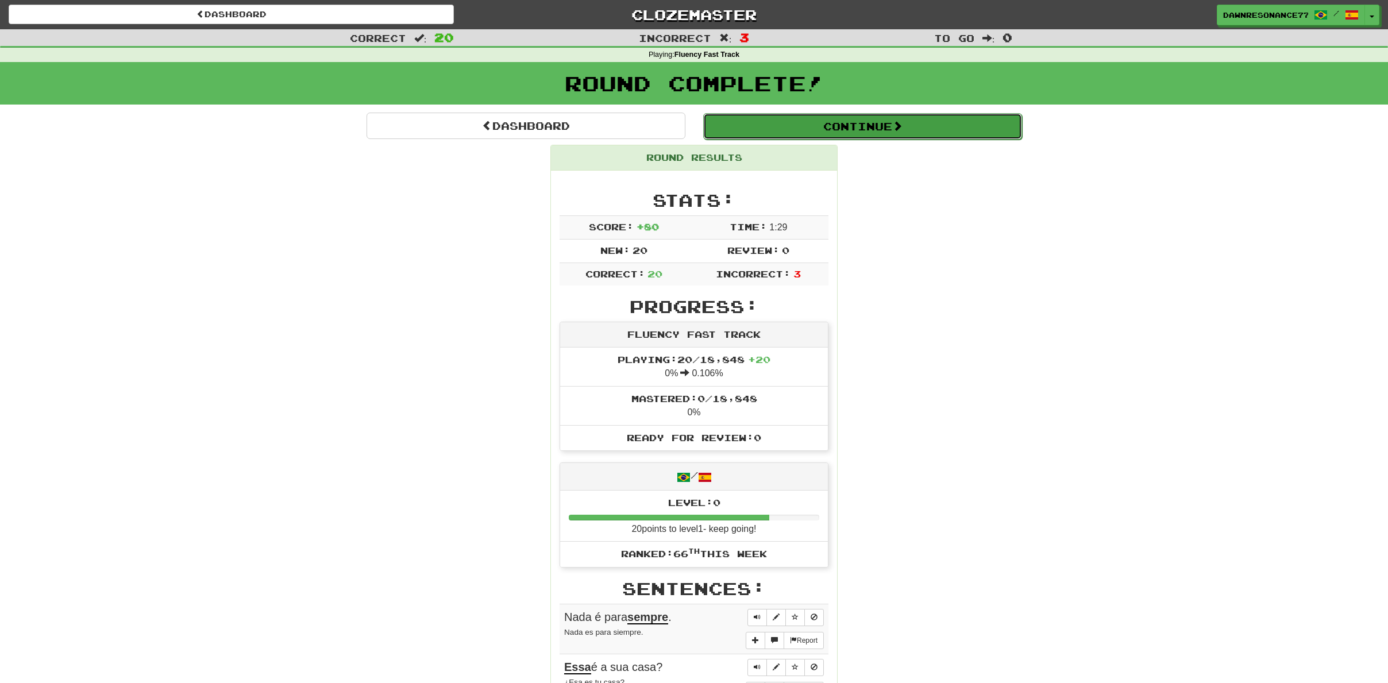
click at [902, 125] on span at bounding box center [897, 126] width 10 height 10
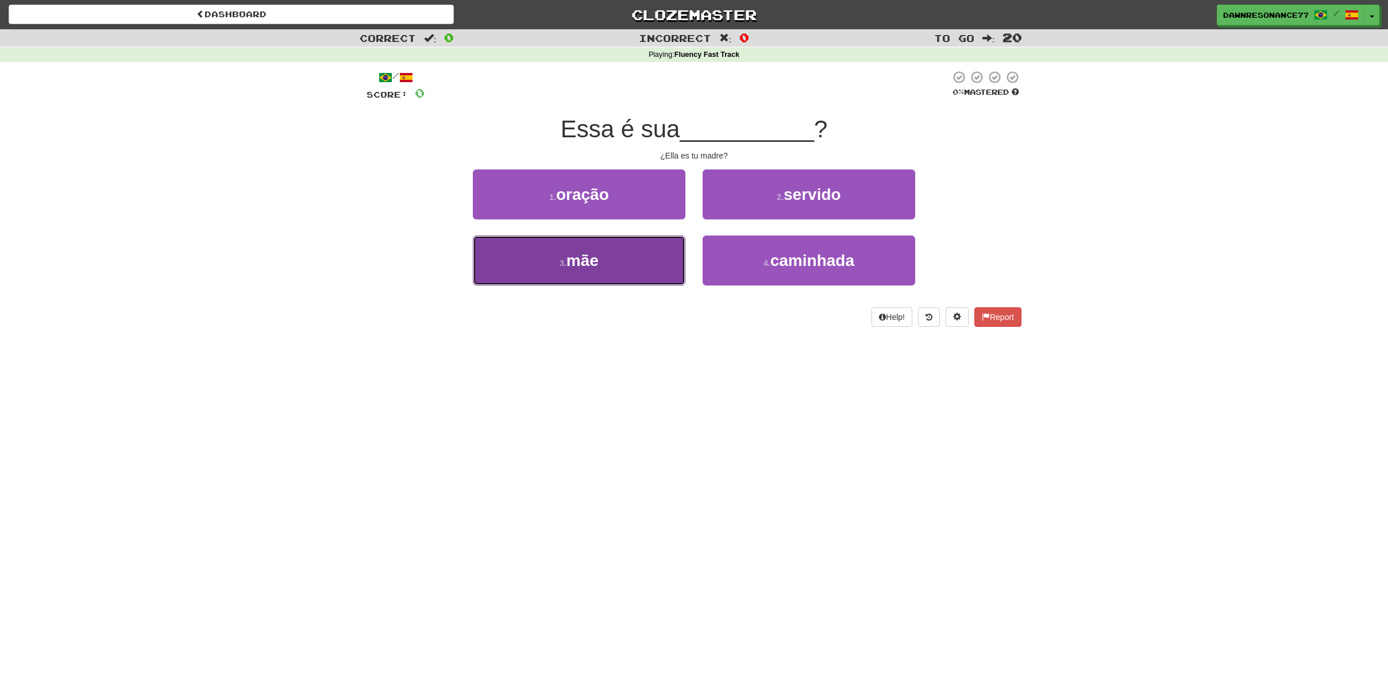
click at [551, 267] on button "3 . mãe" at bounding box center [579, 260] width 212 height 50
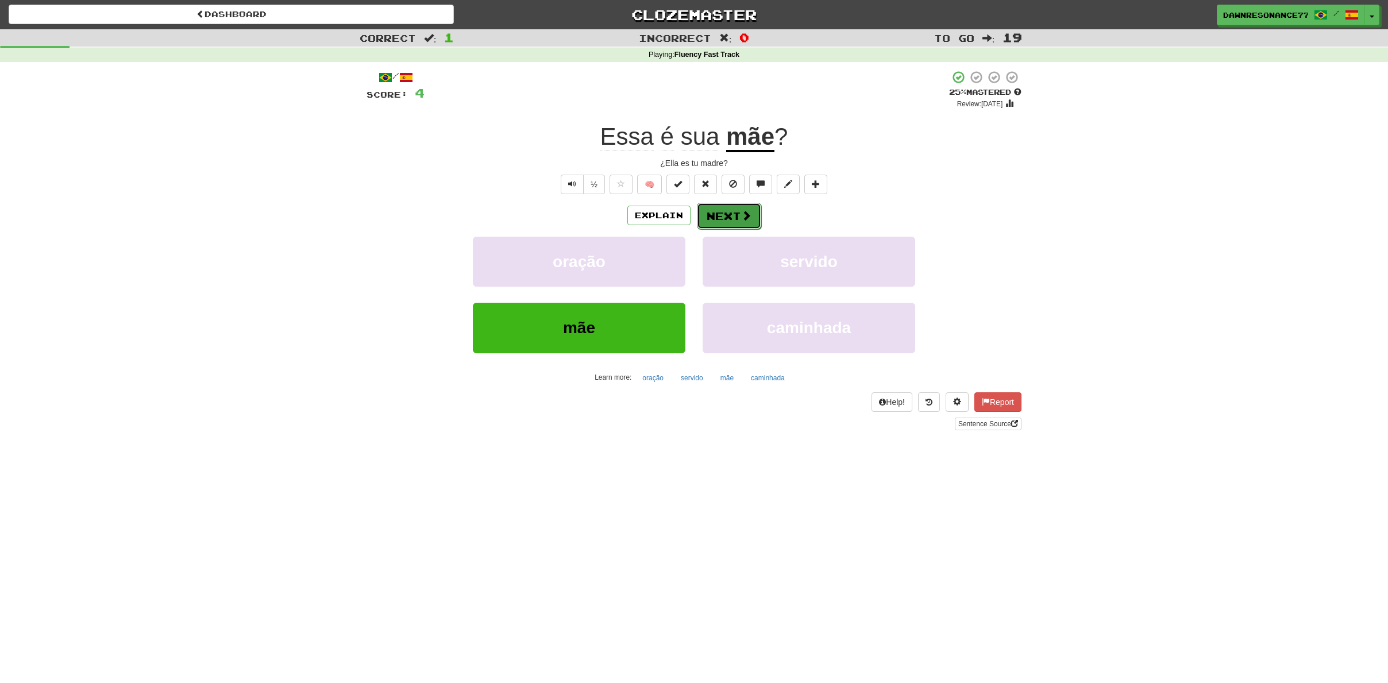
click at [739, 222] on button "Next" at bounding box center [729, 216] width 64 height 26
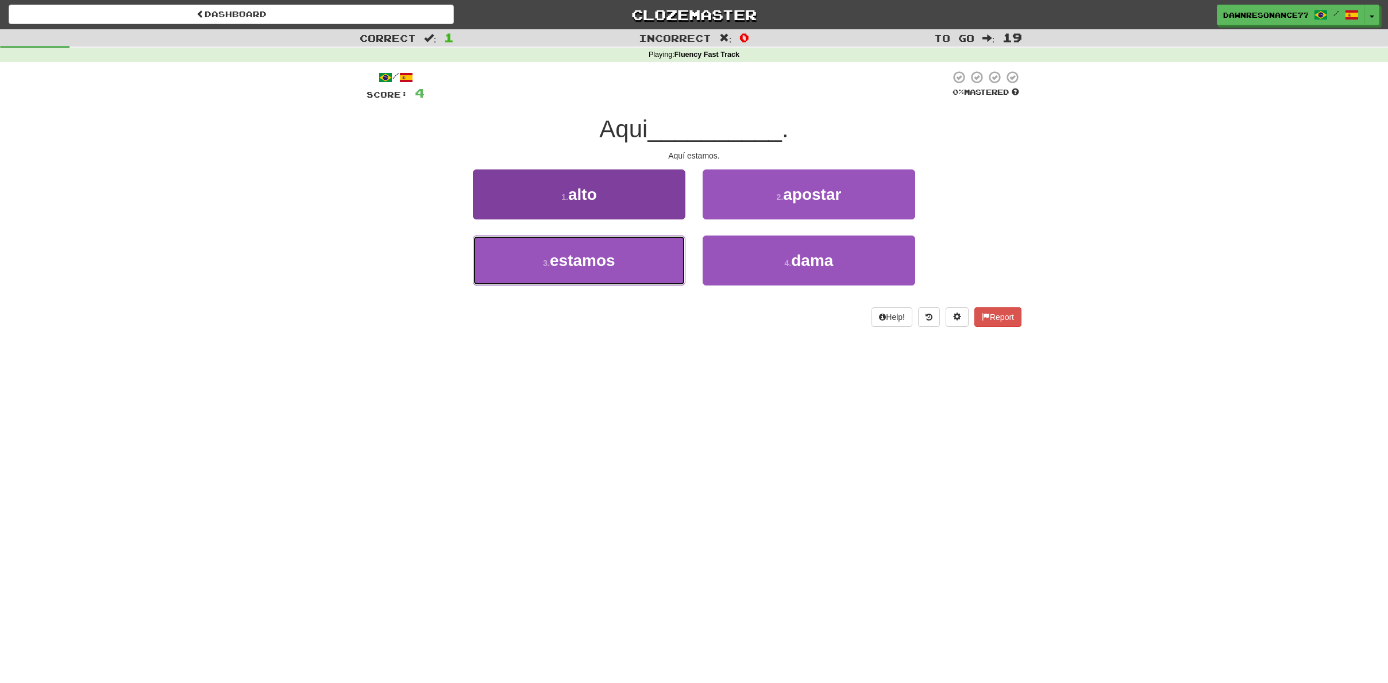
drag, startPoint x: 602, startPoint y: 269, endPoint x: 626, endPoint y: 260, distance: 25.1
click at [602, 268] on span "estamos" at bounding box center [582, 261] width 65 height 18
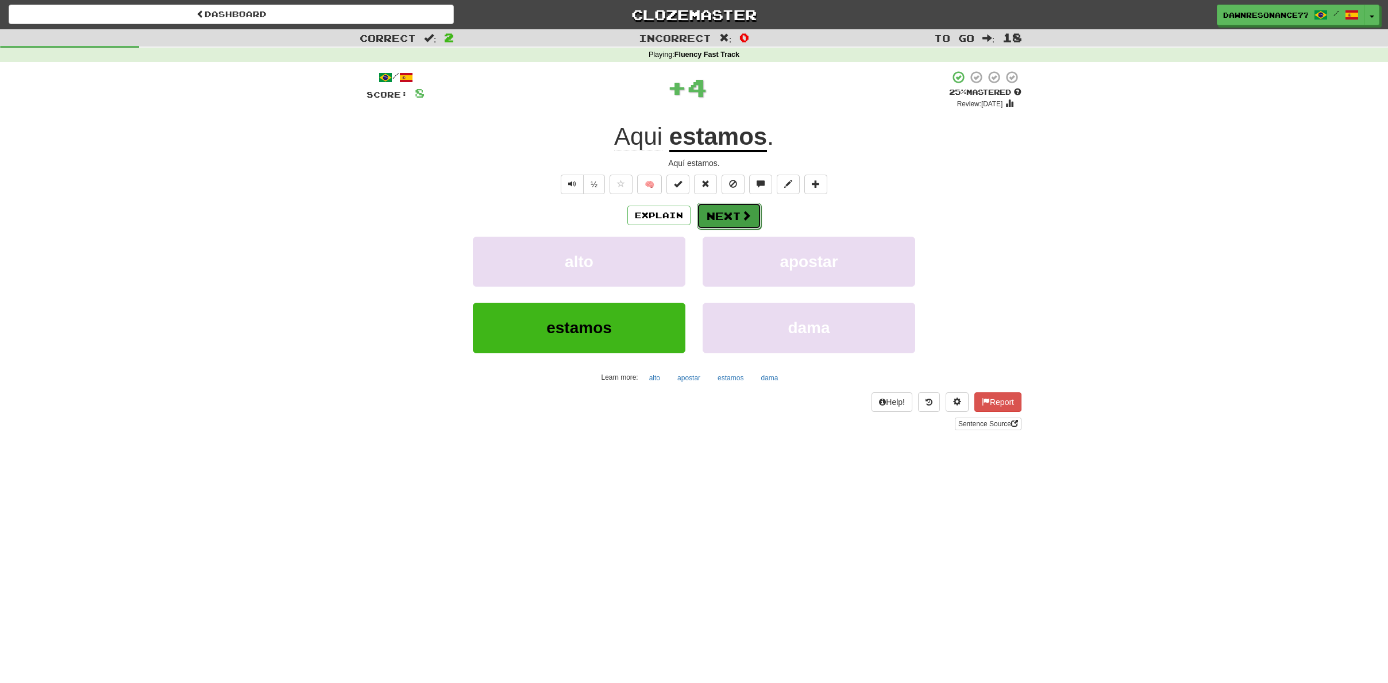
click at [711, 210] on button "Next" at bounding box center [729, 216] width 64 height 26
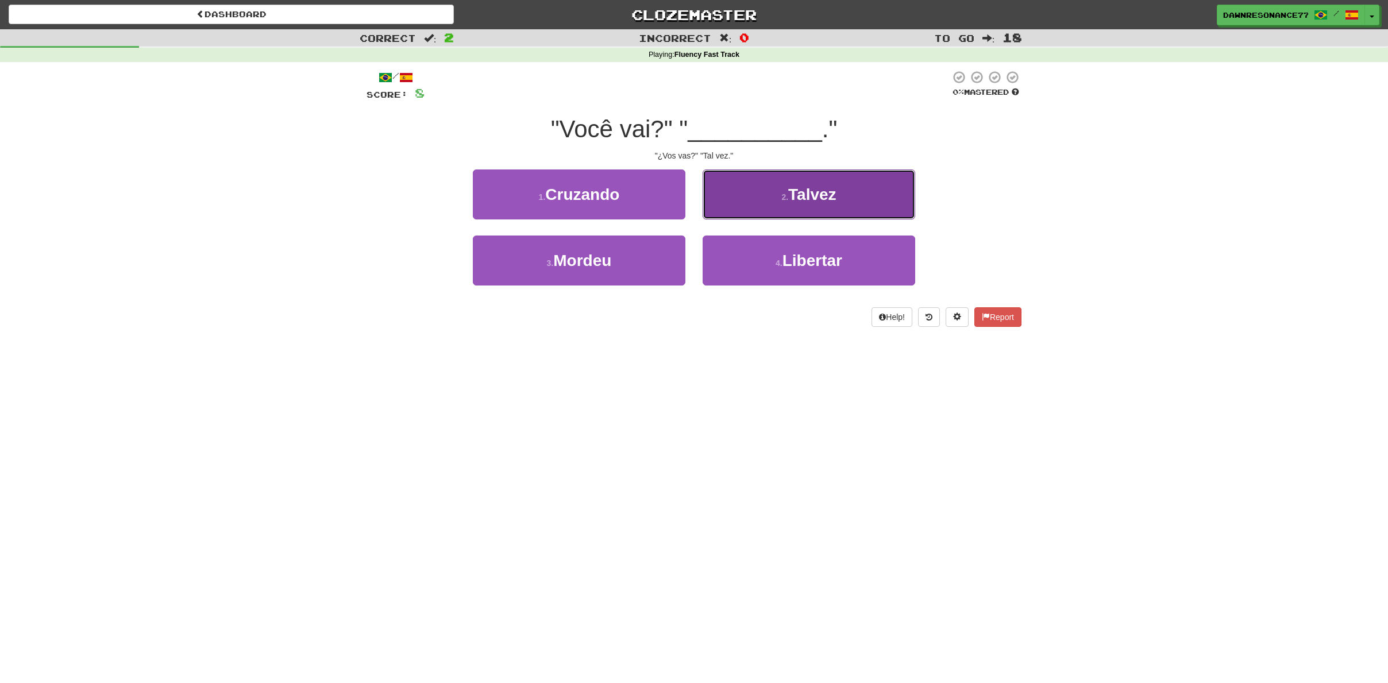
click at [806, 215] on button "2 . [GEOGRAPHIC_DATA]" at bounding box center [808, 194] width 212 height 50
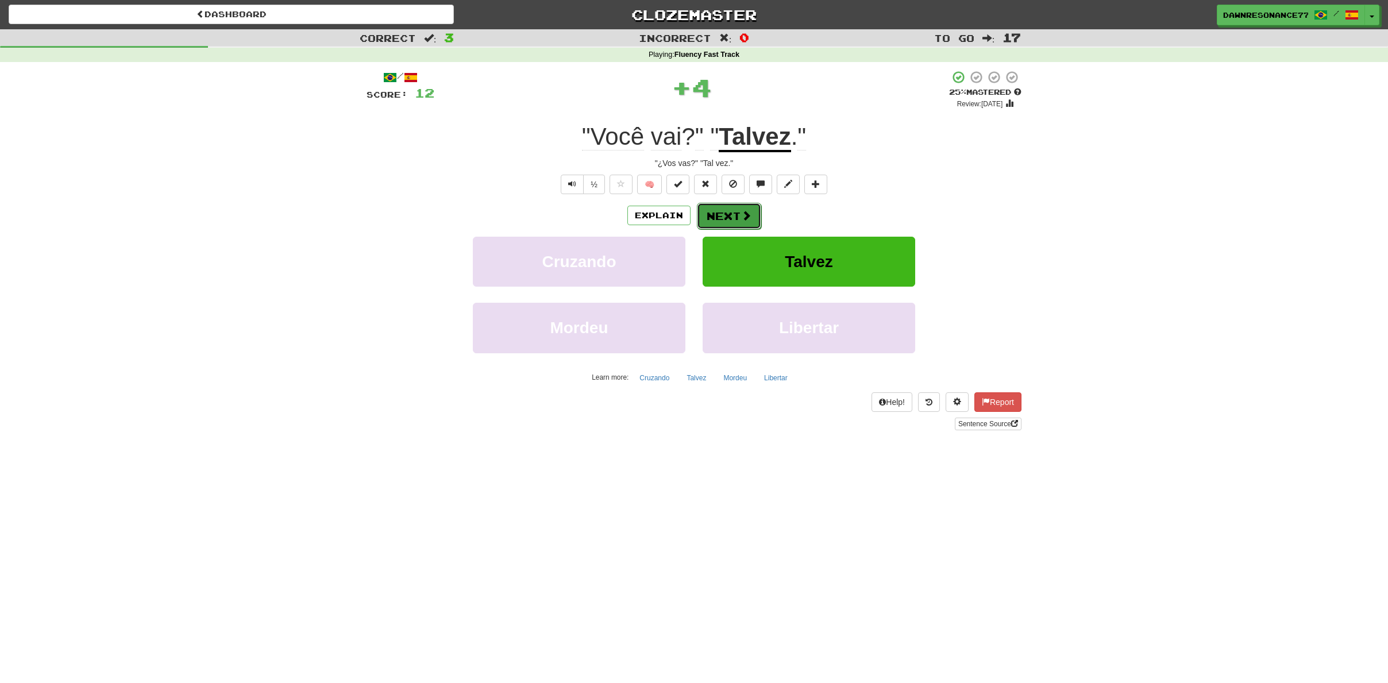
click at [728, 225] on button "Next" at bounding box center [729, 216] width 64 height 26
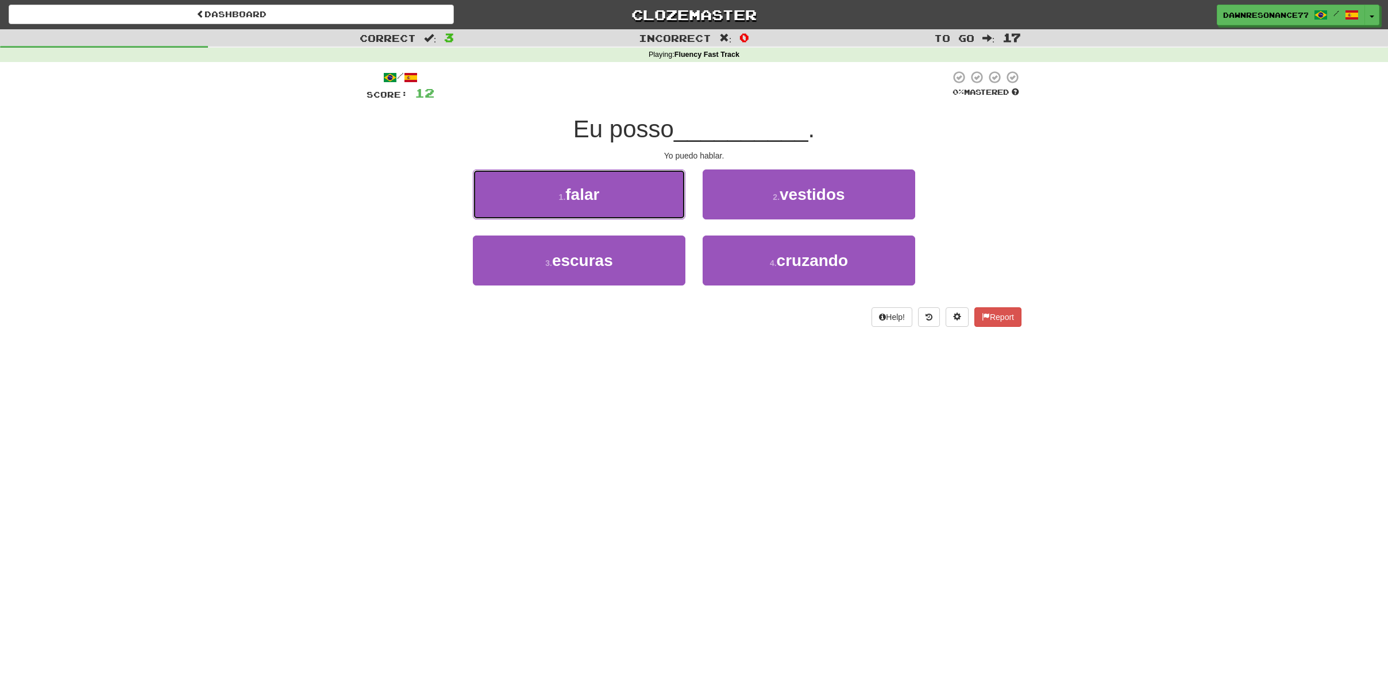
drag, startPoint x: 566, startPoint y: 200, endPoint x: 457, endPoint y: 234, distance: 113.9
click at [566, 200] on button "1 . falar" at bounding box center [579, 194] width 212 height 50
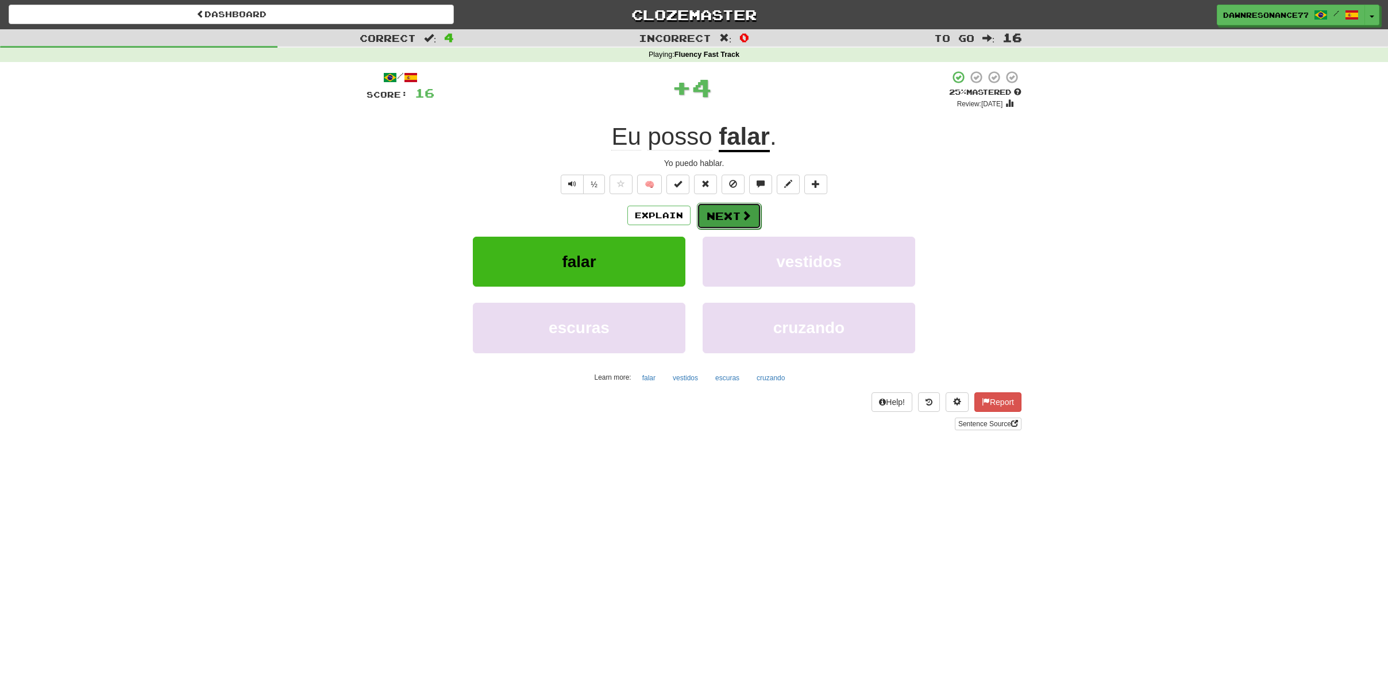
click at [733, 226] on button "Next" at bounding box center [729, 216] width 64 height 26
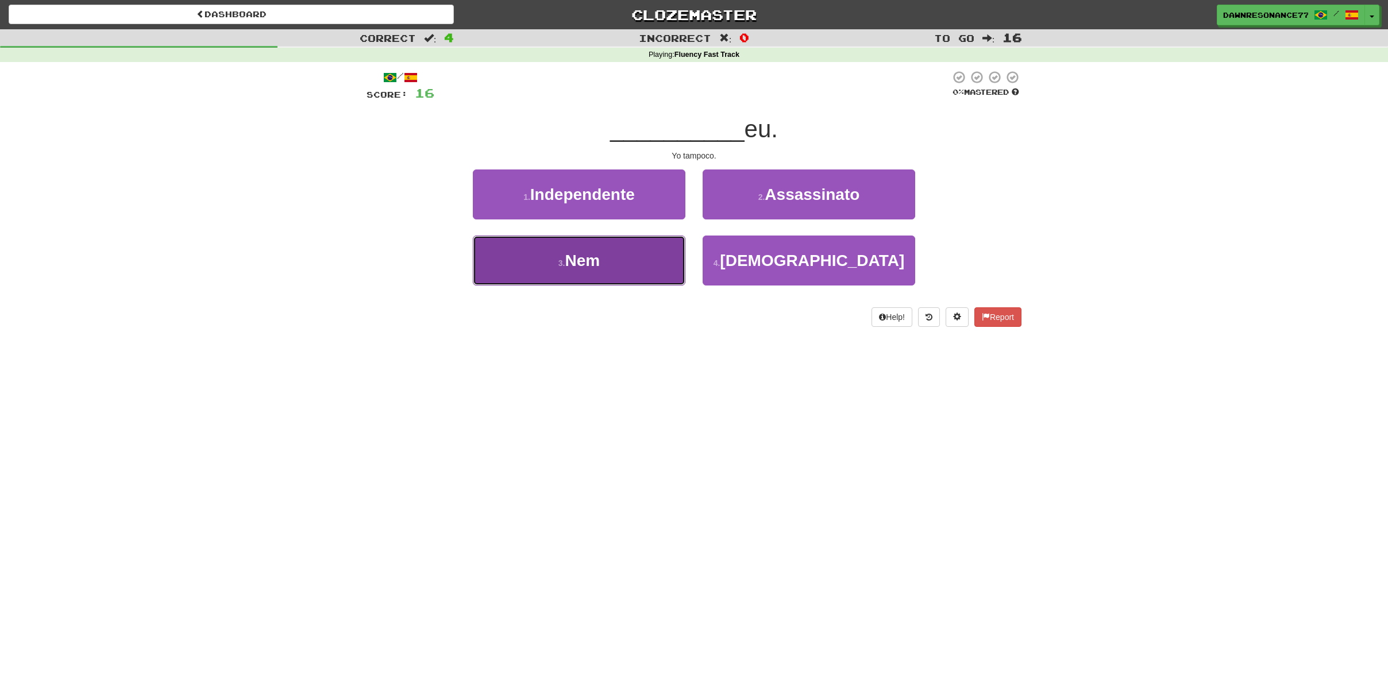
click at [572, 263] on span "Nem" at bounding box center [582, 261] width 35 height 18
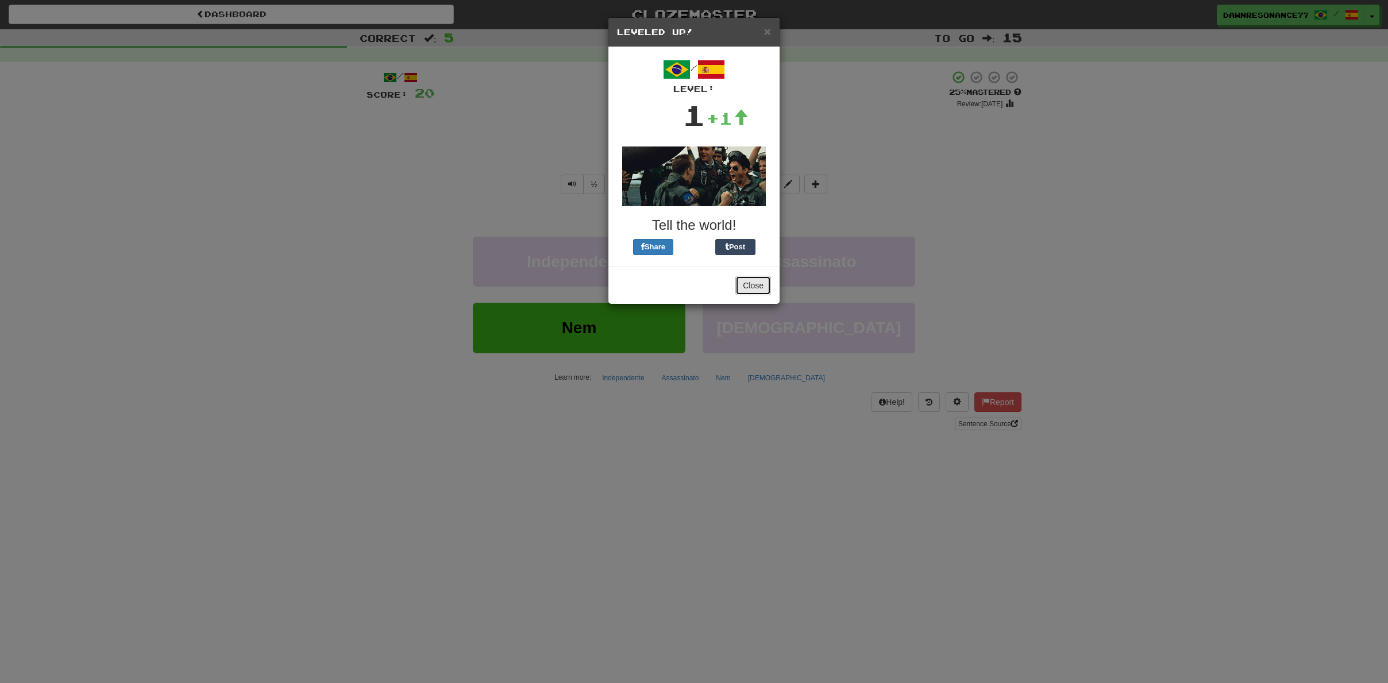
click at [756, 287] on button "Close" at bounding box center [753, 286] width 36 height 20
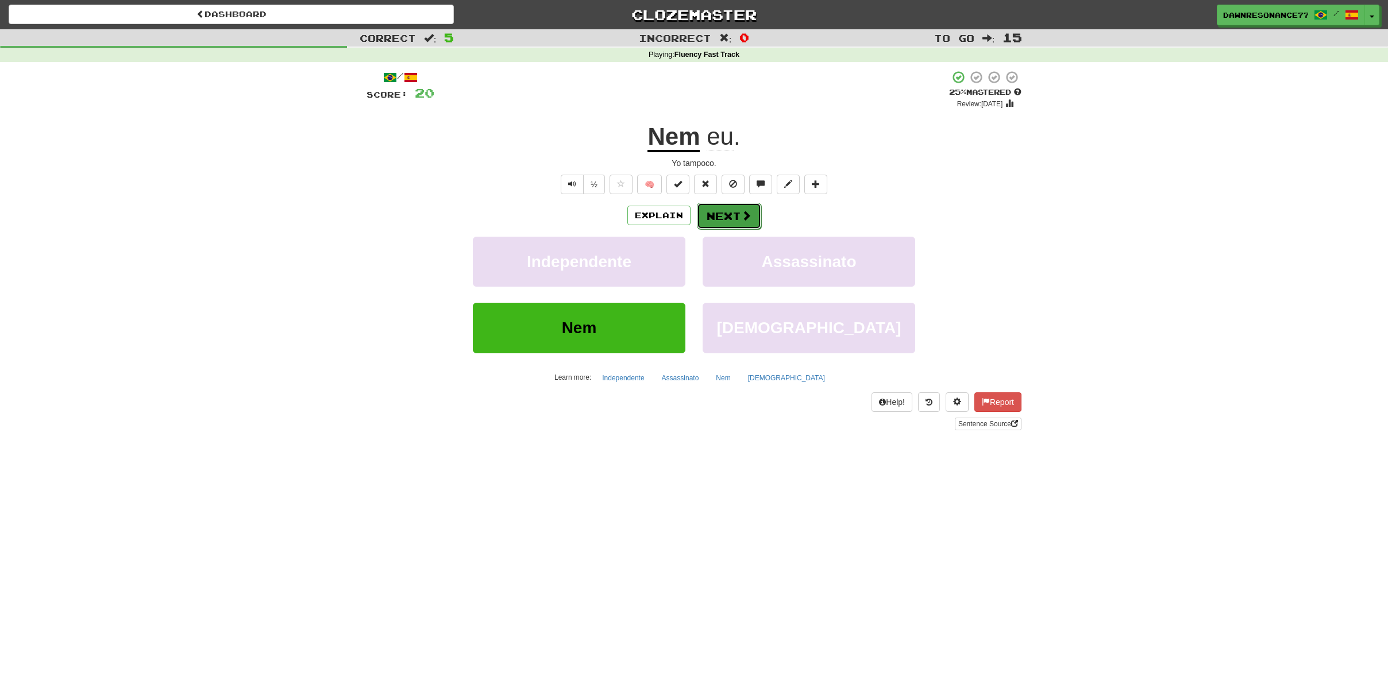
click at [746, 218] on span at bounding box center [746, 215] width 10 height 10
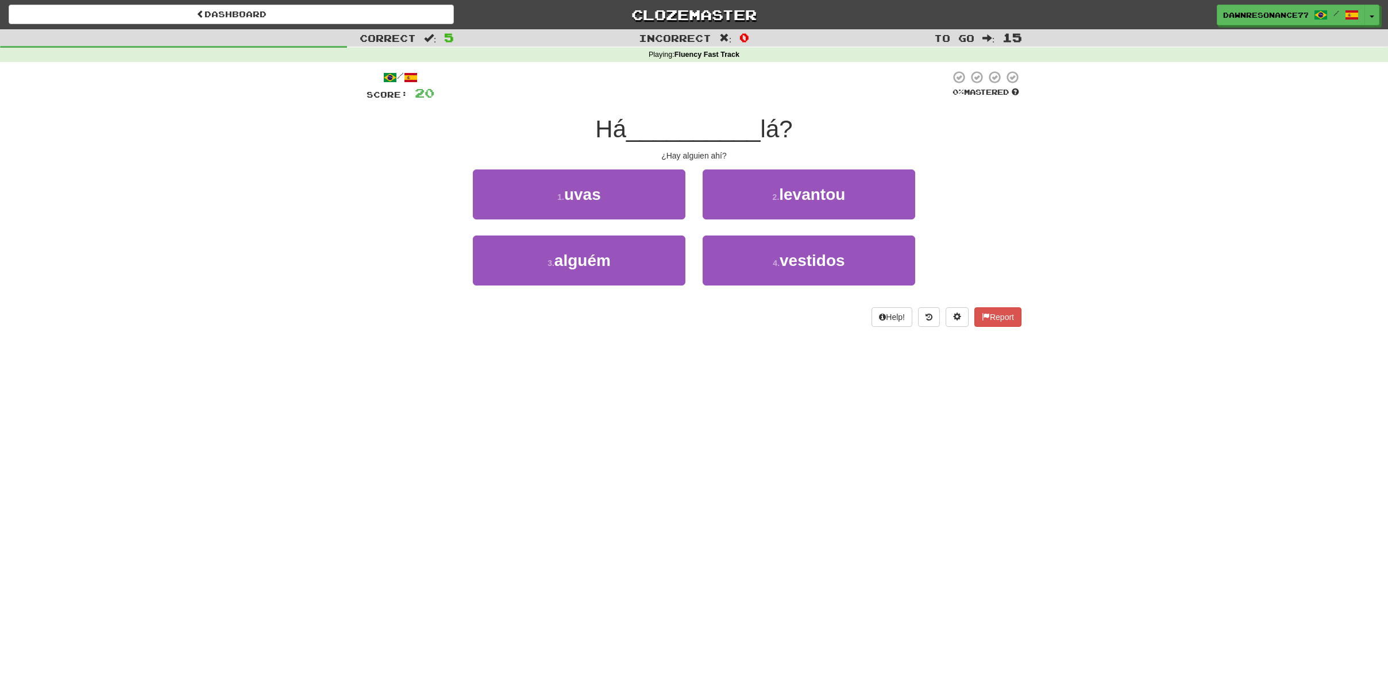
scroll to position [2, 0]
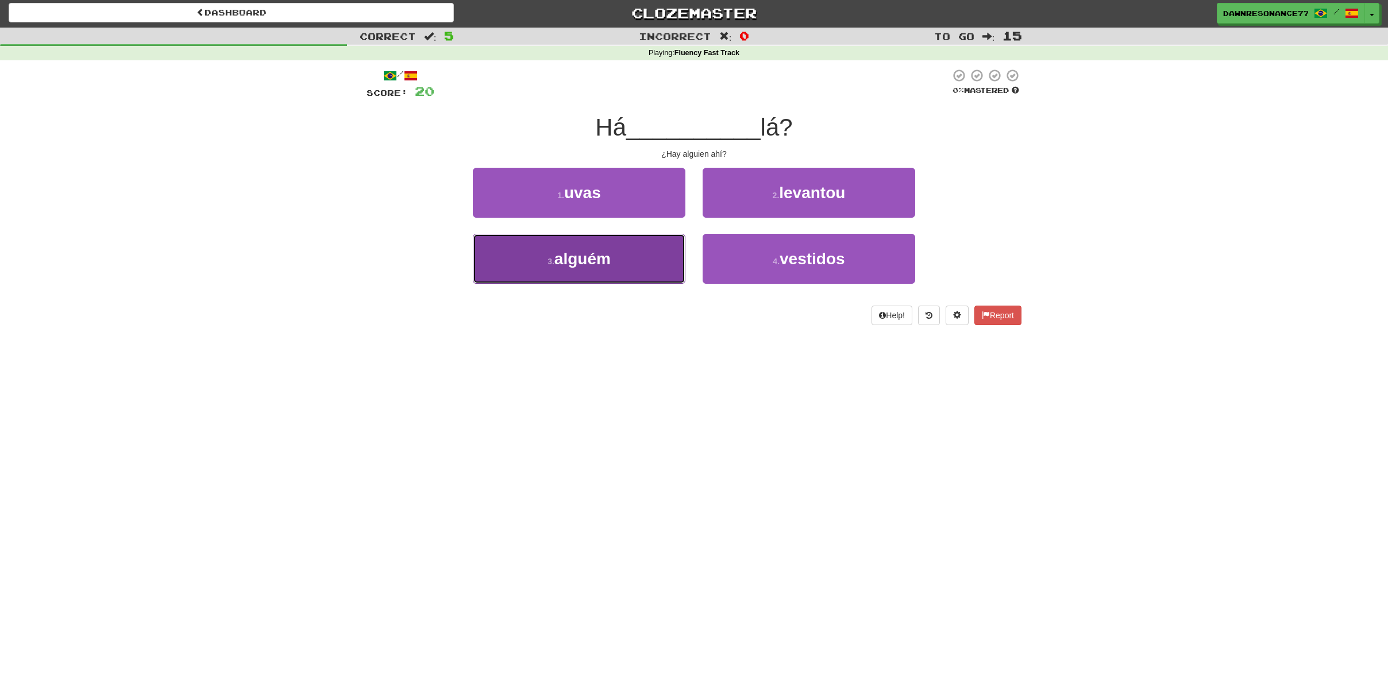
click at [590, 258] on span "alguém" at bounding box center [582, 259] width 56 height 18
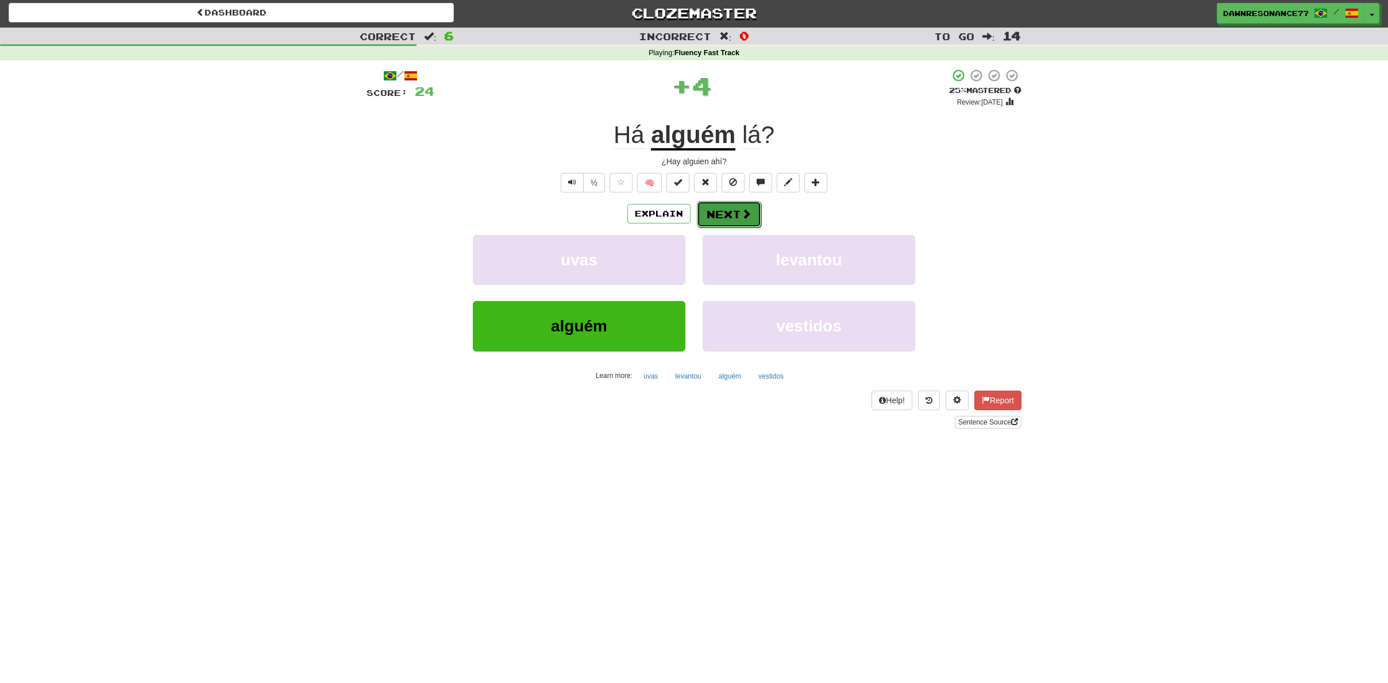
click at [706, 220] on button "Next" at bounding box center [729, 214] width 64 height 26
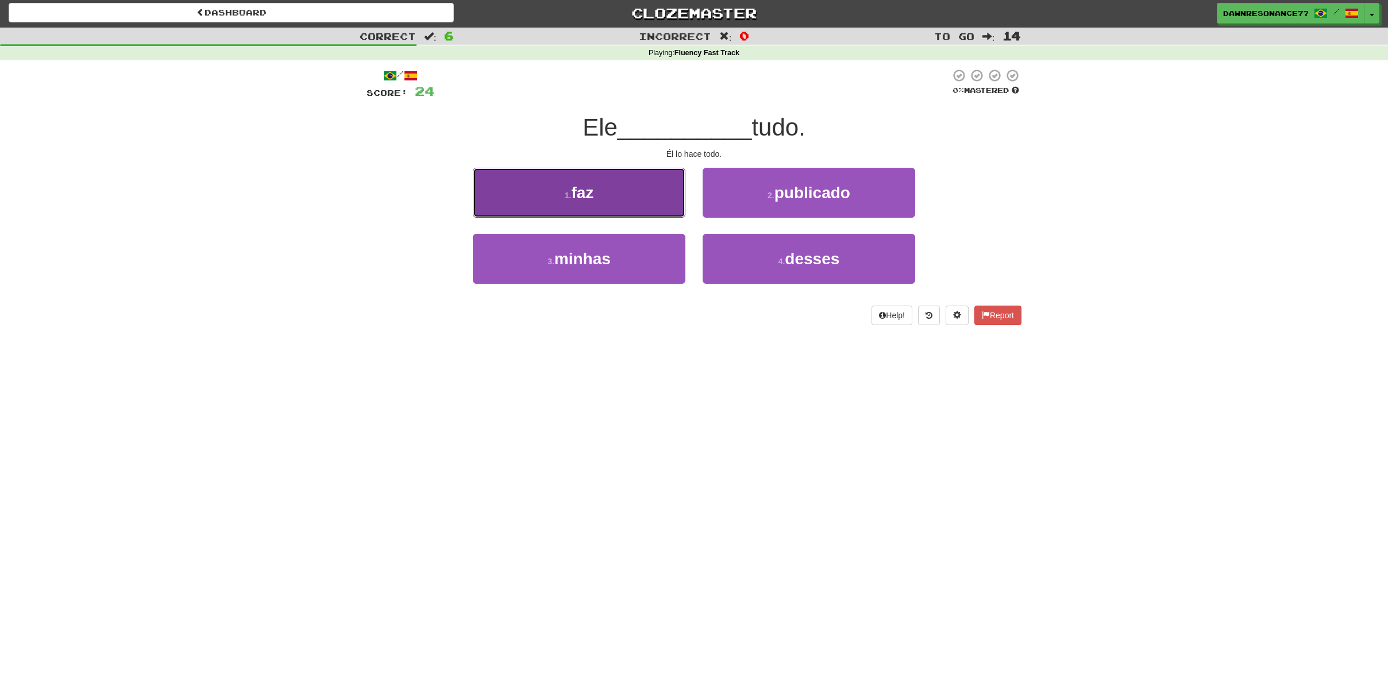
click at [555, 214] on button "1 . faz" at bounding box center [579, 193] width 212 height 50
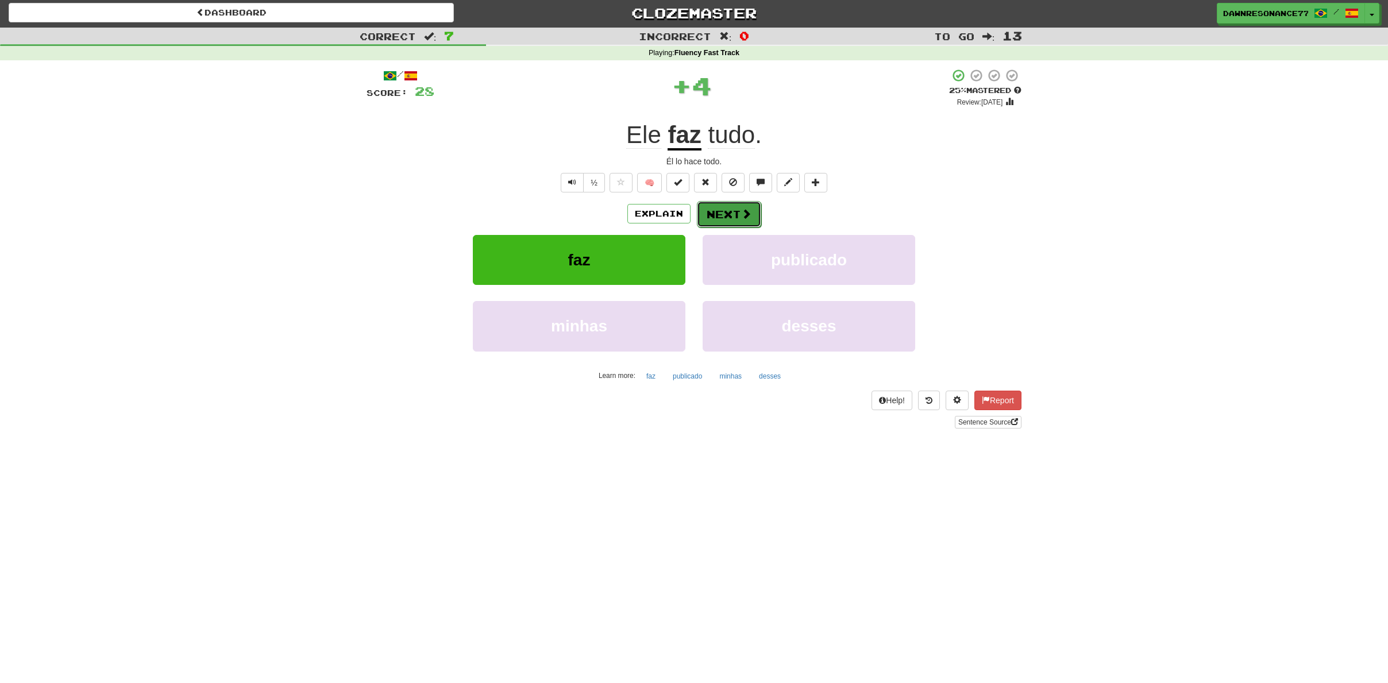
click at [706, 217] on button "Next" at bounding box center [729, 214] width 64 height 26
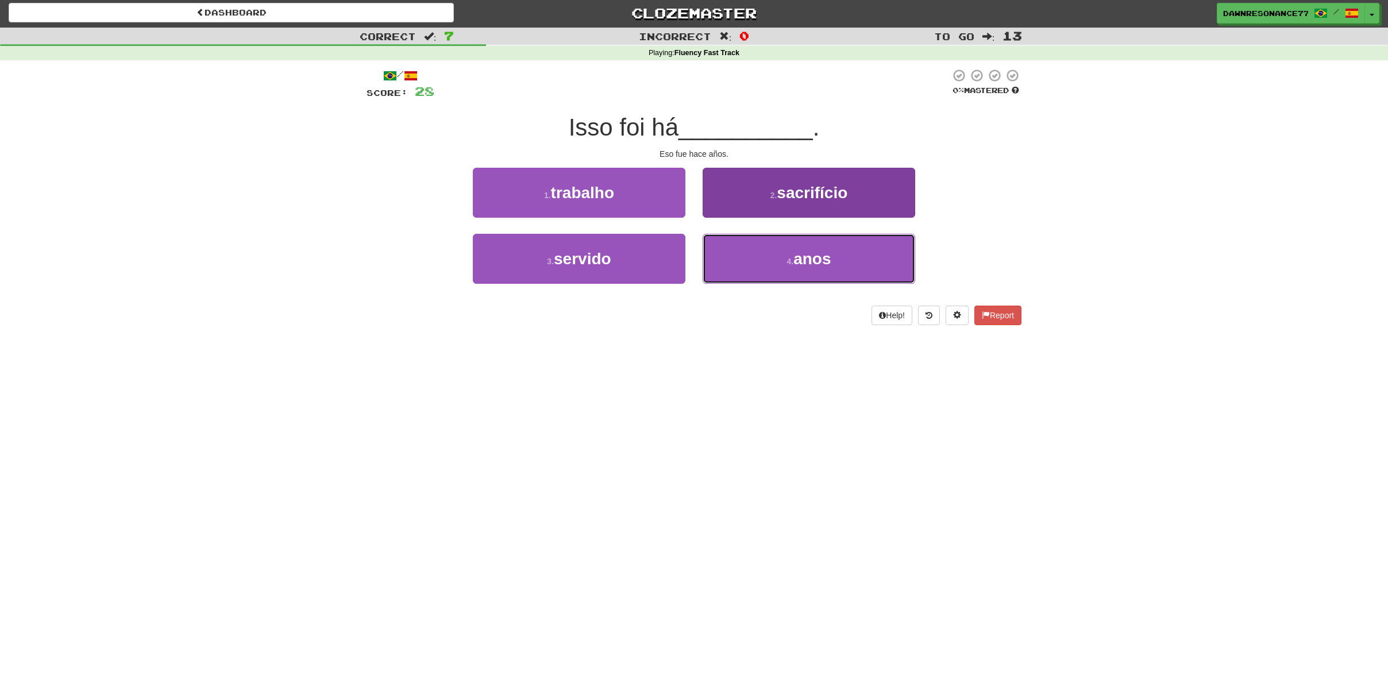
click at [839, 254] on button "4 . anos" at bounding box center [808, 259] width 212 height 50
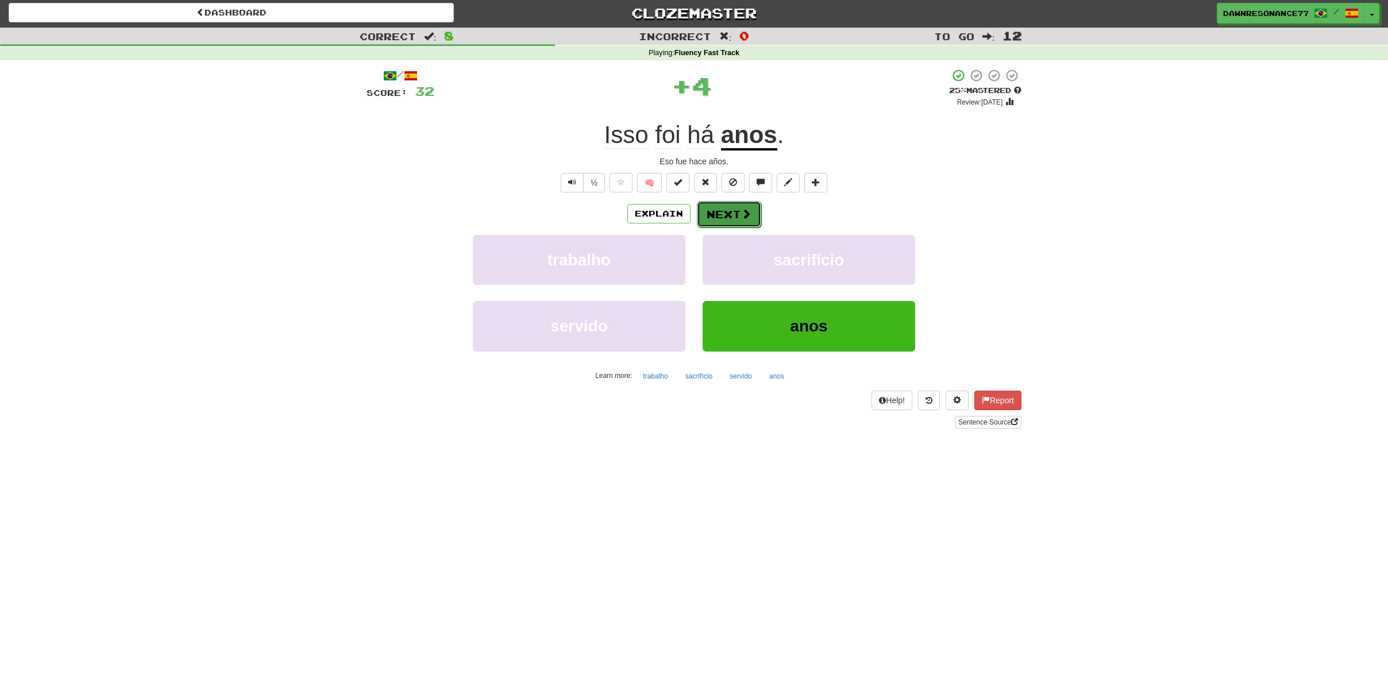
click at [712, 221] on button "Next" at bounding box center [729, 214] width 64 height 26
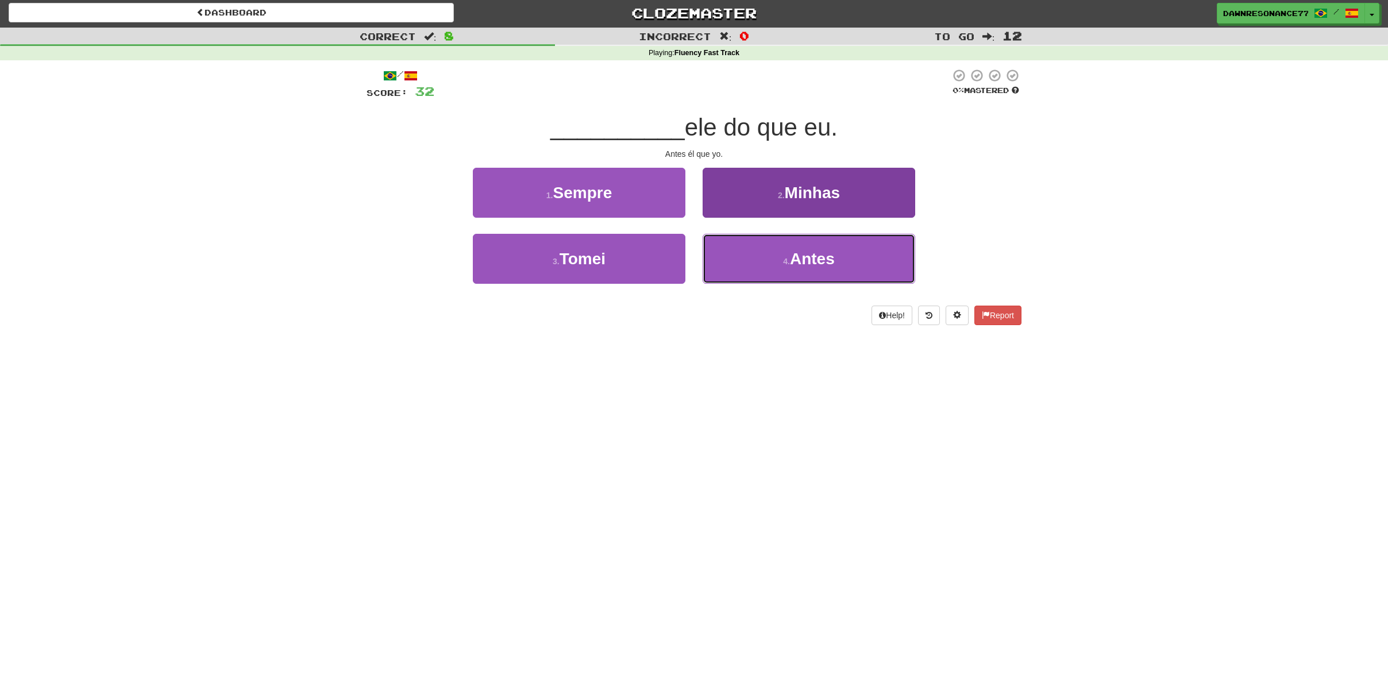
click at [813, 265] on span "Antes" at bounding box center [812, 259] width 45 height 18
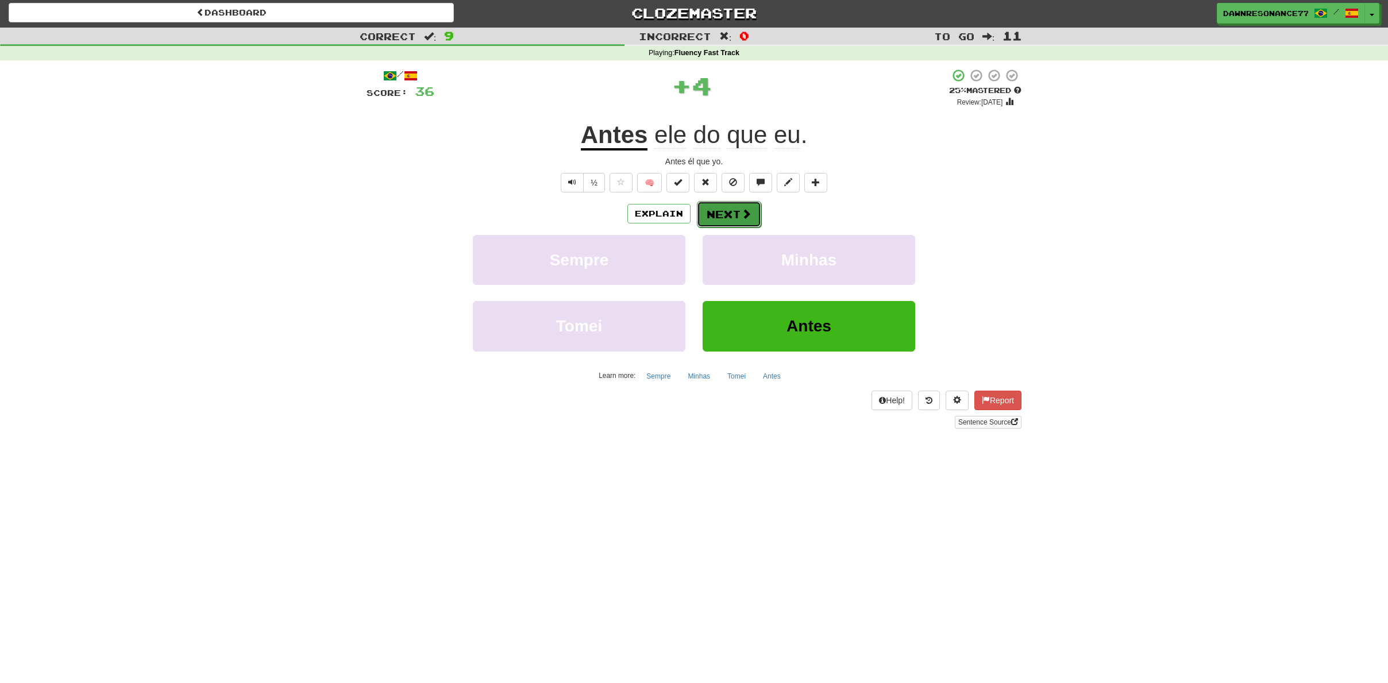
click at [737, 214] on button "Next" at bounding box center [729, 214] width 64 height 26
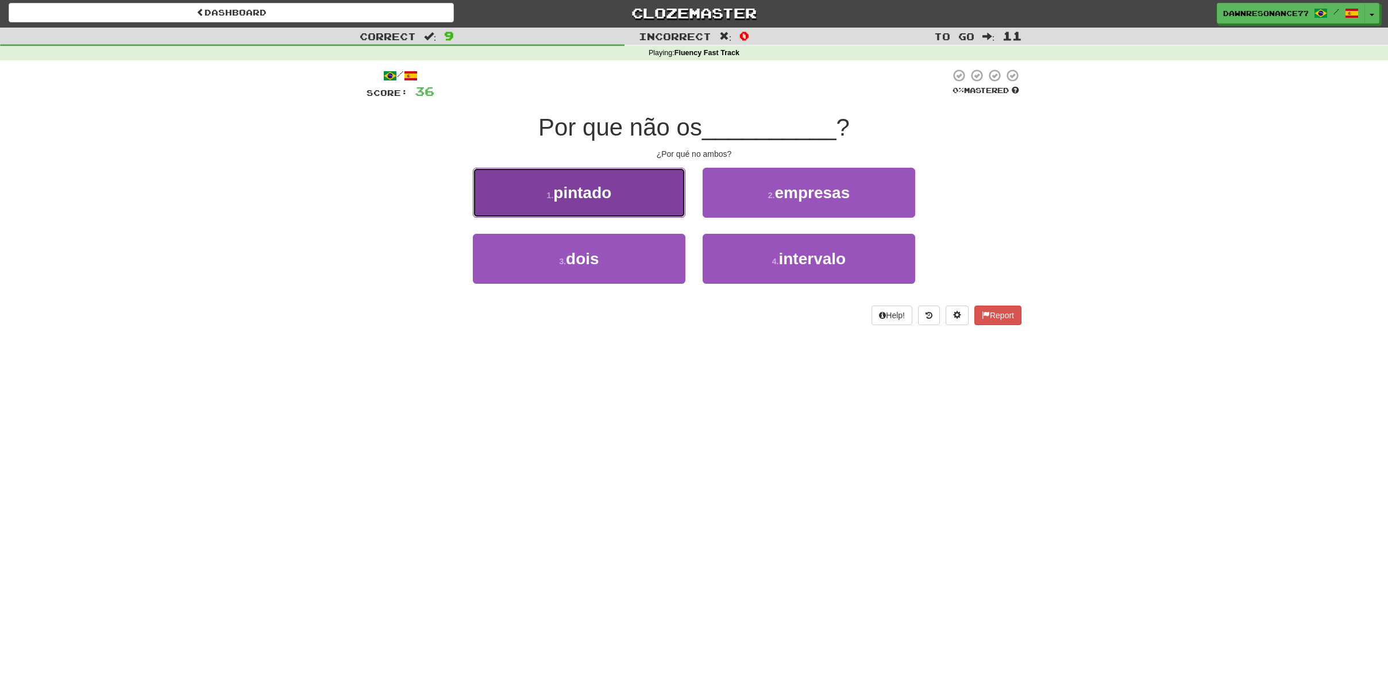
click at [604, 180] on button "1 . pintado" at bounding box center [579, 193] width 212 height 50
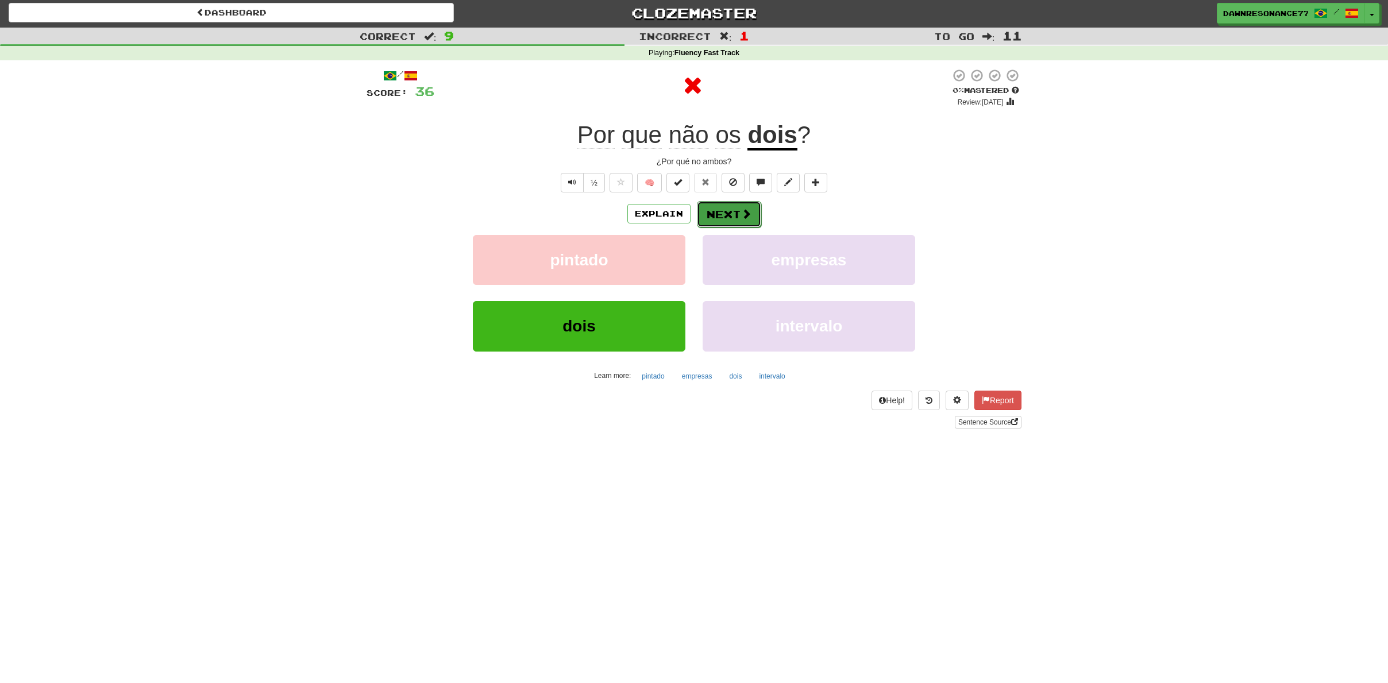
click at [743, 214] on span at bounding box center [746, 213] width 10 height 10
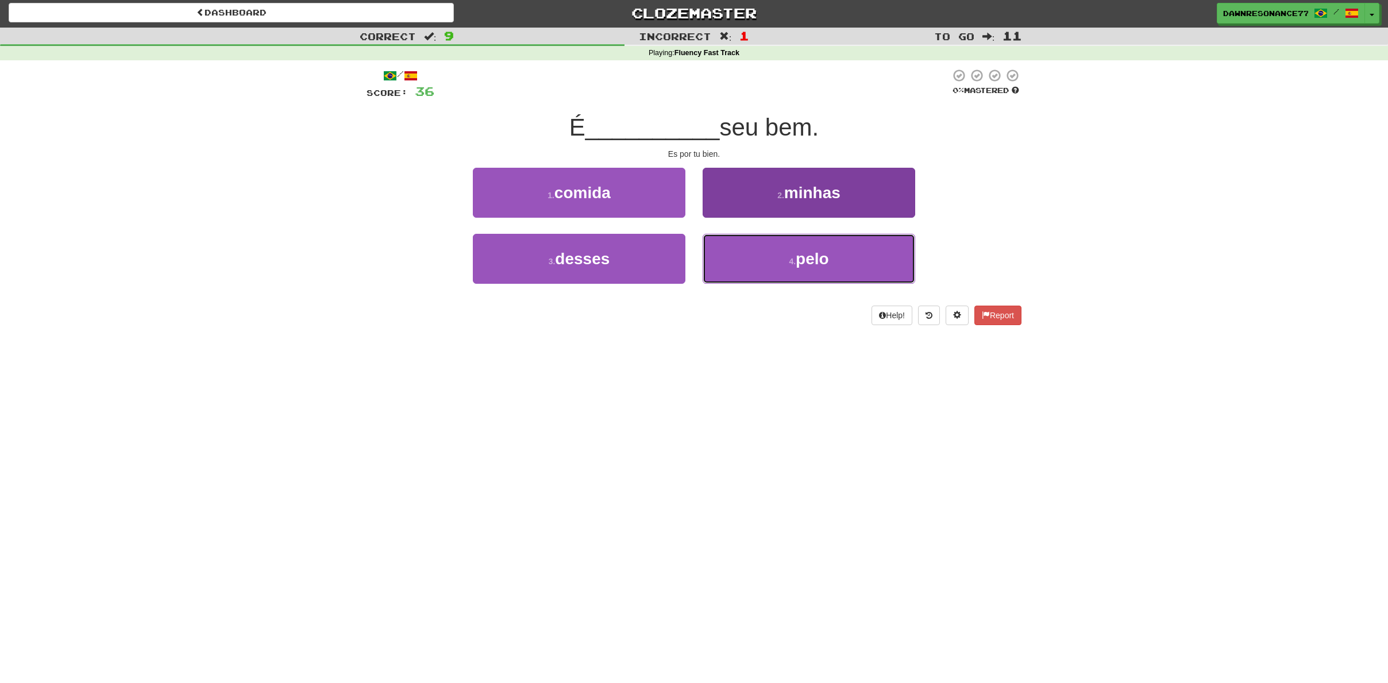
click at [780, 272] on button "4 . pelo" at bounding box center [808, 259] width 212 height 50
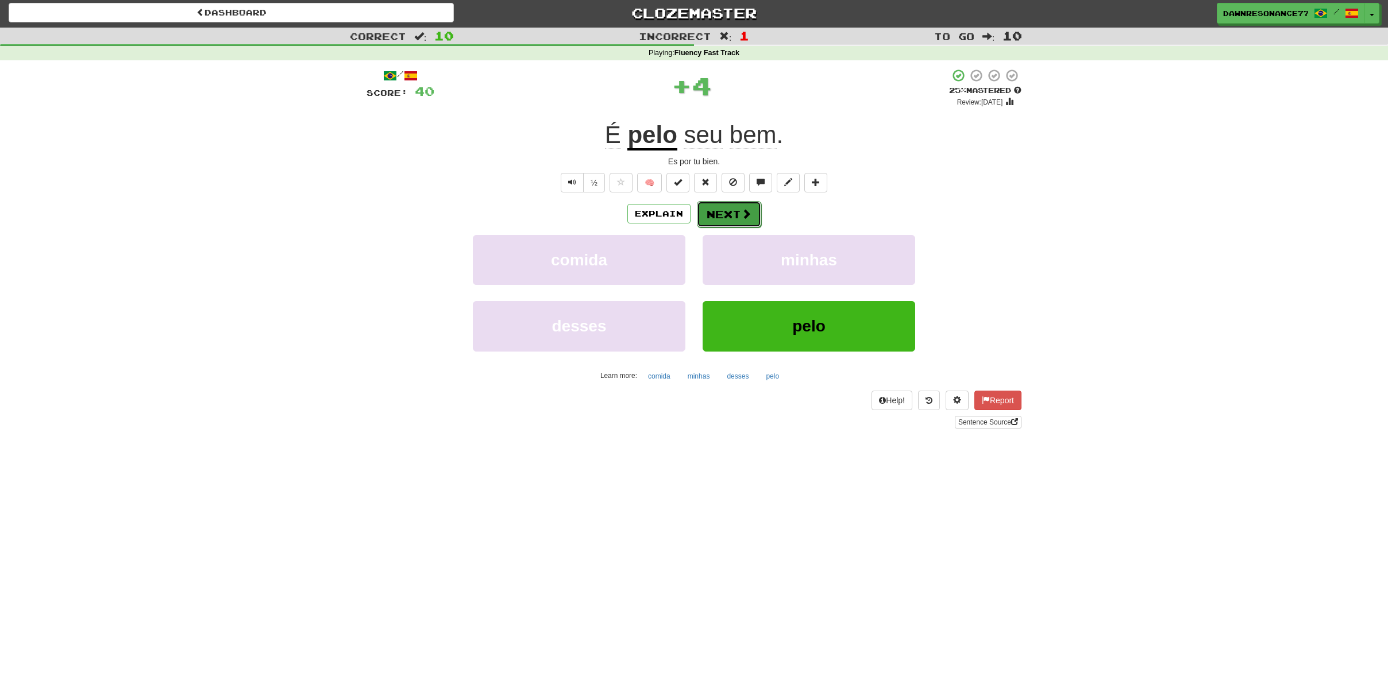
click at [744, 216] on span at bounding box center [746, 213] width 10 height 10
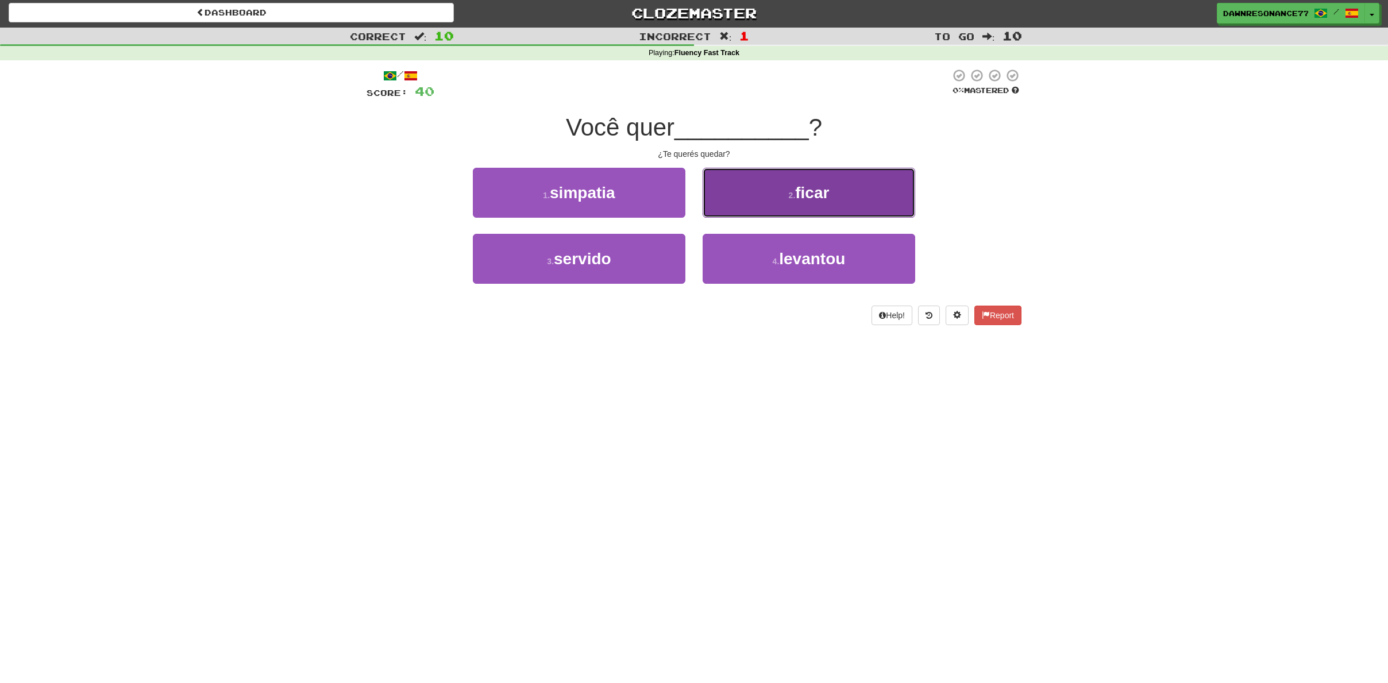
click at [775, 185] on button "2 . ficar" at bounding box center [808, 193] width 212 height 50
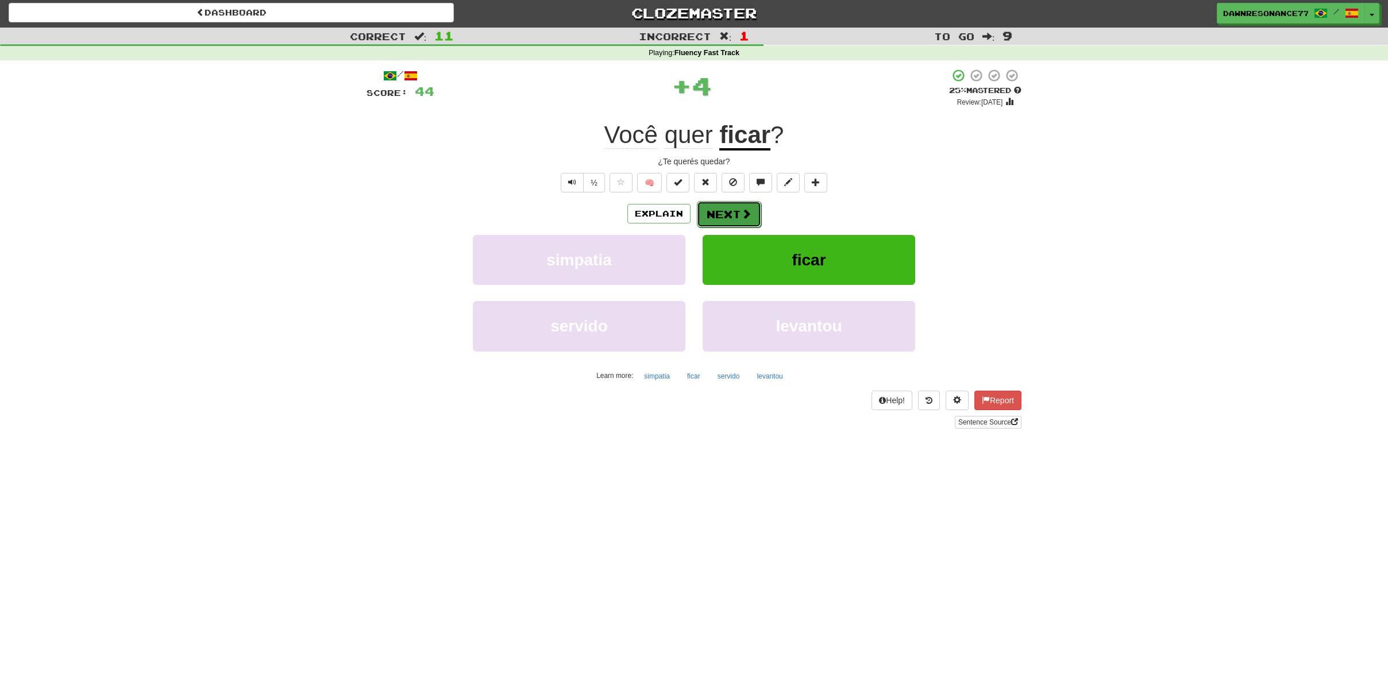
click at [737, 221] on button "Next" at bounding box center [729, 214] width 64 height 26
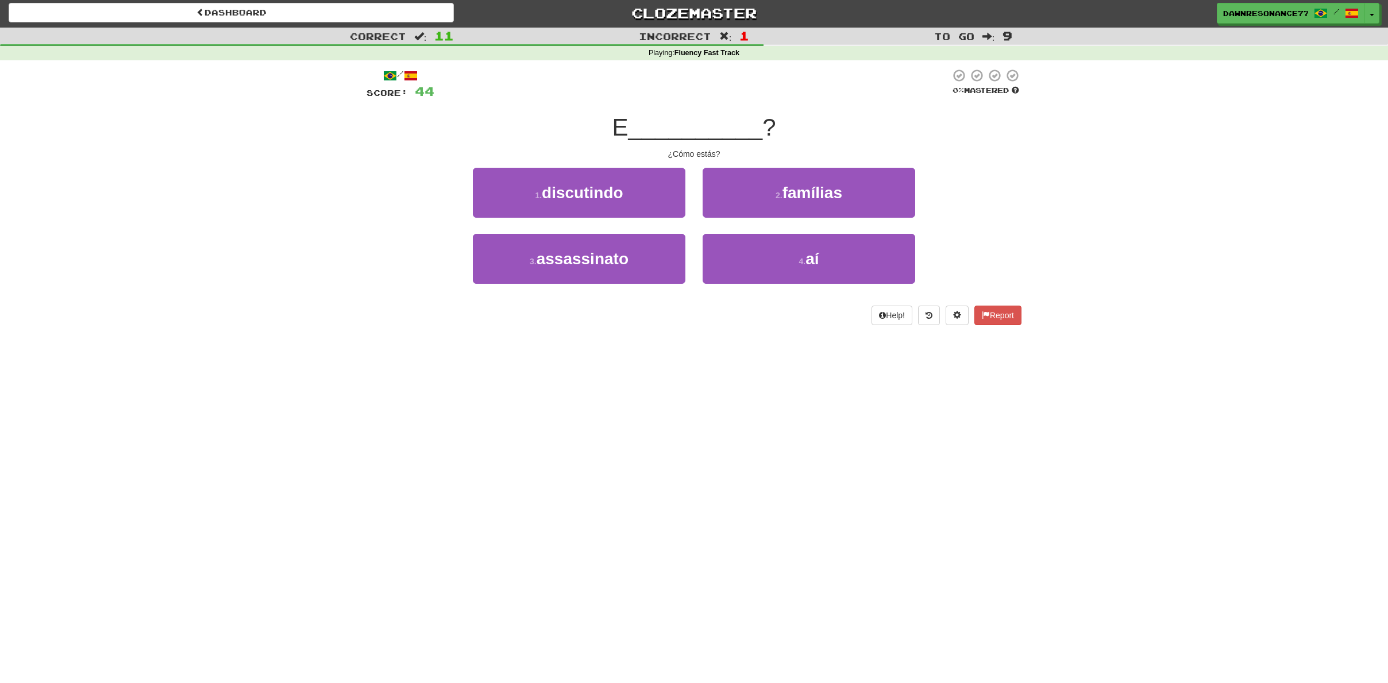
click at [701, 253] on div "4 . aí" at bounding box center [809, 267] width 230 height 66
click at [716, 254] on button "4 . aí" at bounding box center [808, 259] width 212 height 50
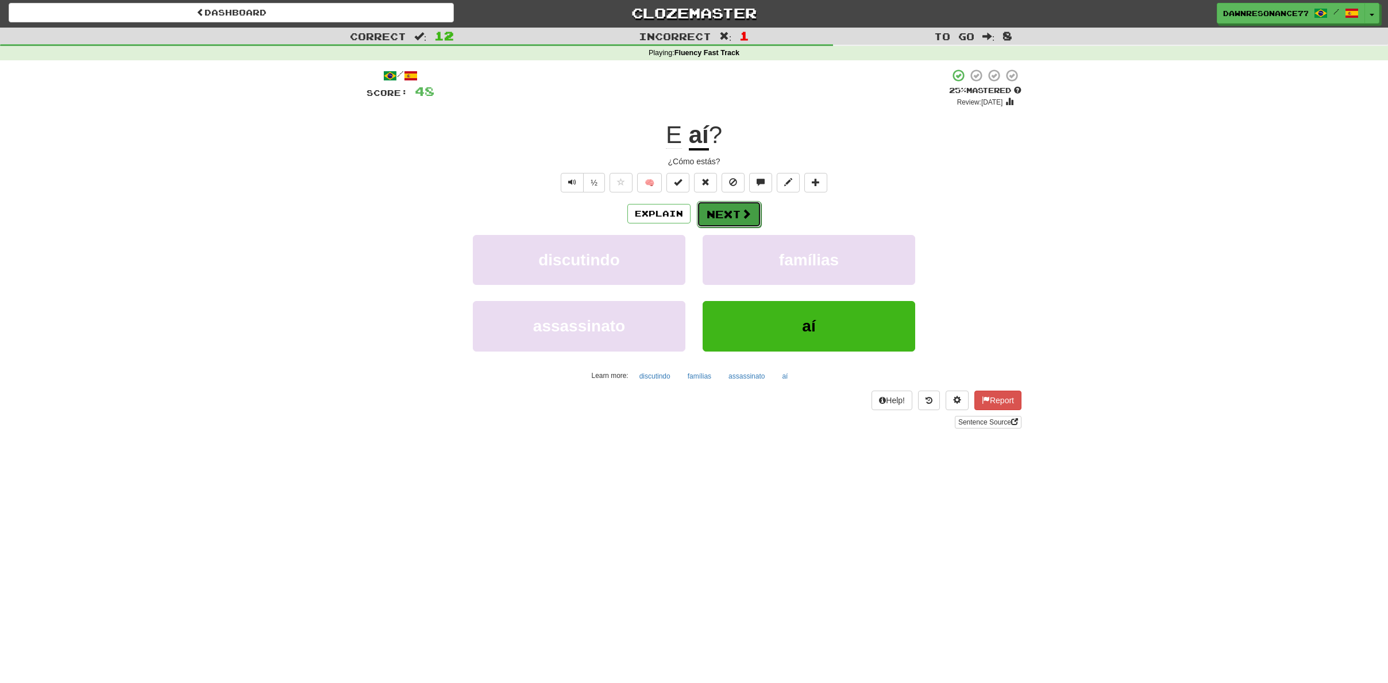
click at [714, 217] on button "Next" at bounding box center [729, 214] width 64 height 26
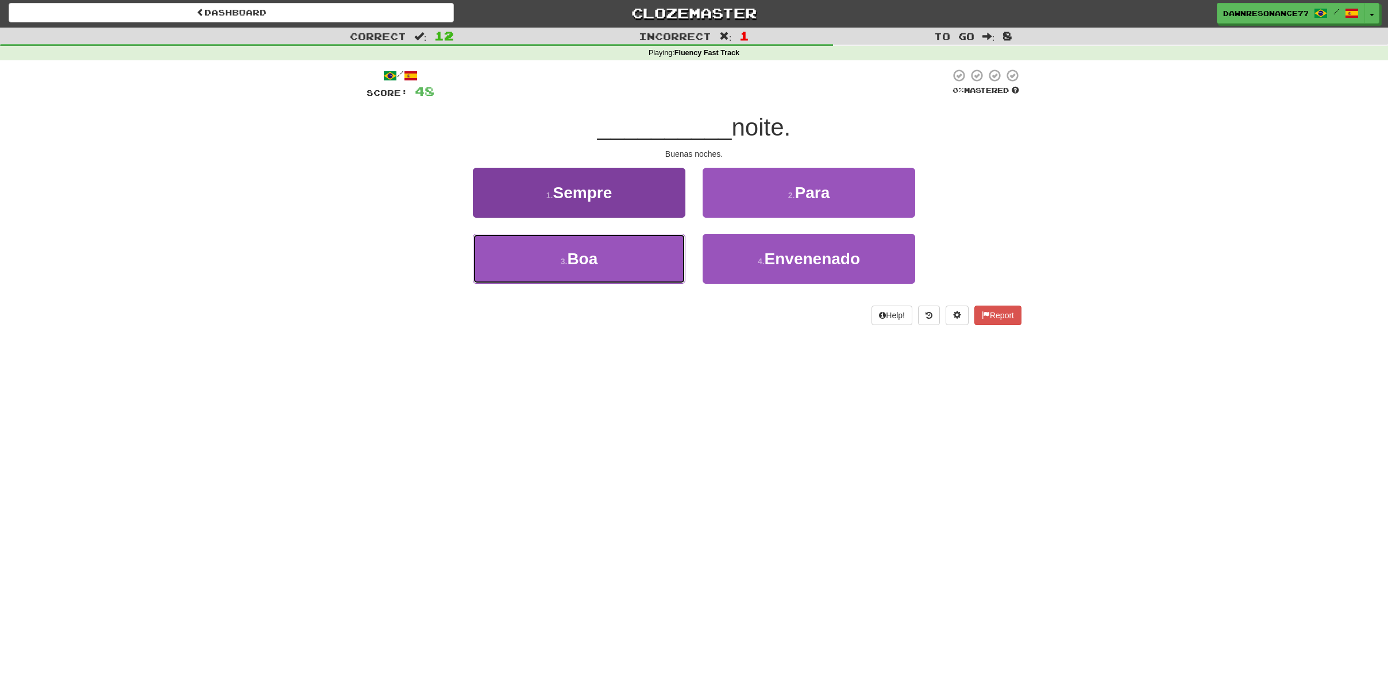
click at [583, 250] on span "Boa" at bounding box center [582, 259] width 30 height 18
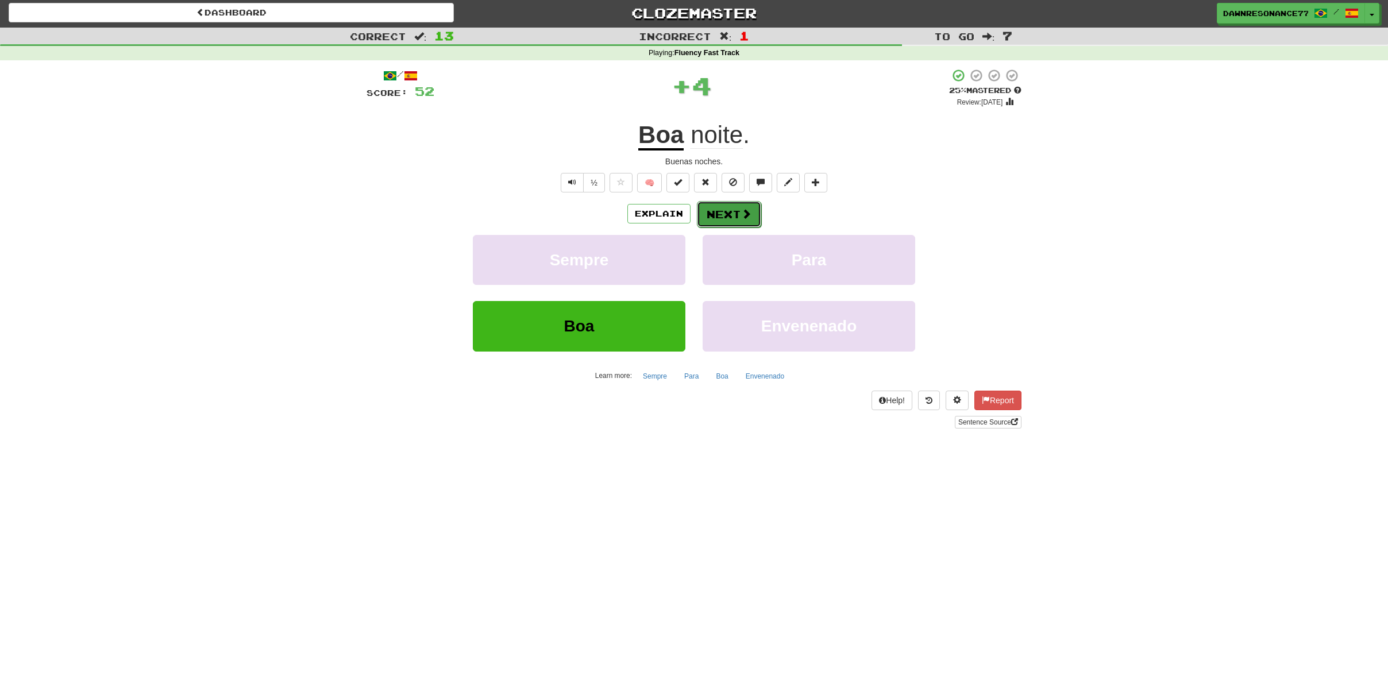
click at [739, 217] on button "Next" at bounding box center [729, 214] width 64 height 26
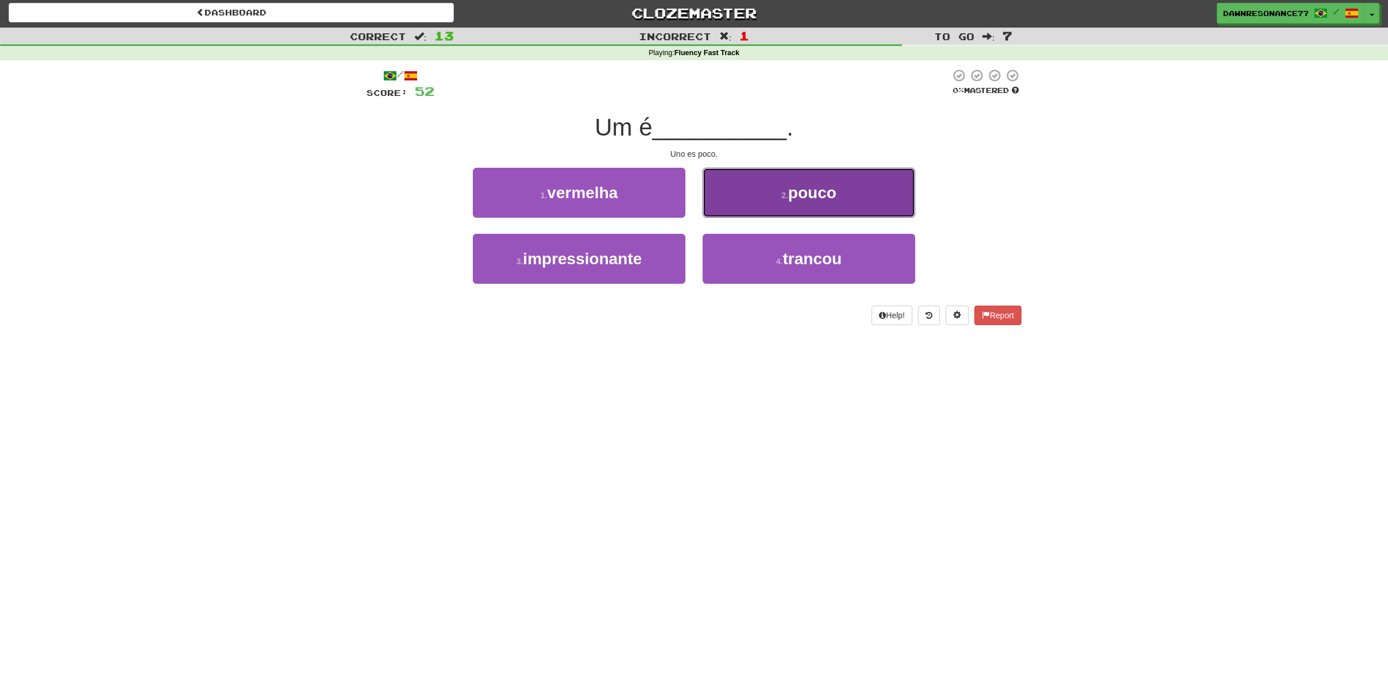
click at [756, 208] on button "2 . pouco" at bounding box center [808, 193] width 212 height 50
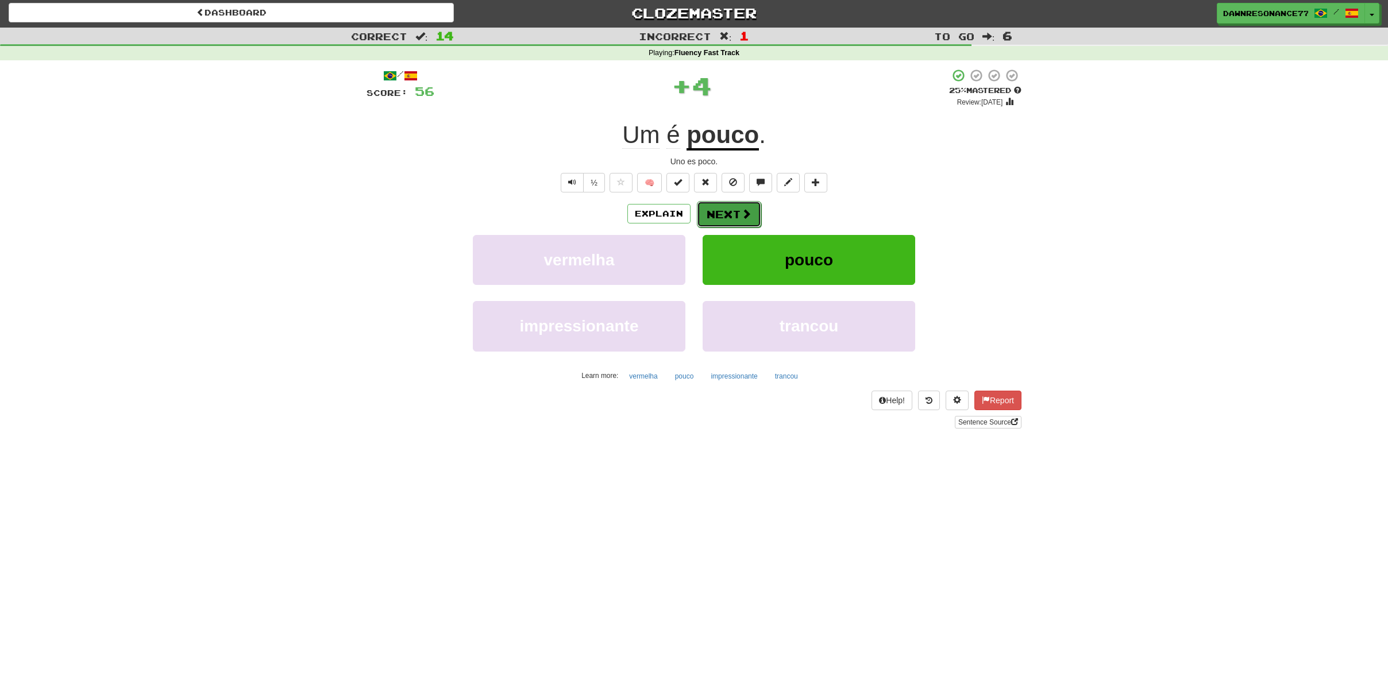
click at [747, 215] on span at bounding box center [746, 213] width 10 height 10
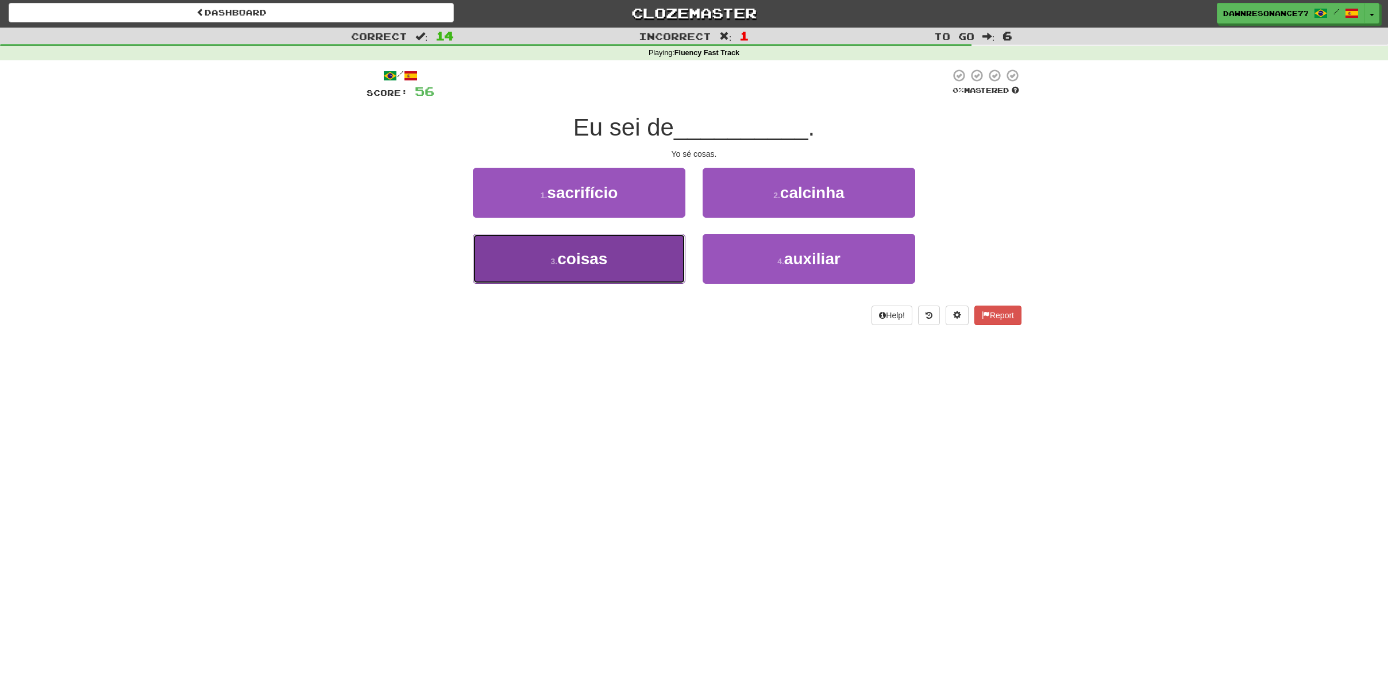
click at [579, 281] on button "3 . coisas" at bounding box center [579, 259] width 212 height 50
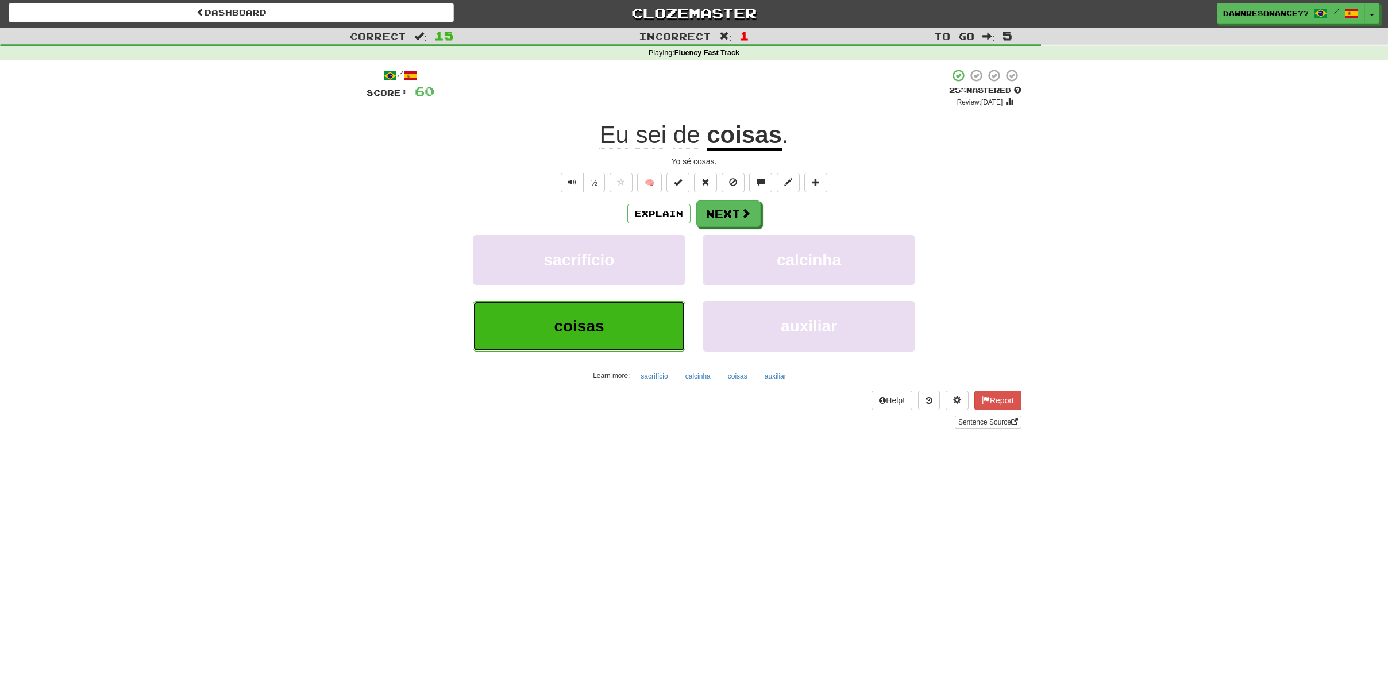
scroll to position [0, 0]
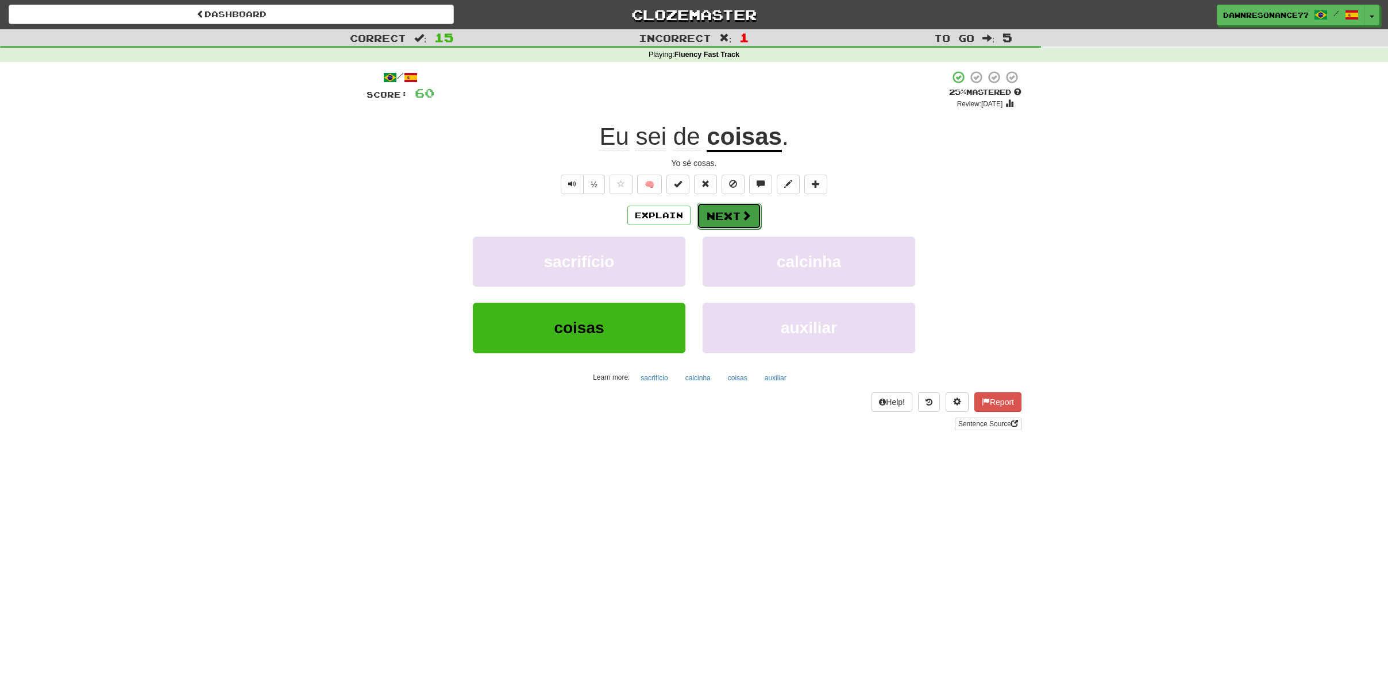
click at [737, 212] on button "Next" at bounding box center [729, 216] width 64 height 26
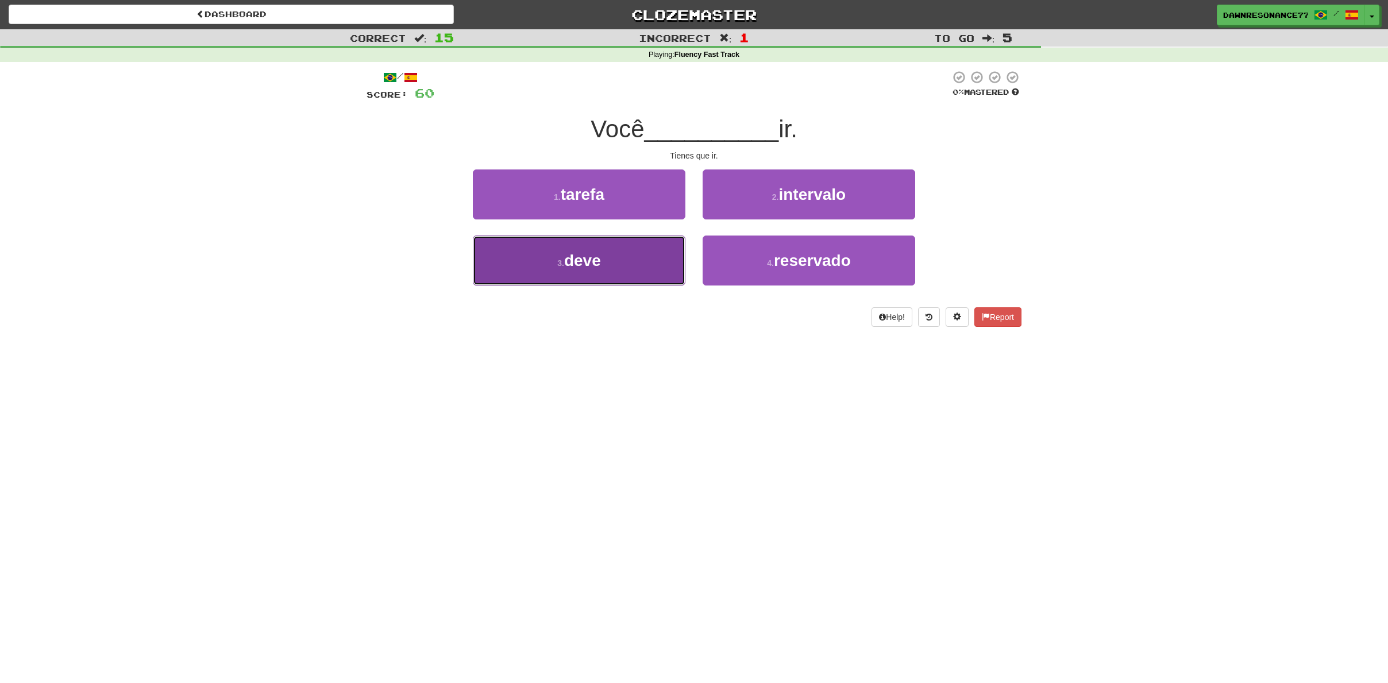
click at [646, 249] on button "3 . deve" at bounding box center [579, 260] width 212 height 50
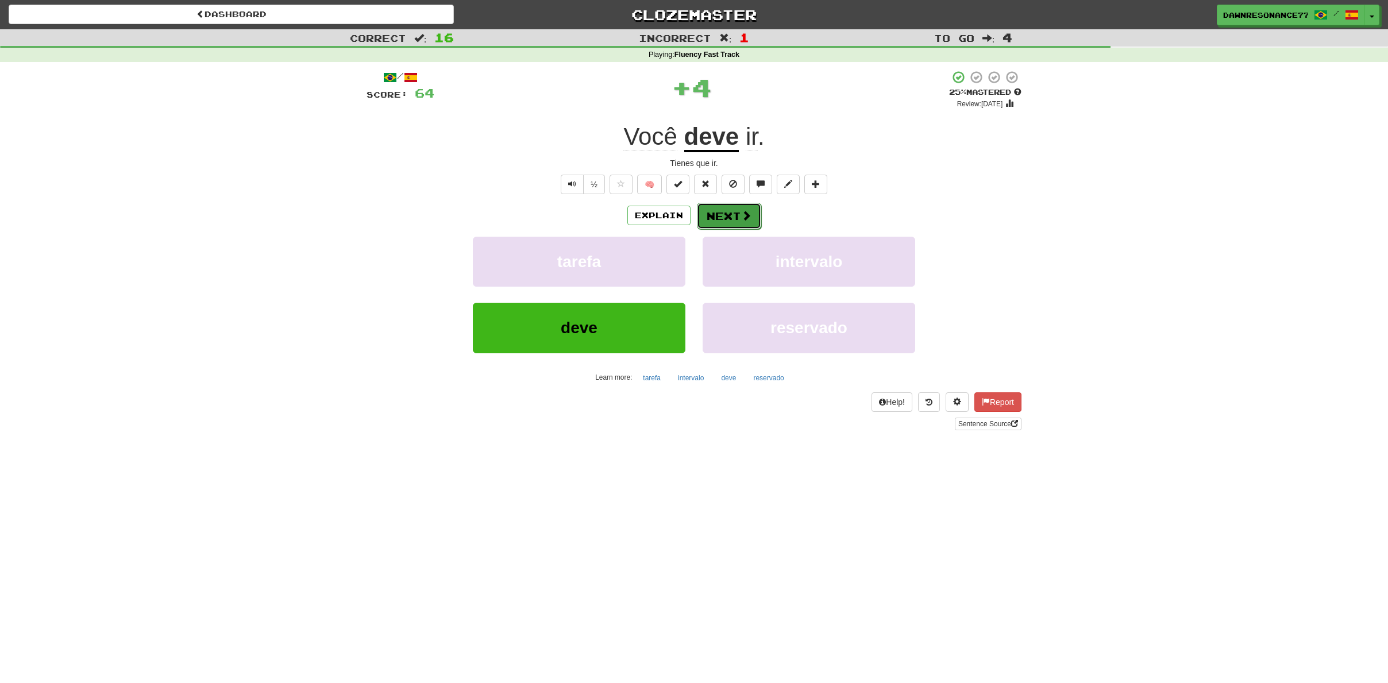
click at [733, 218] on button "Next" at bounding box center [729, 216] width 64 height 26
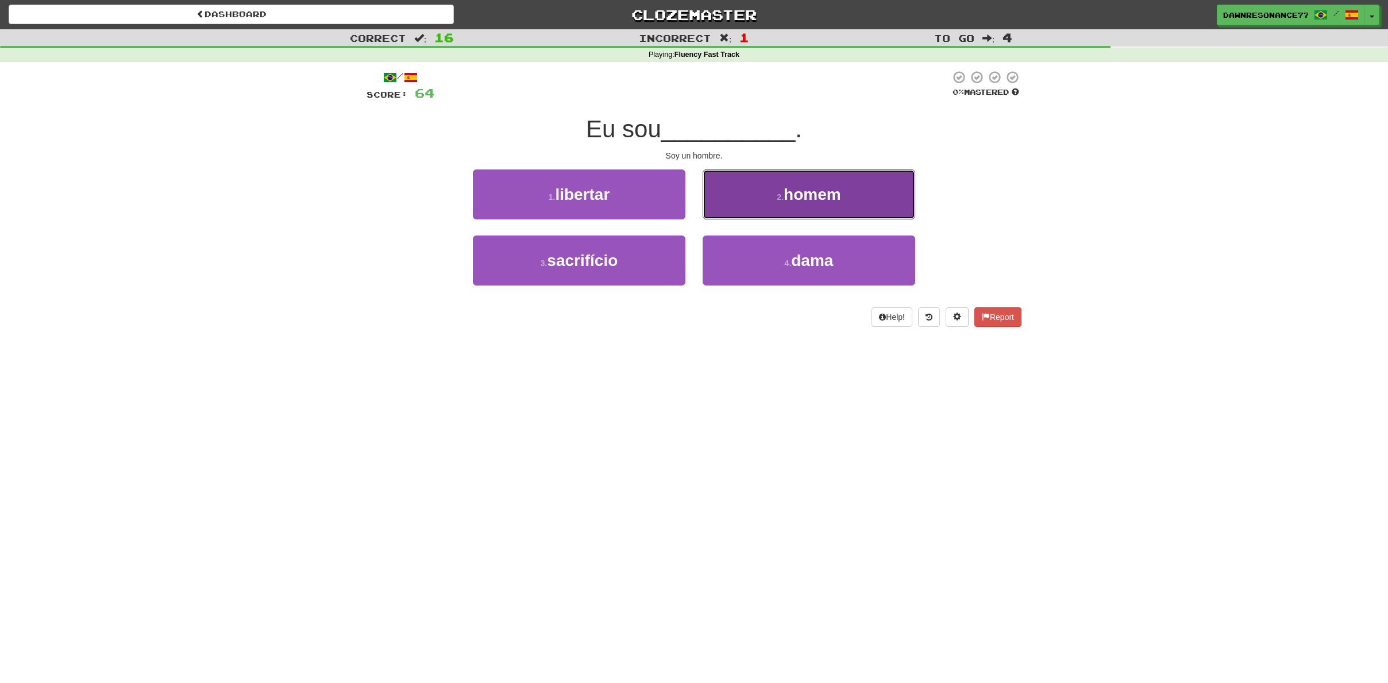
click at [809, 207] on button "2 . homem" at bounding box center [808, 194] width 212 height 50
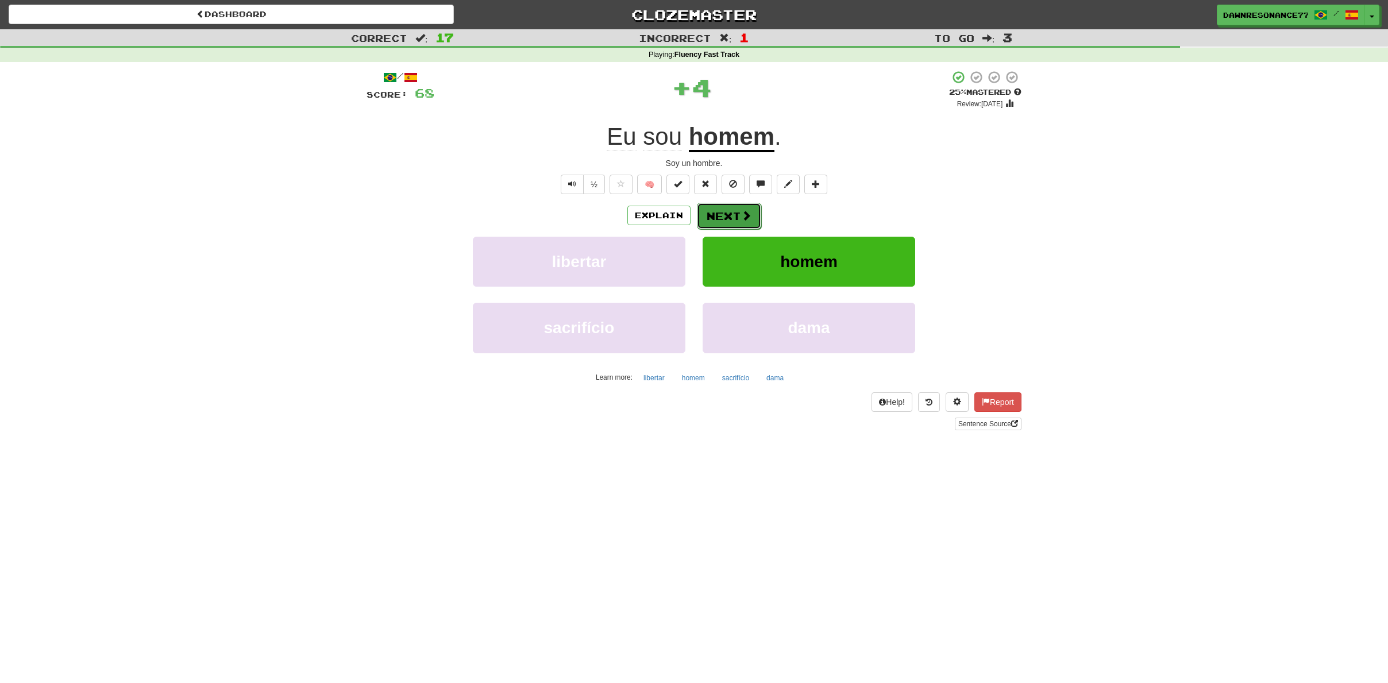
click at [713, 217] on button "Next" at bounding box center [729, 216] width 64 height 26
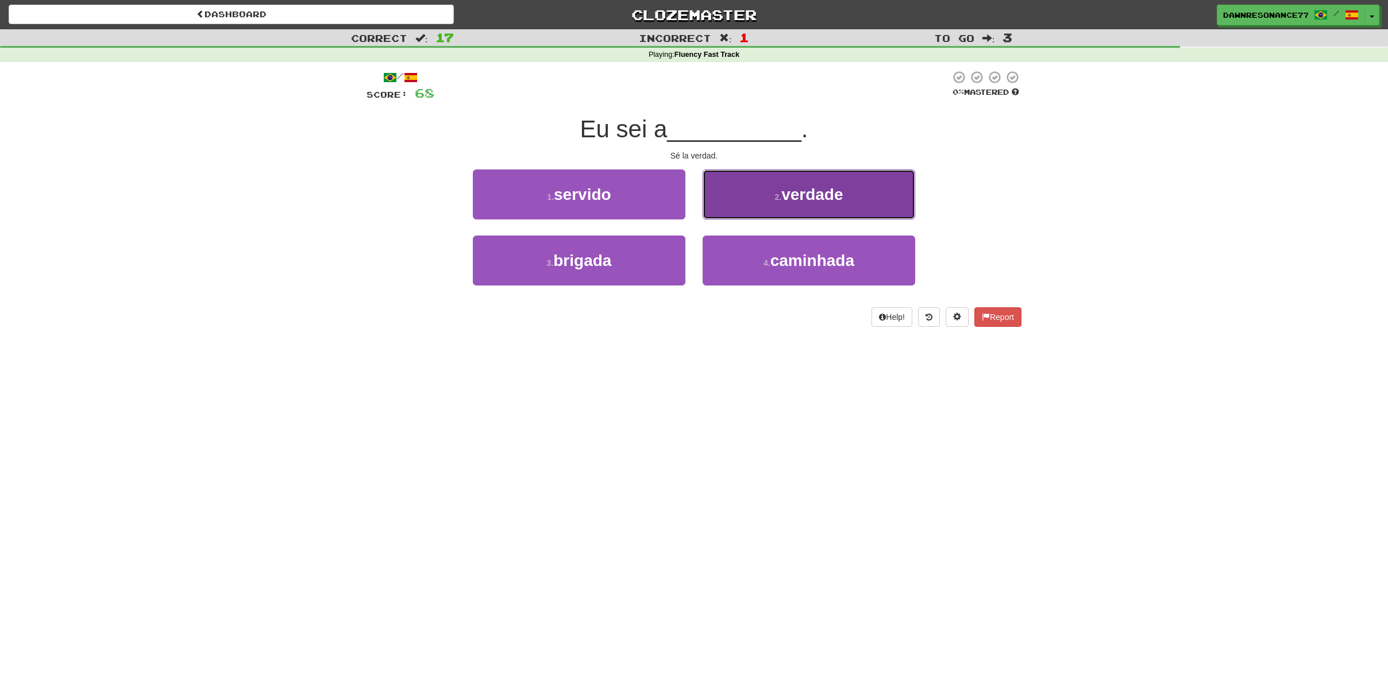
click at [779, 216] on button "2 . verdade" at bounding box center [808, 194] width 212 height 50
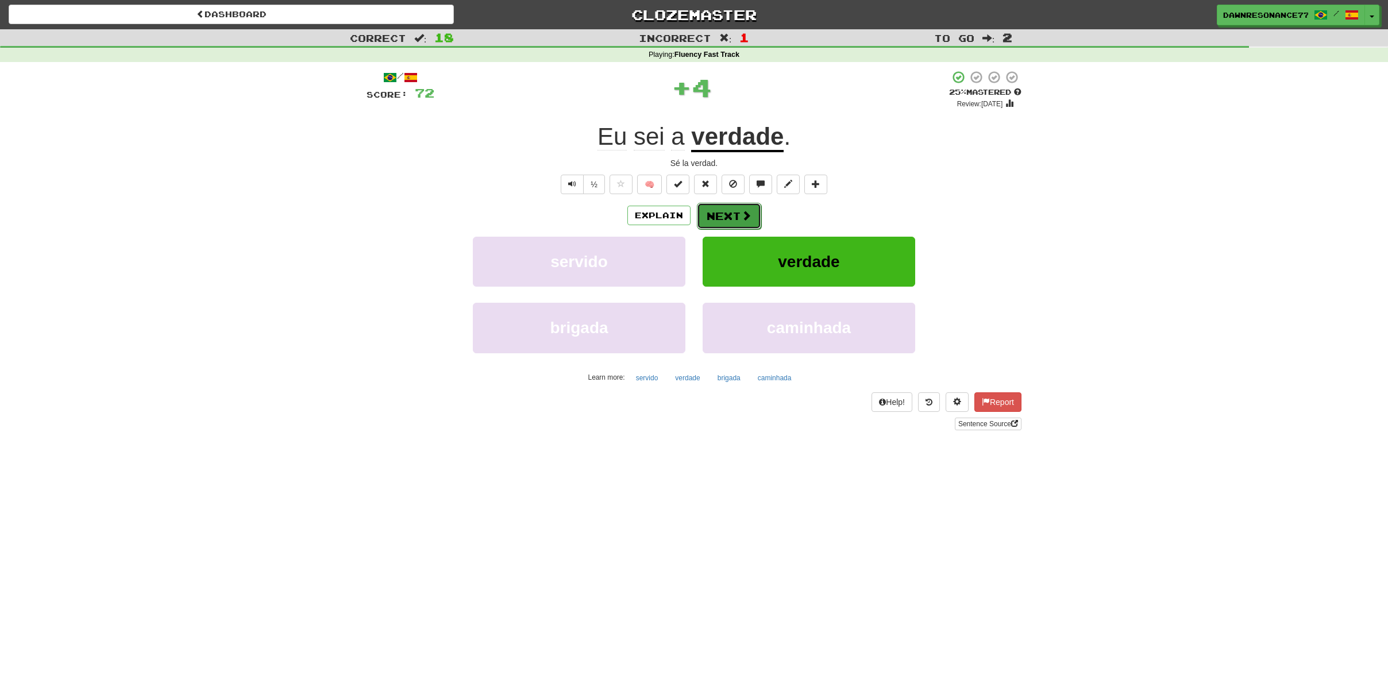
click at [737, 215] on button "Next" at bounding box center [729, 216] width 64 height 26
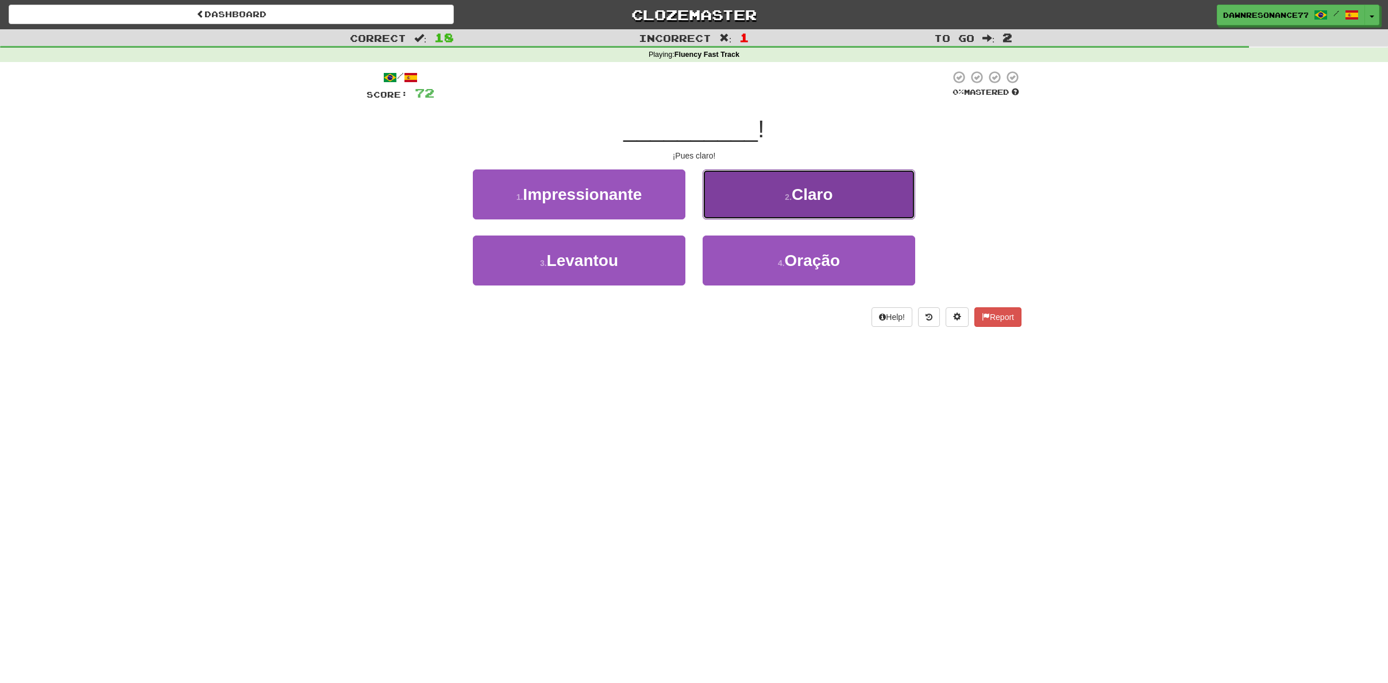
click at [821, 186] on span "Claro" at bounding box center [811, 194] width 41 height 18
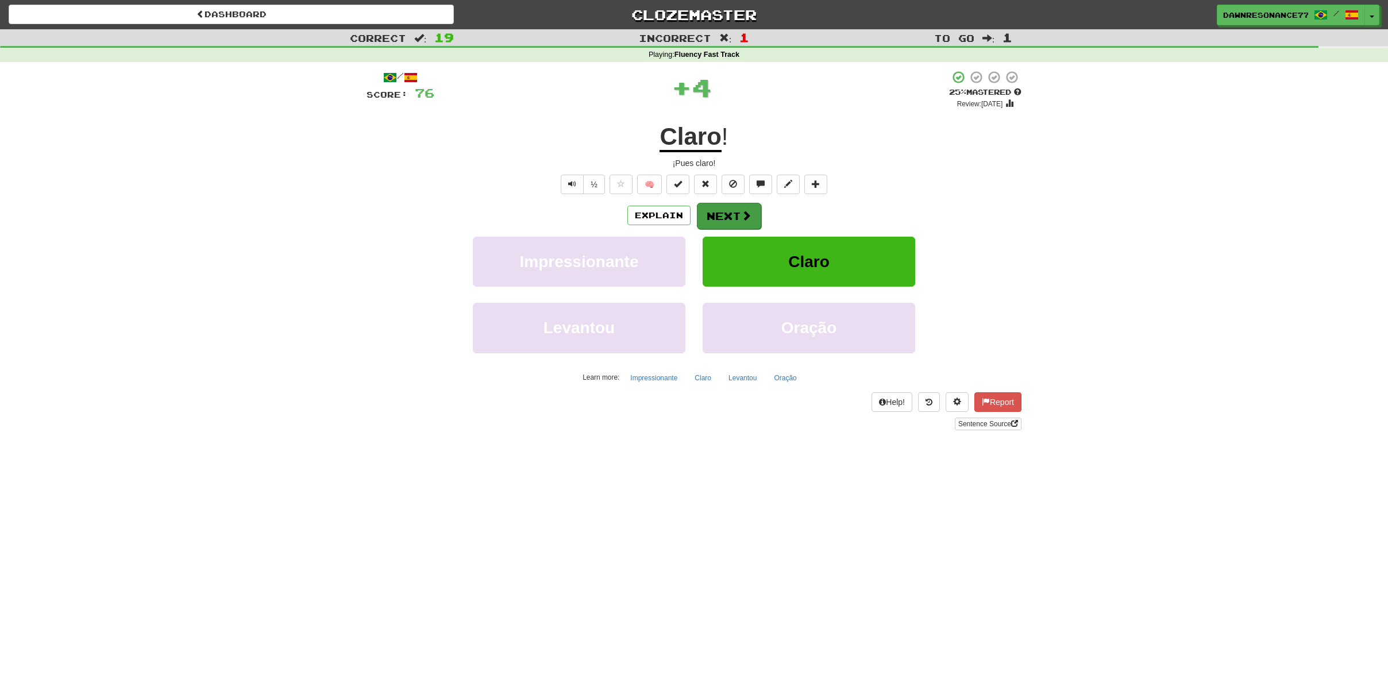
drag, startPoint x: 691, startPoint y: 220, endPoint x: 702, endPoint y: 220, distance: 10.9
click at [694, 220] on div "Explain Next" at bounding box center [693, 215] width 655 height 26
click at [702, 220] on button "Next" at bounding box center [729, 216] width 64 height 26
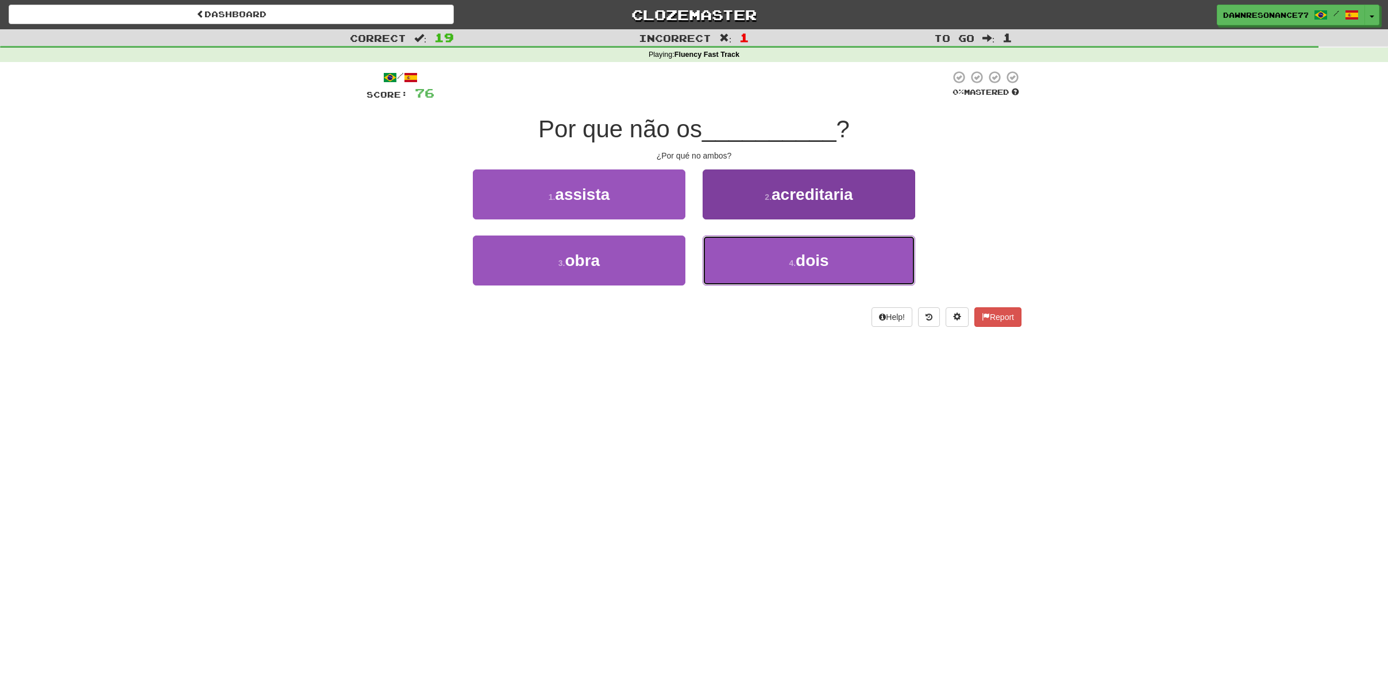
click at [776, 275] on button "4 . dois" at bounding box center [808, 260] width 212 height 50
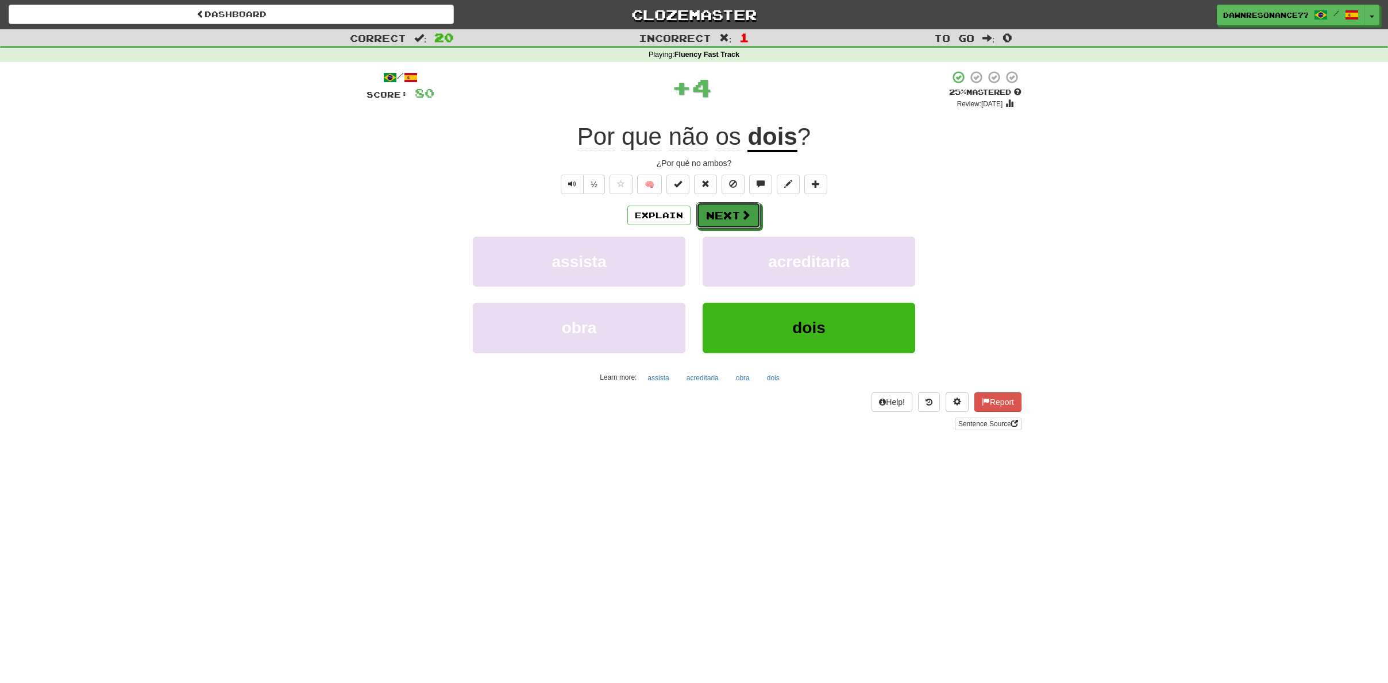
drag, startPoint x: 732, startPoint y: 219, endPoint x: 552, endPoint y: 318, distance: 205.9
click at [732, 219] on button "Next" at bounding box center [728, 215] width 64 height 26
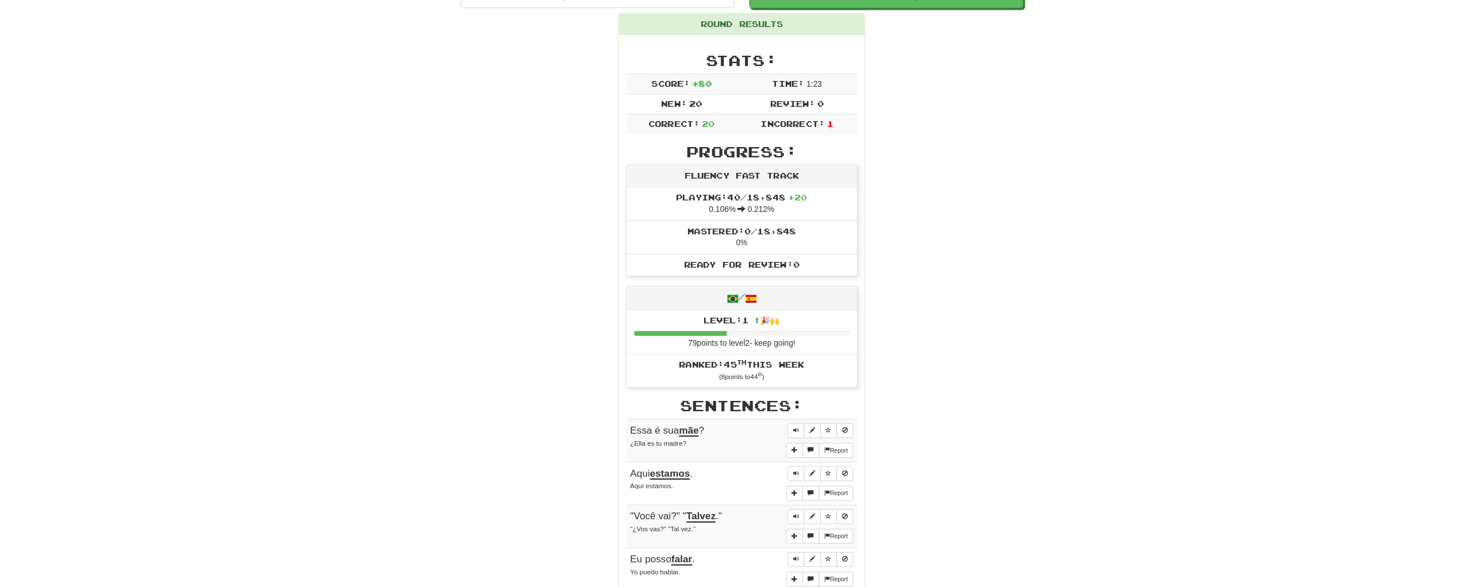
scroll to position [133, 0]
